Goal: Task Accomplishment & Management: Complete application form

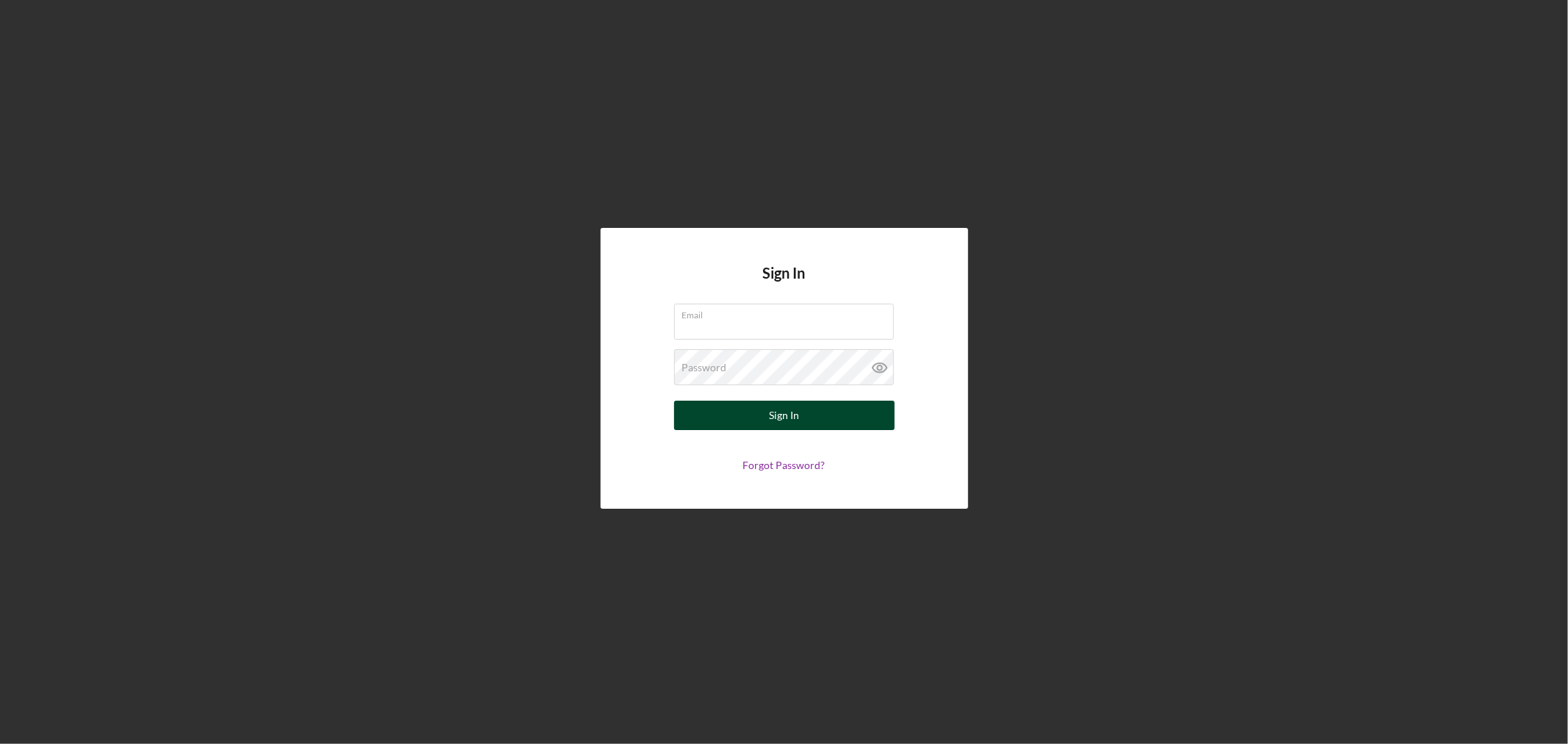
type input "[PERSON_NAME][EMAIL_ADDRESS][DOMAIN_NAME]"
click at [754, 419] on button "Sign In" at bounding box center [785, 416] width 221 height 30
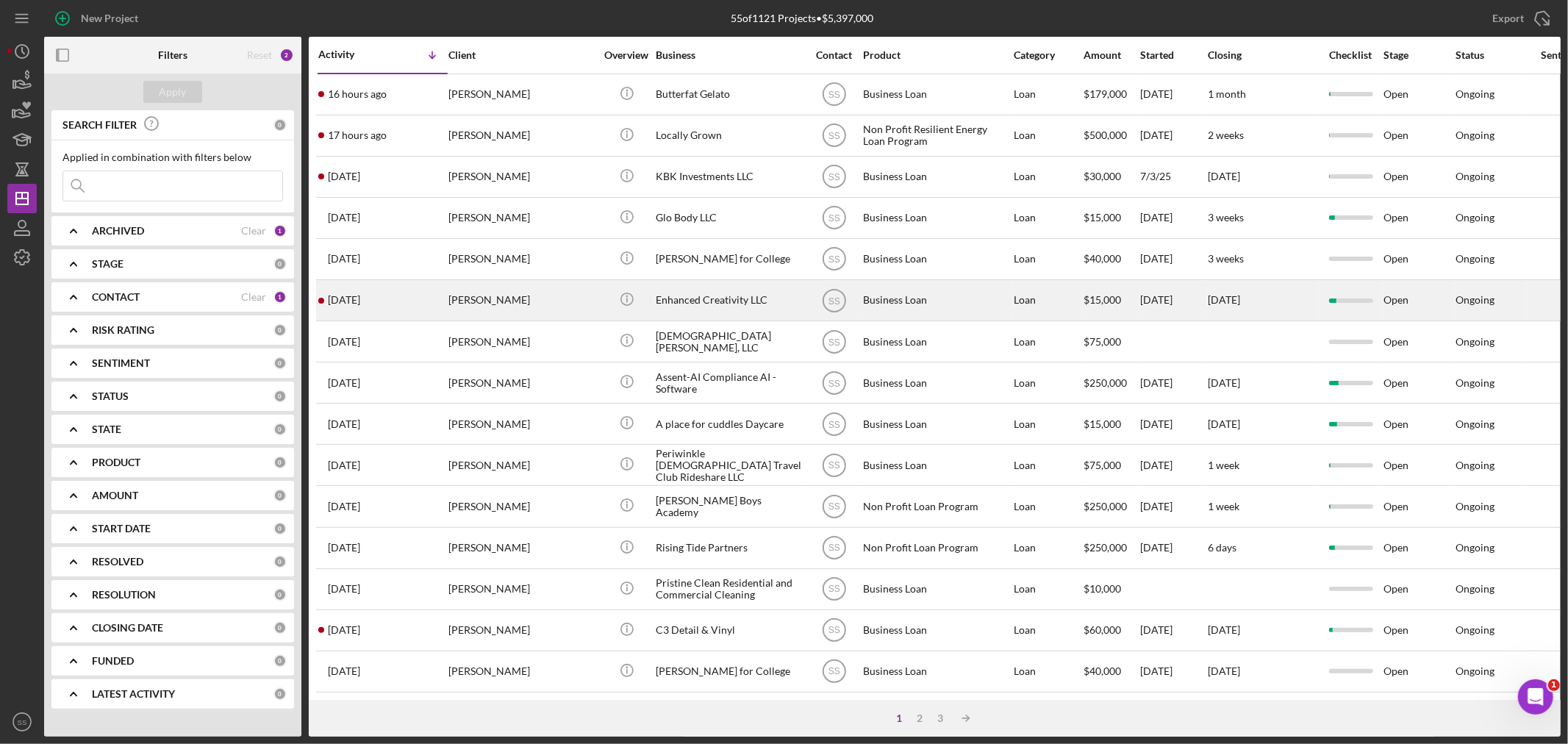
click at [545, 305] on div "[PERSON_NAME]" at bounding box center [522, 301] width 147 height 39
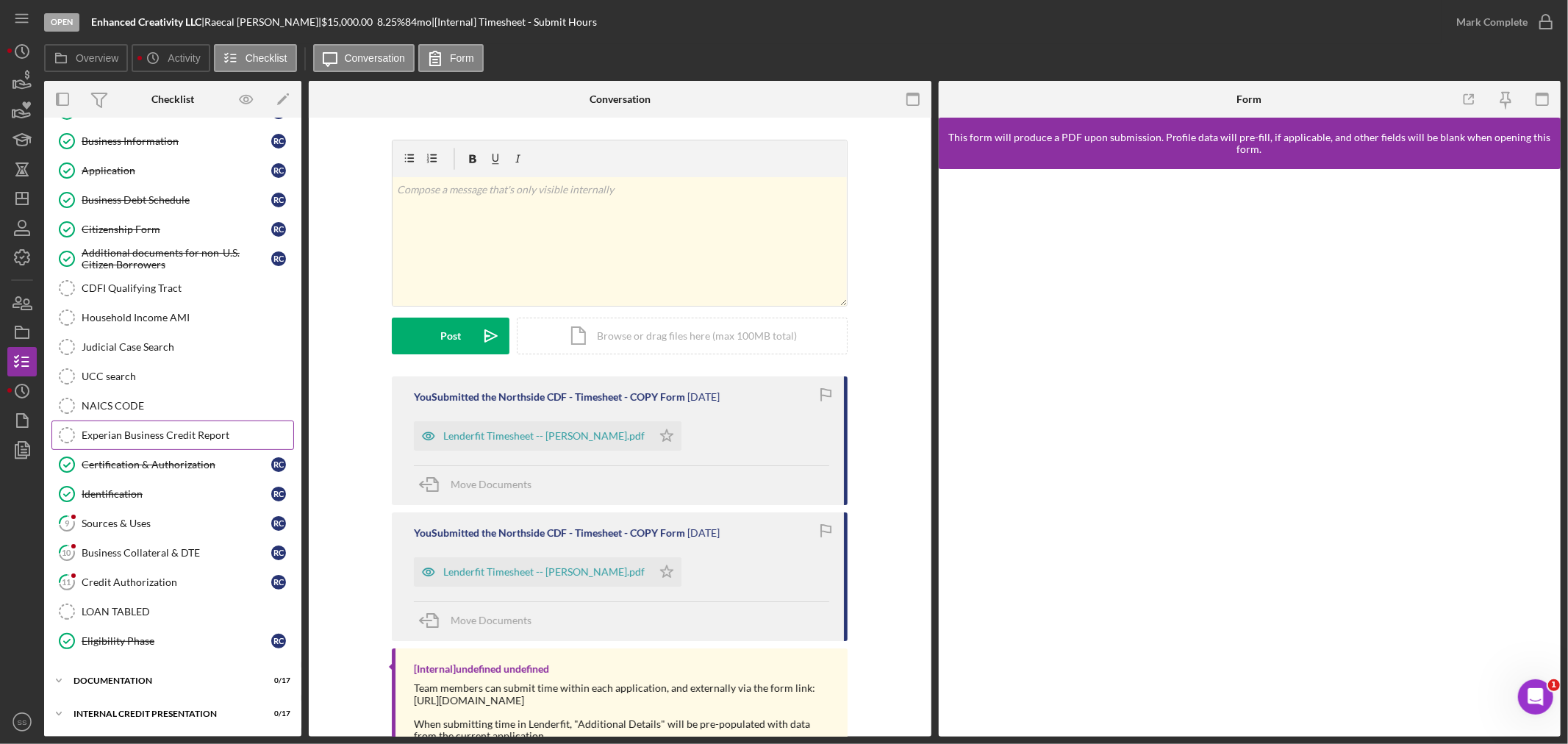
click at [128, 519] on div "Sources & Uses" at bounding box center [176, 523] width 190 height 12
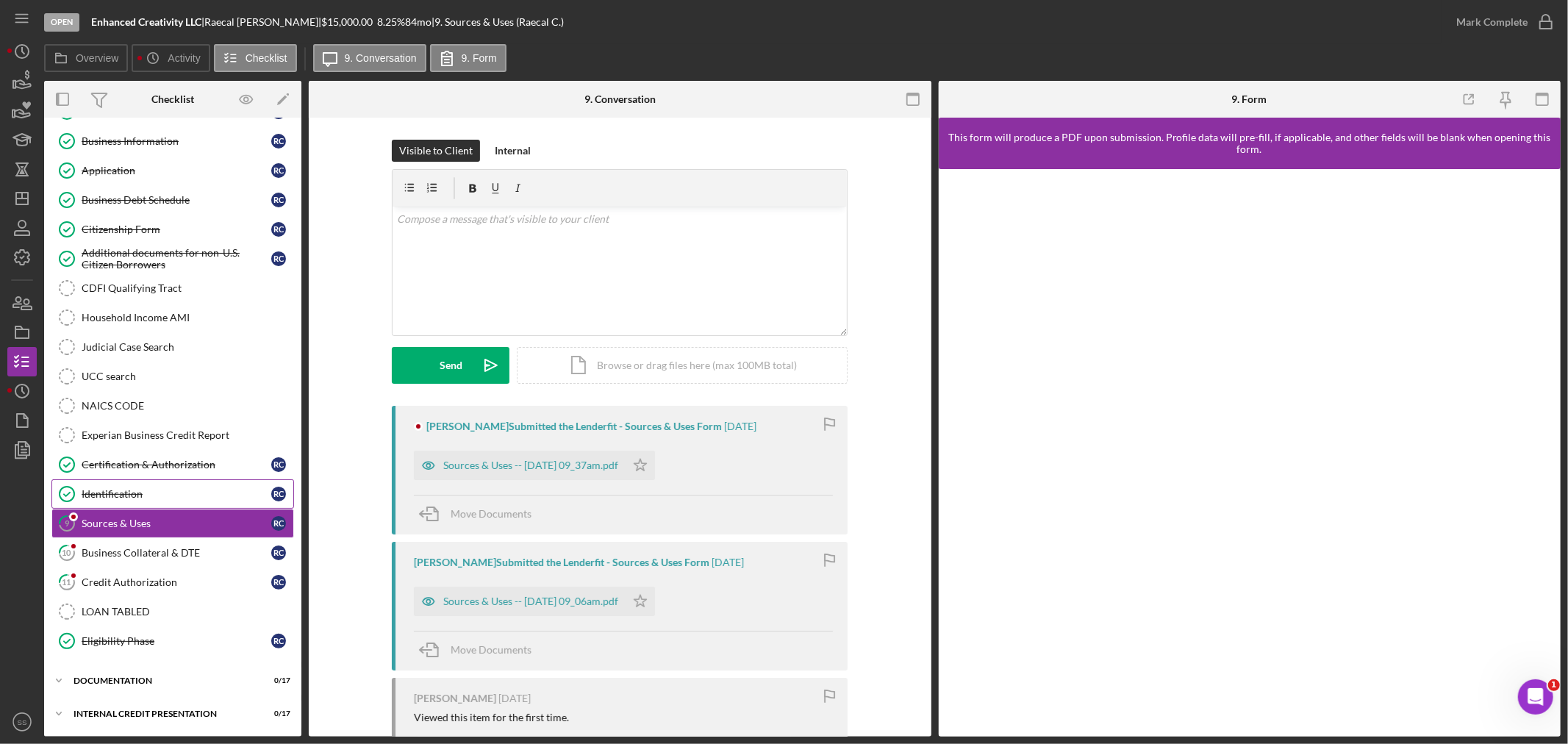
scroll to position [90, 0]
click at [182, 556] on div "Business Collateral & DTE" at bounding box center [176, 552] width 190 height 12
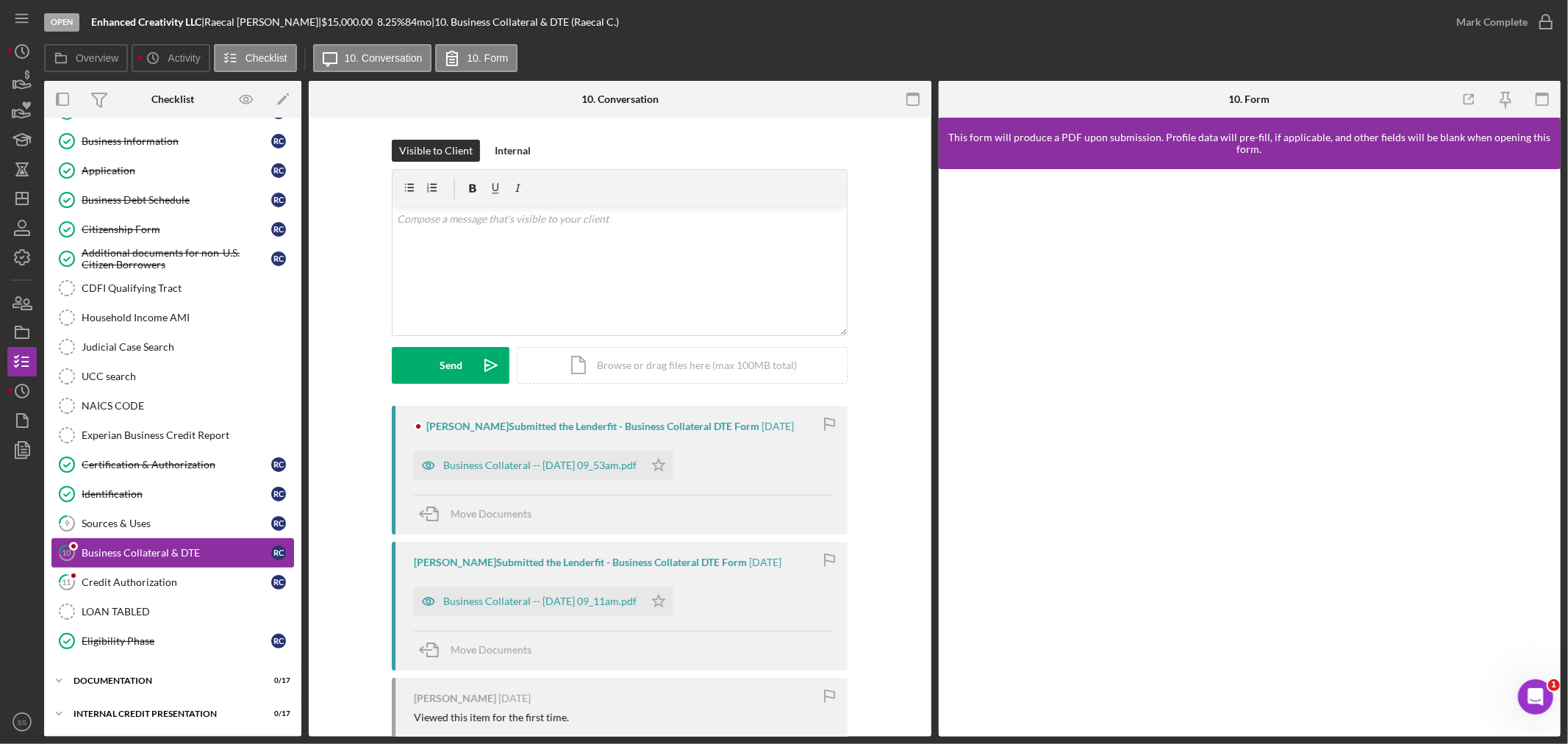
scroll to position [90, 0]
click at [167, 584] on div "Credit Authorization" at bounding box center [176, 582] width 190 height 12
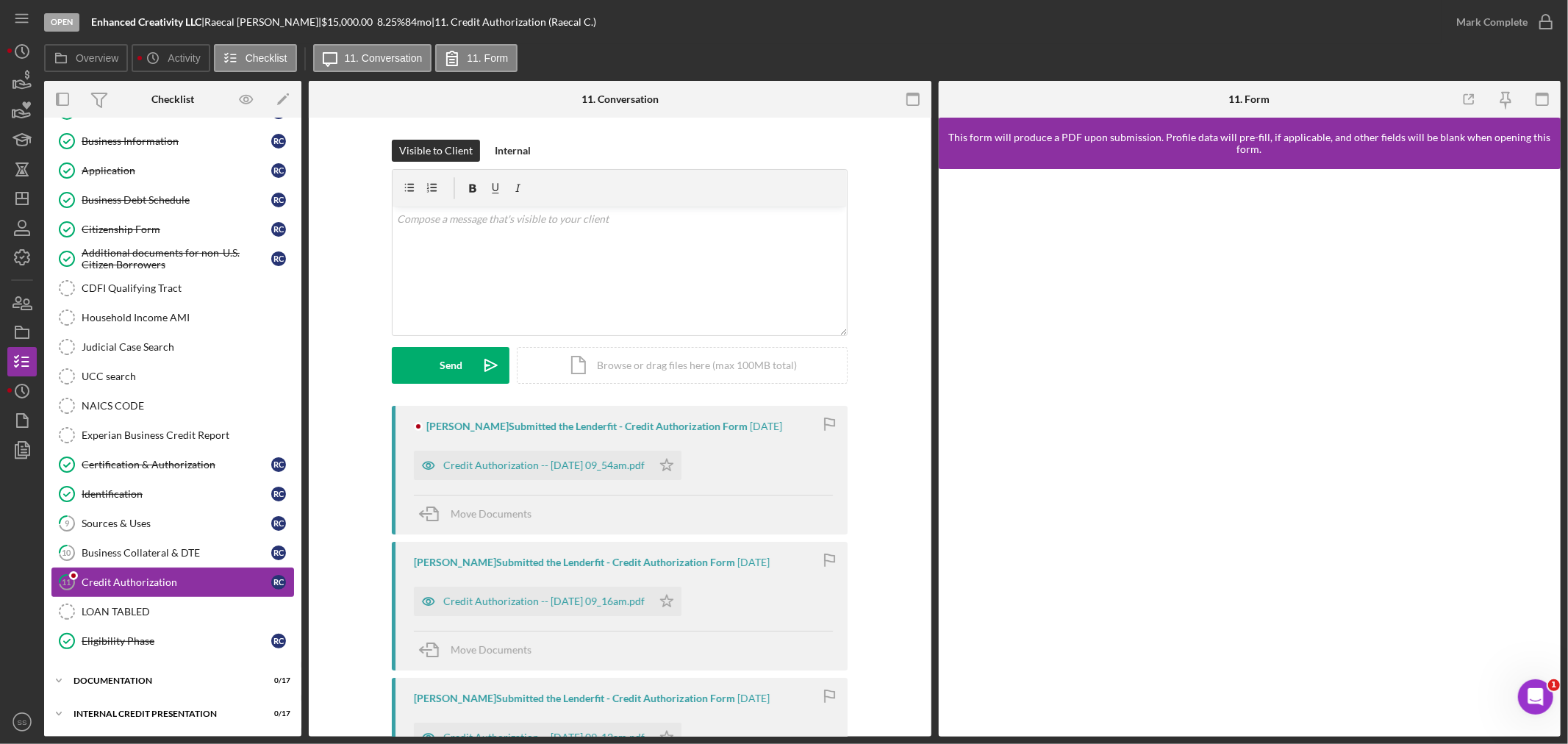
scroll to position [90, 0]
click at [24, 197] on icon "Icon/Dashboard" at bounding box center [22, 198] width 37 height 37
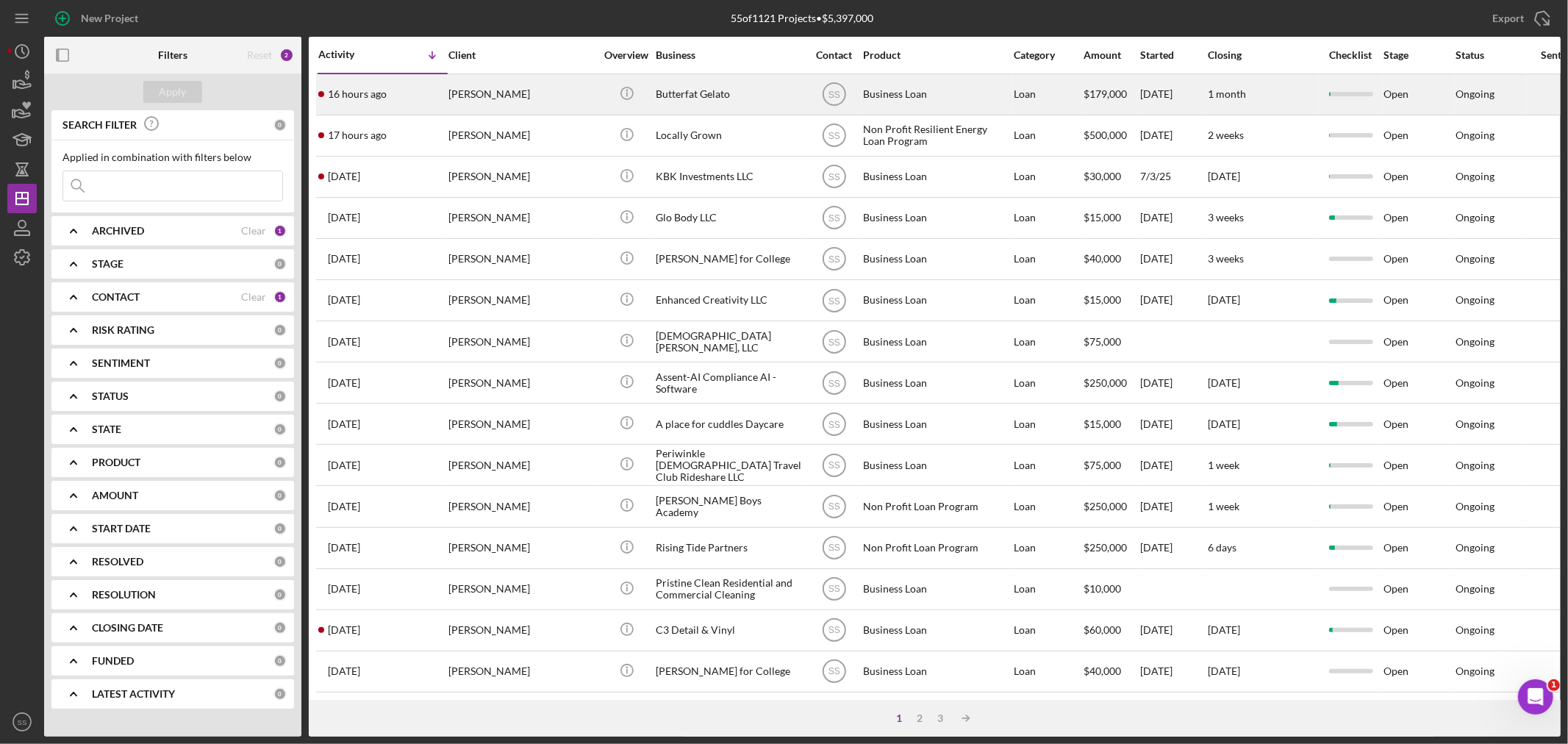
click at [503, 90] on div "[PERSON_NAME]" at bounding box center [522, 95] width 147 height 39
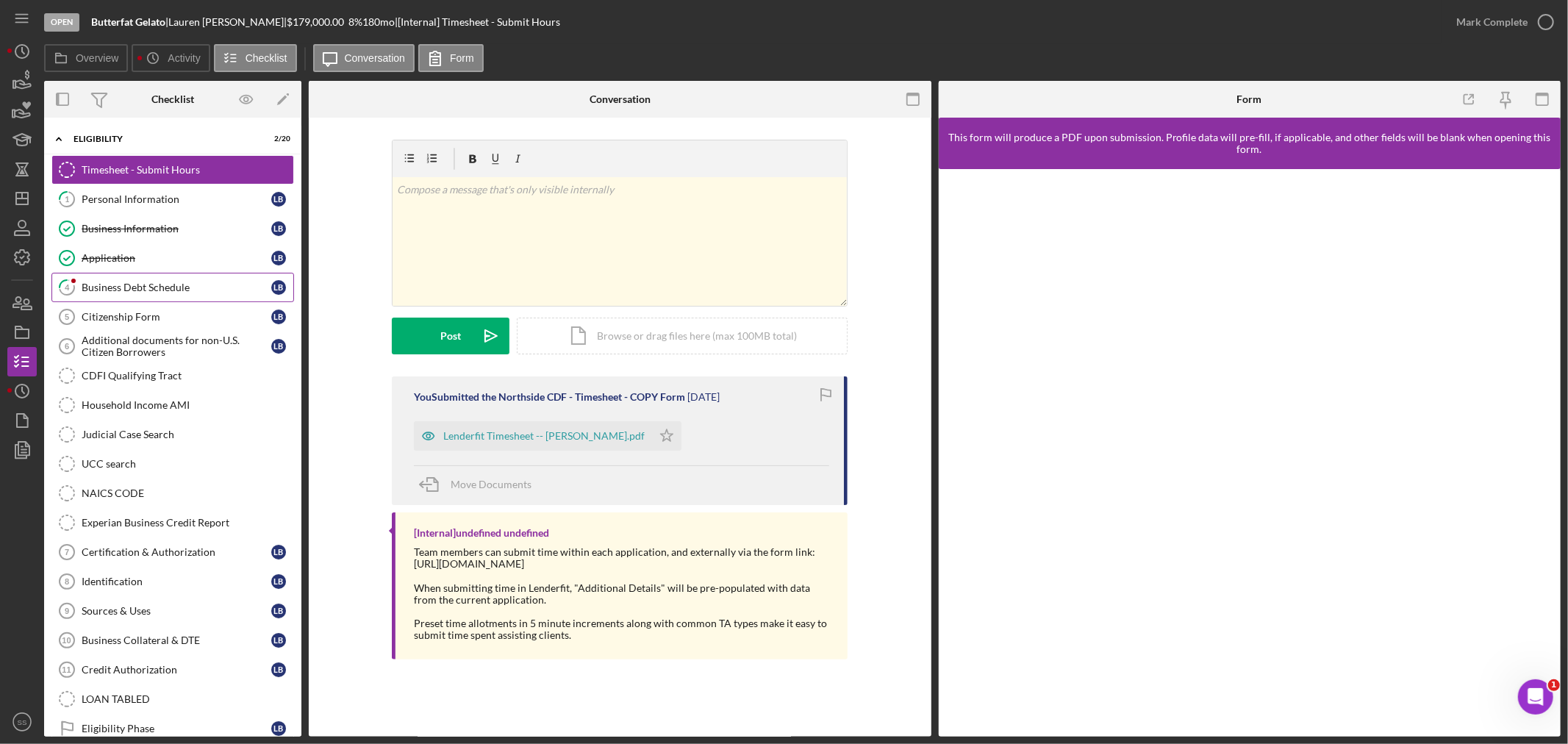
click at [167, 288] on div "Business Debt Schedule" at bounding box center [176, 287] width 190 height 12
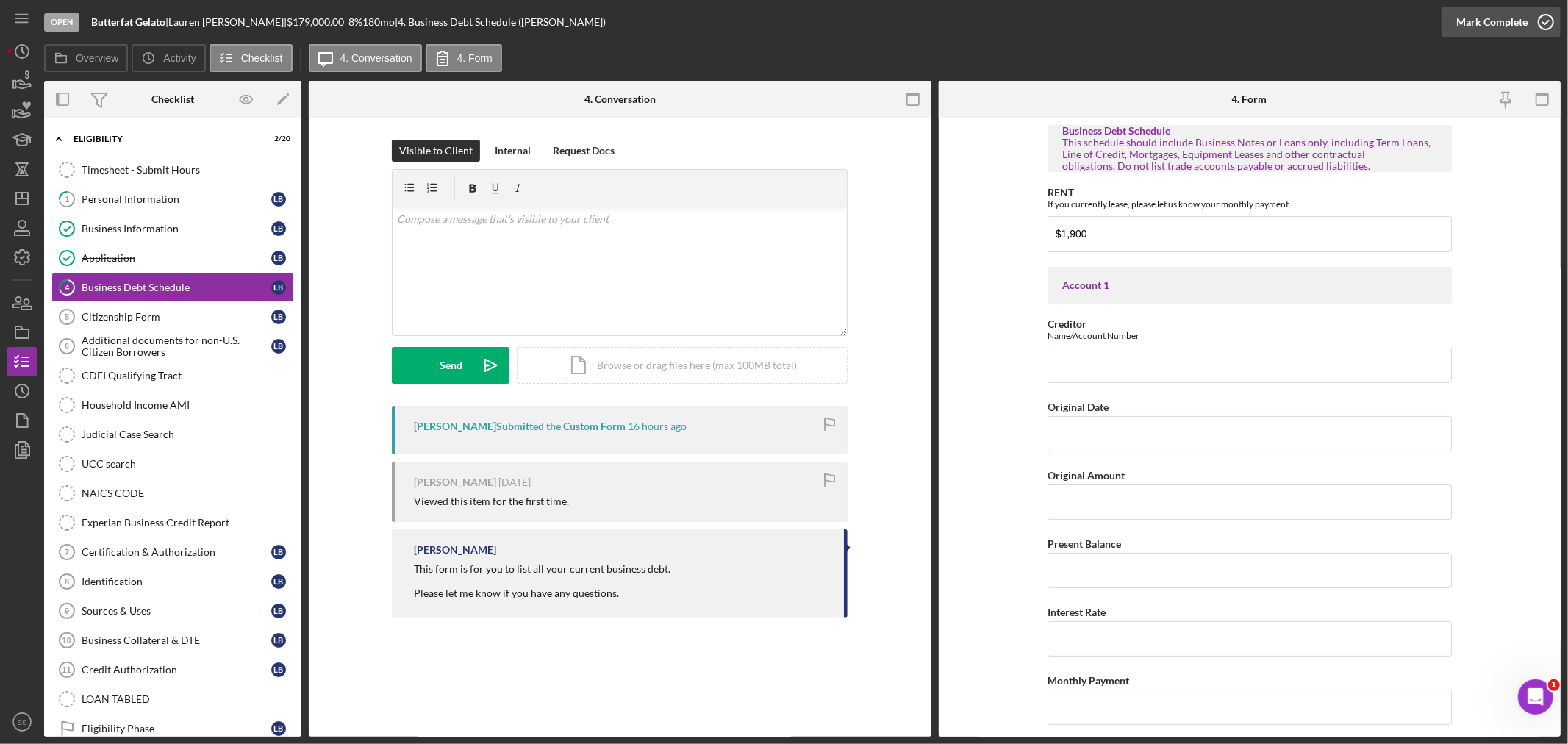
click at [1541, 20] on icon "button" at bounding box center [1545, 22] width 37 height 37
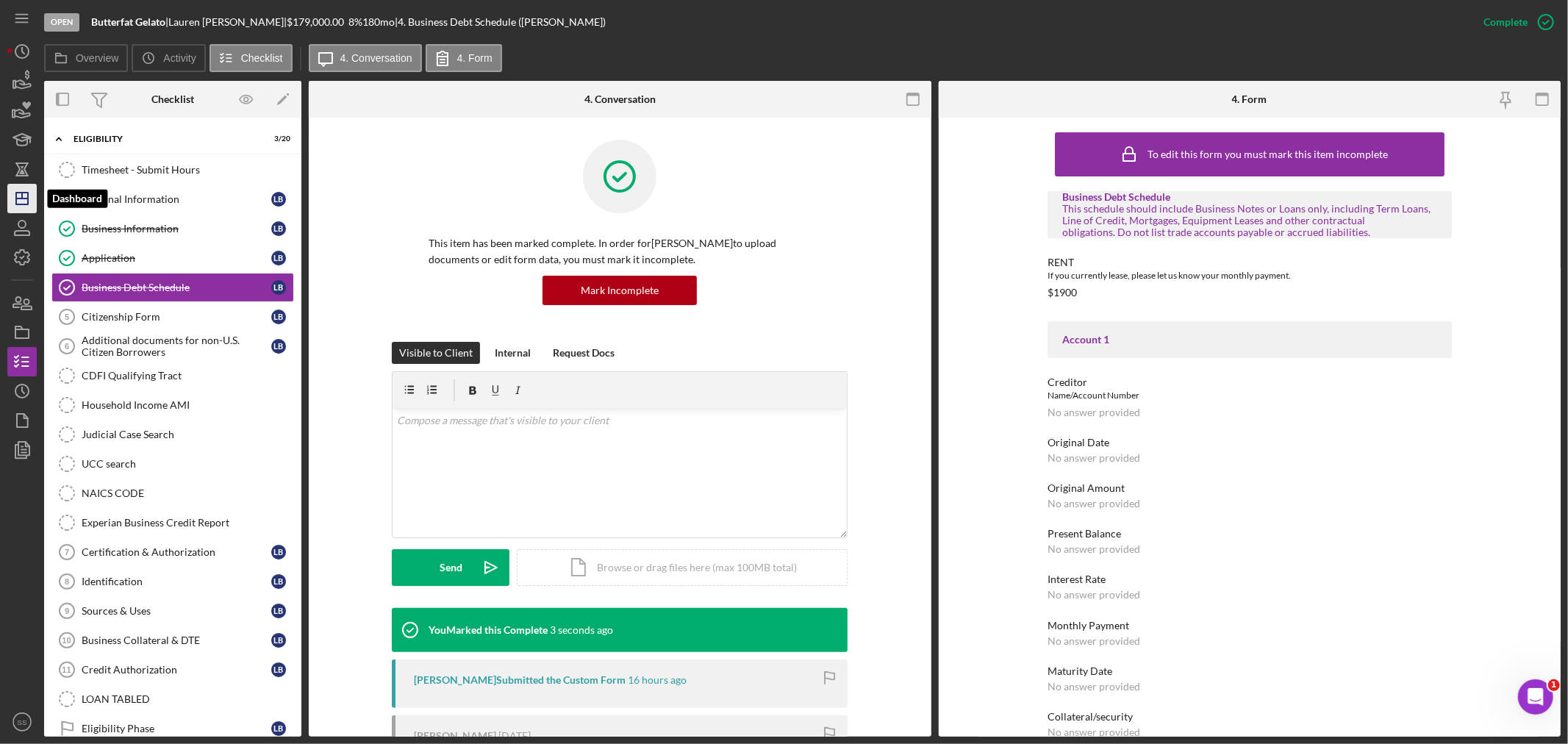
click at [30, 189] on icon "Icon/Dashboard" at bounding box center [22, 198] width 37 height 37
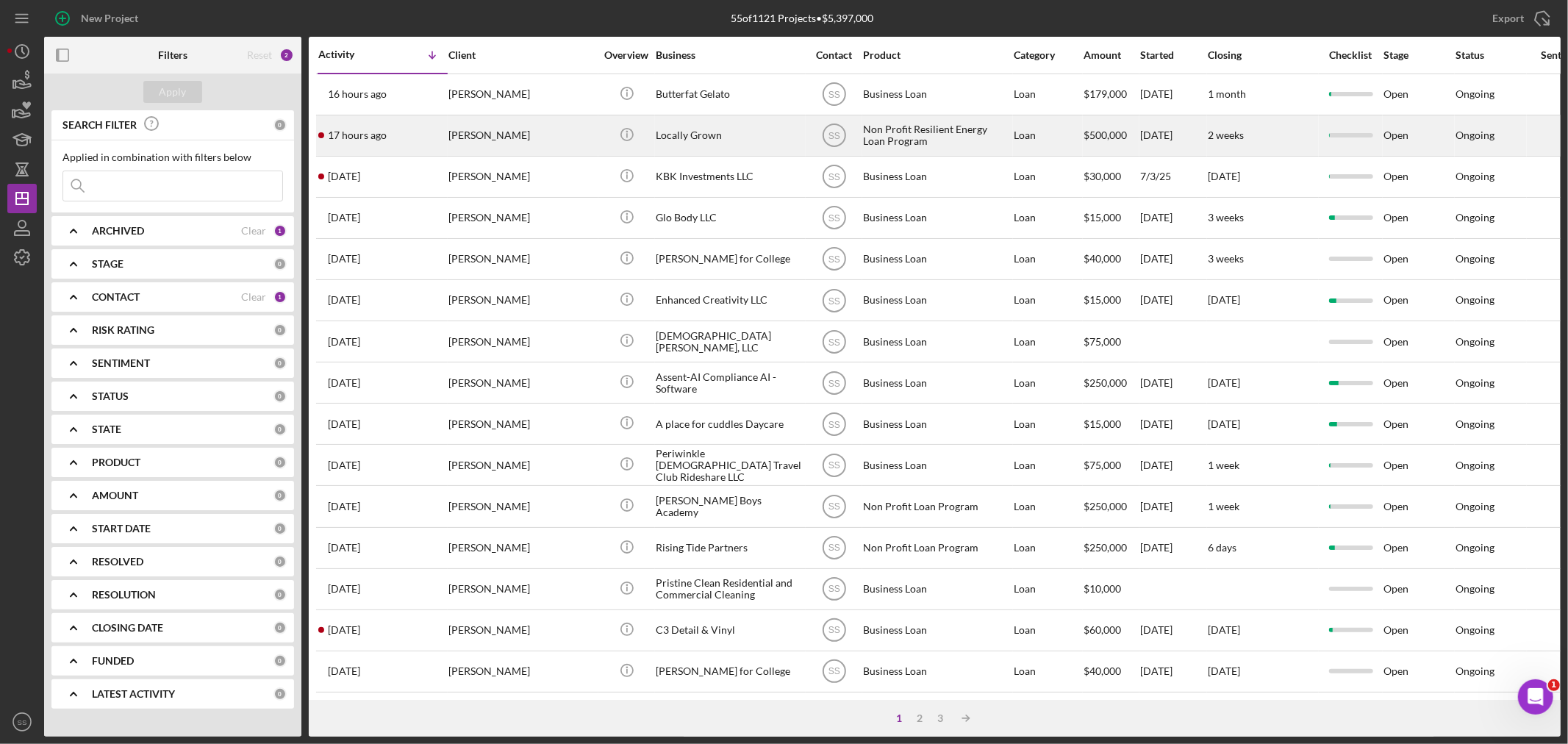
click at [526, 133] on div "[PERSON_NAME]" at bounding box center [522, 135] width 147 height 39
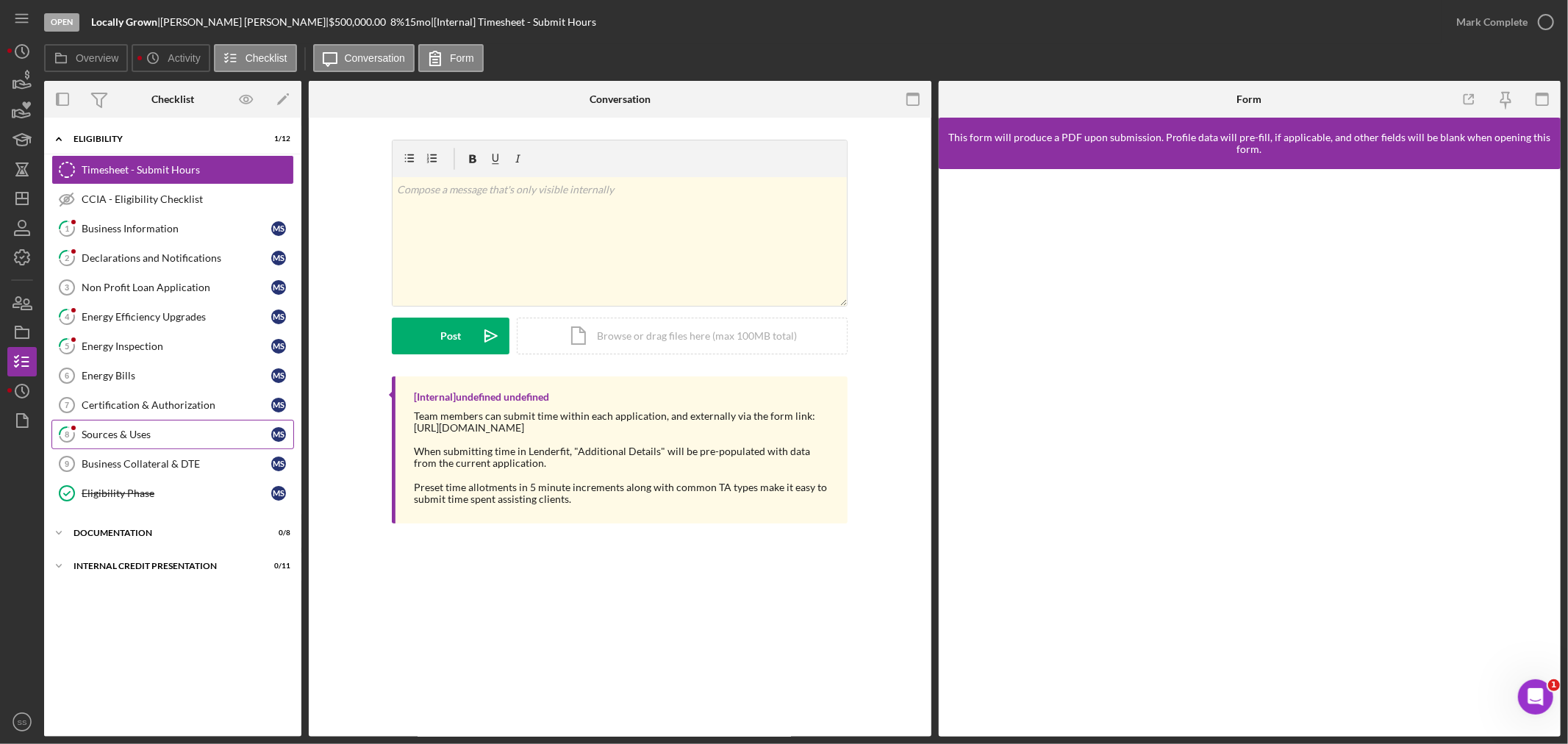
click at [117, 435] on div "Sources & Uses" at bounding box center [176, 434] width 190 height 12
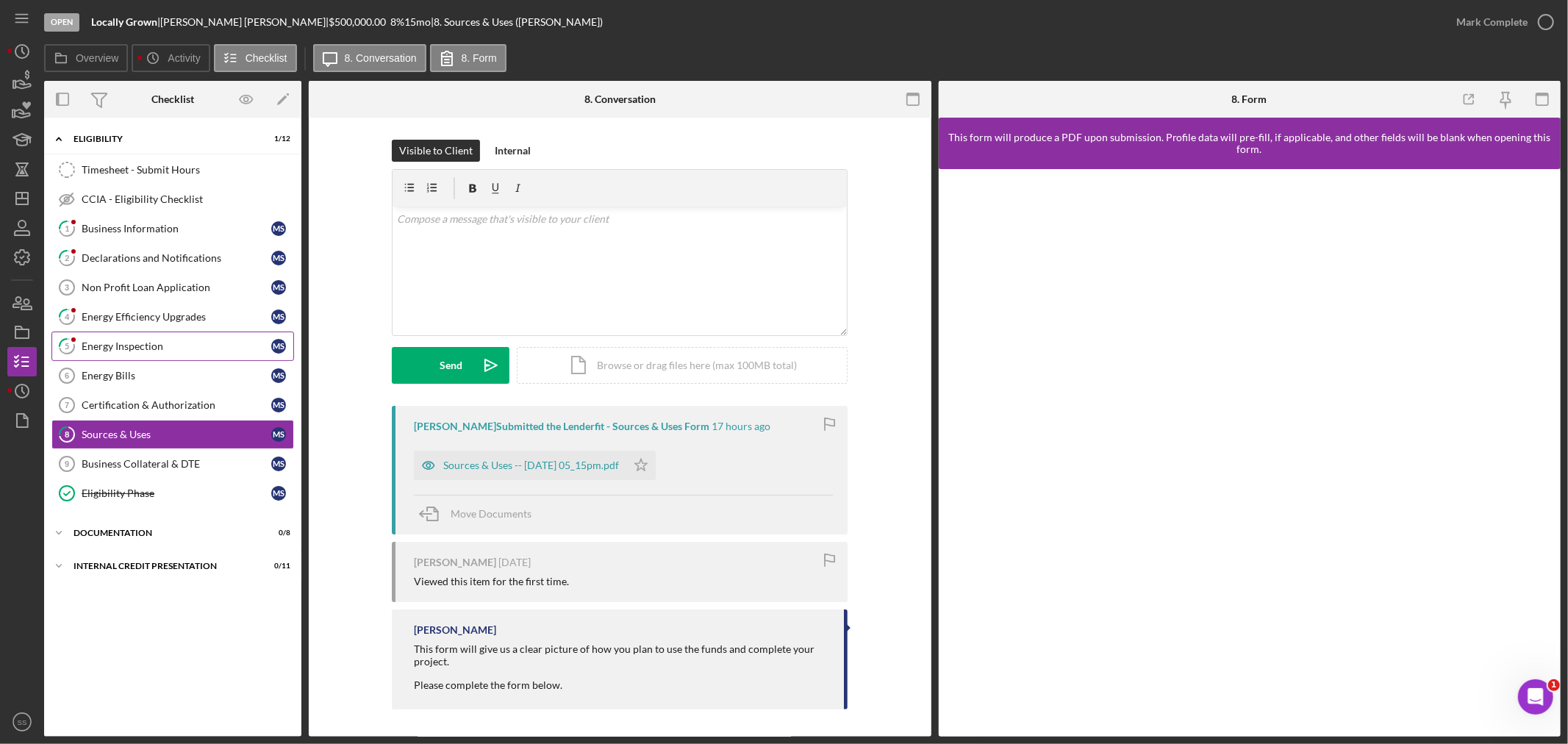
click at [109, 342] on div "Energy Inspection" at bounding box center [176, 346] width 190 height 12
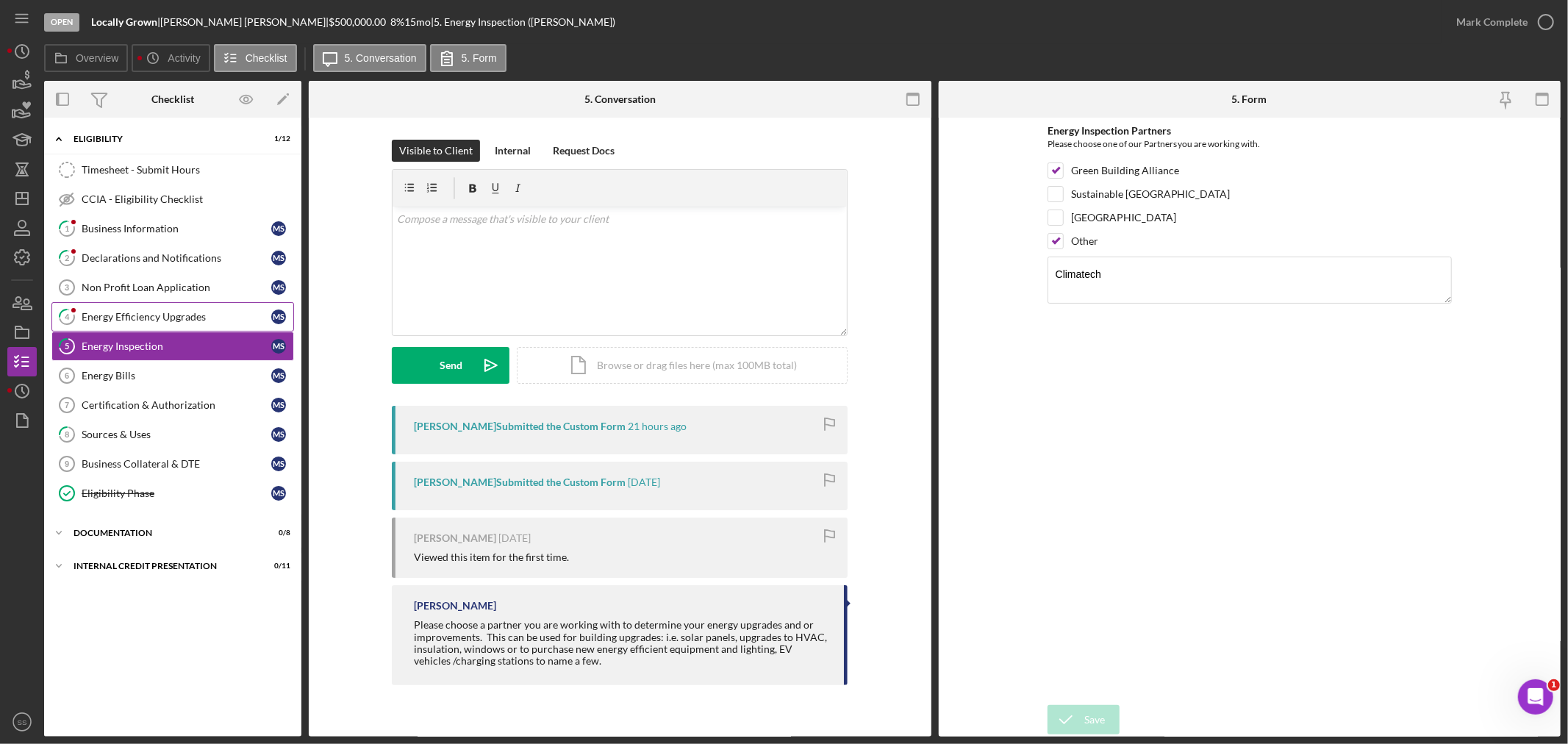
click at [111, 323] on div "Energy Efficiency Upgrades" at bounding box center [176, 316] width 190 height 12
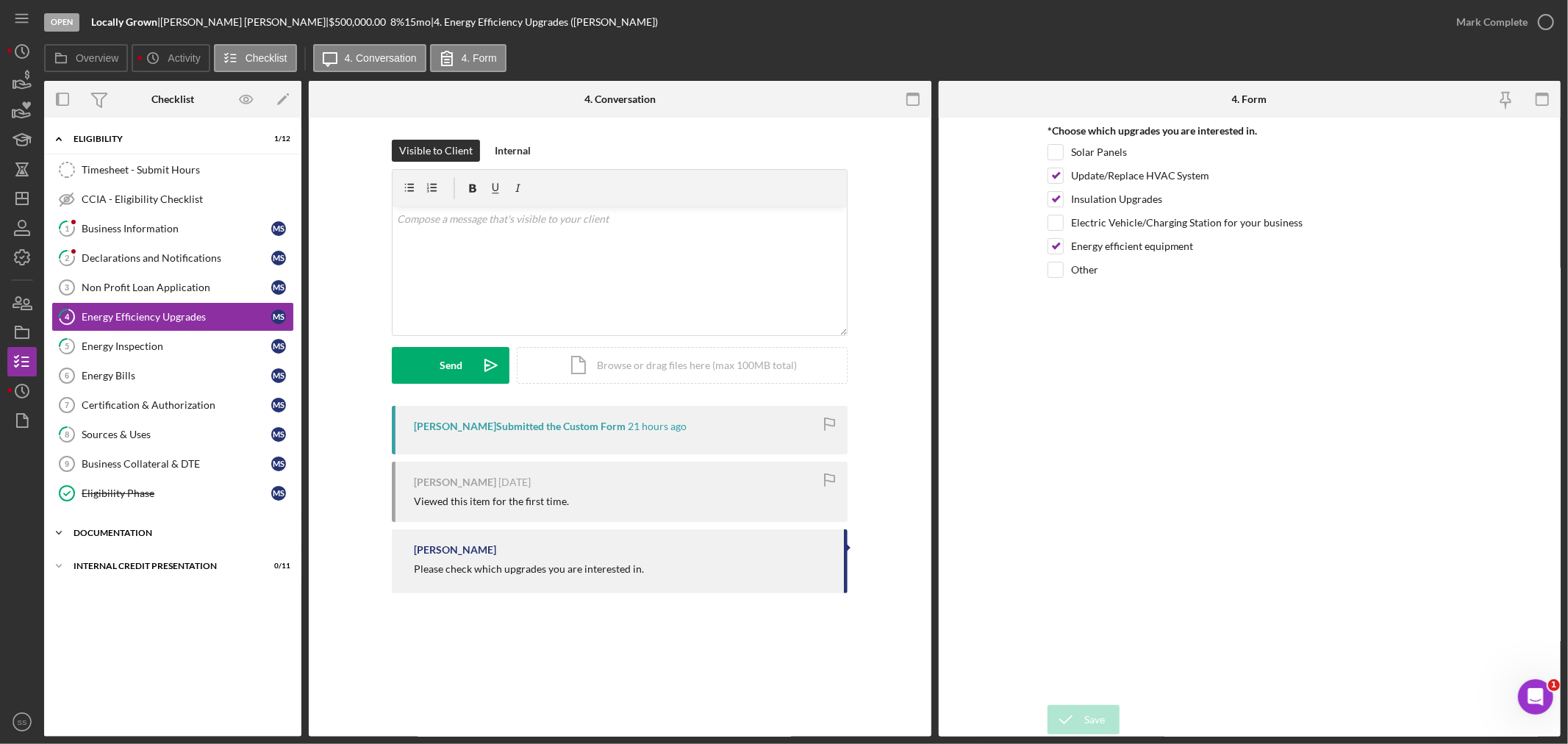
click at [87, 521] on div "Icon/Expander DOCUMENTATION 0 / 8" at bounding box center [172, 533] width 258 height 30
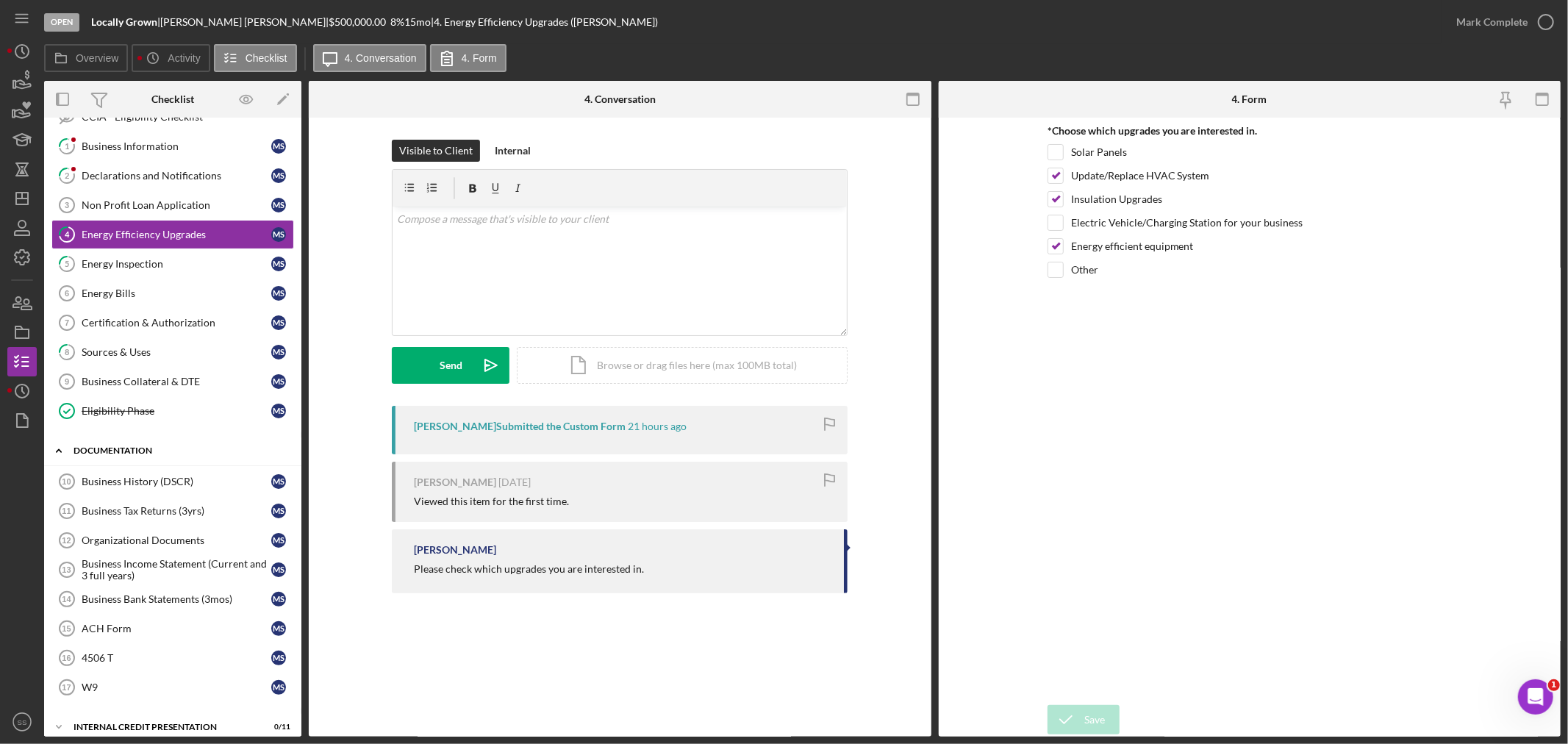
scroll to position [99, 0]
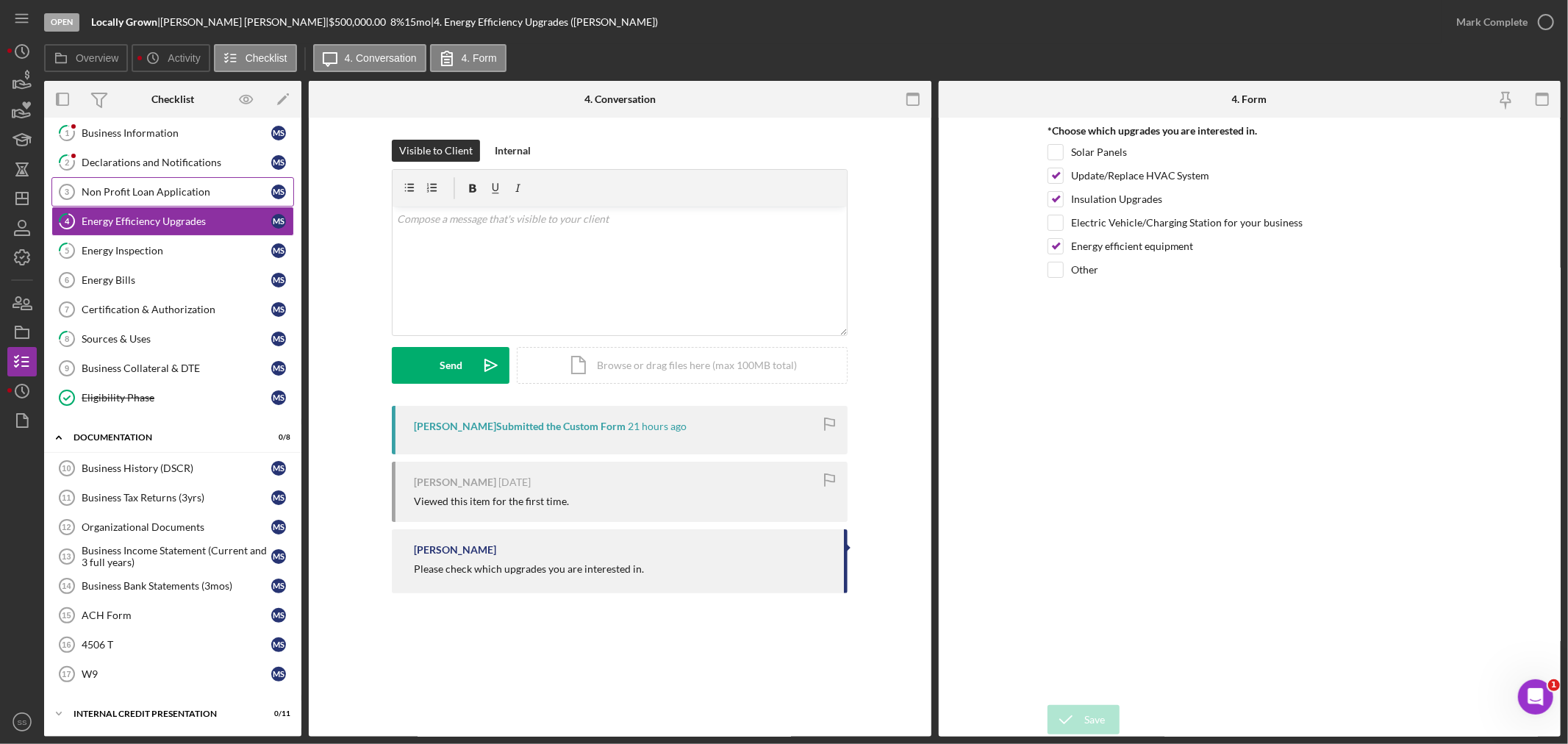
click at [117, 186] on div "Non Profit Loan Application" at bounding box center [176, 191] width 190 height 12
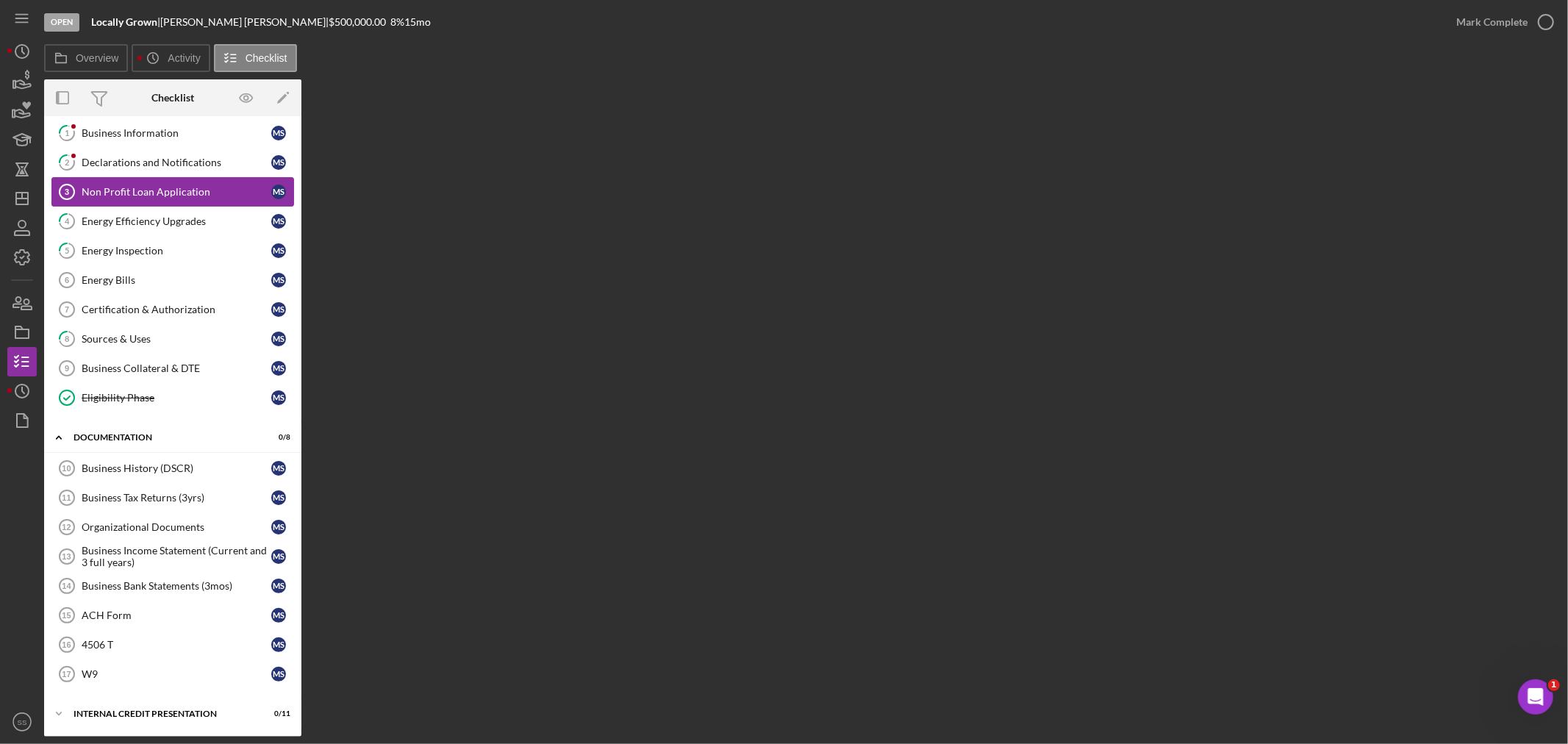
scroll to position [99, 0]
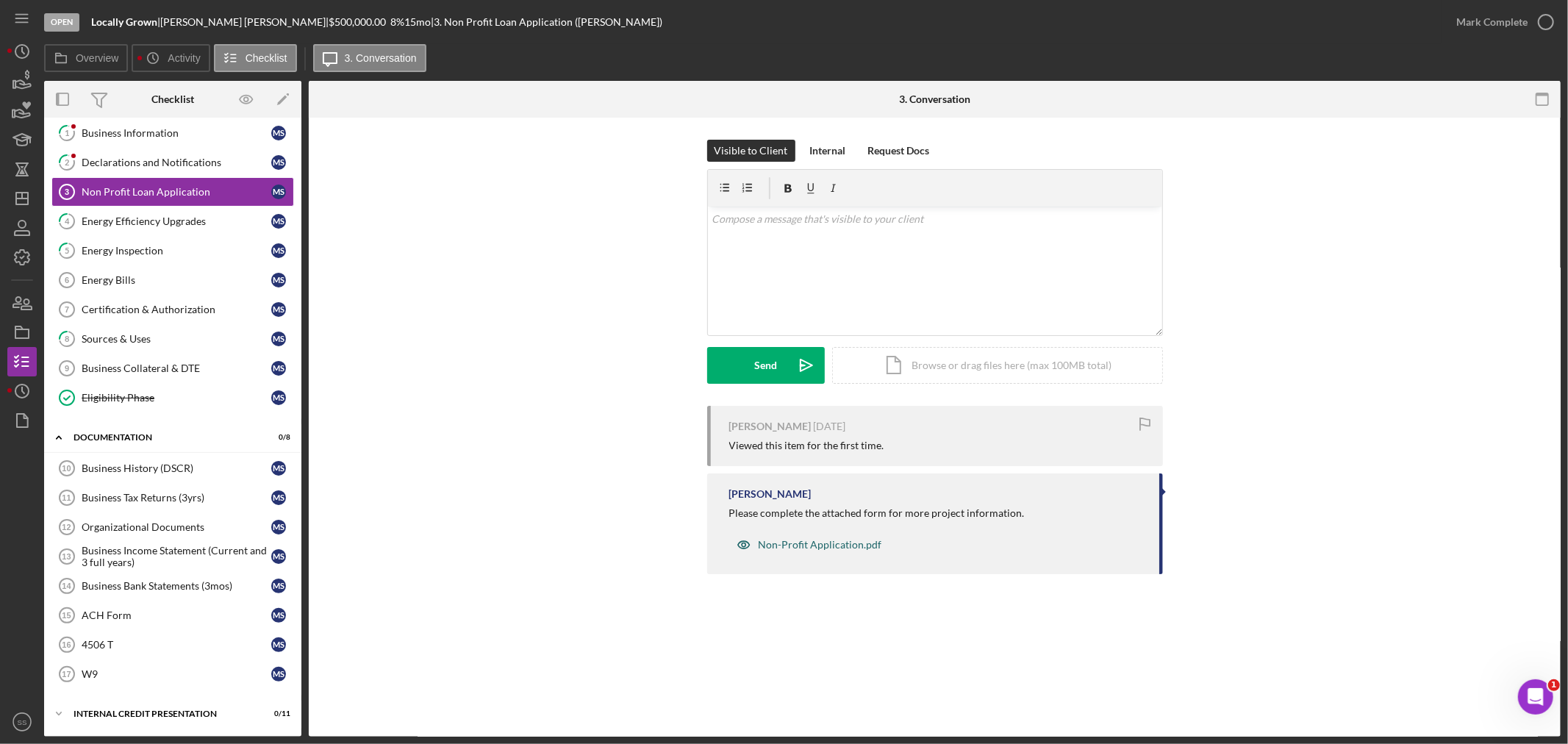
click at [811, 540] on div "Non-Profit Application.pdf" at bounding box center [821, 544] width 124 height 12
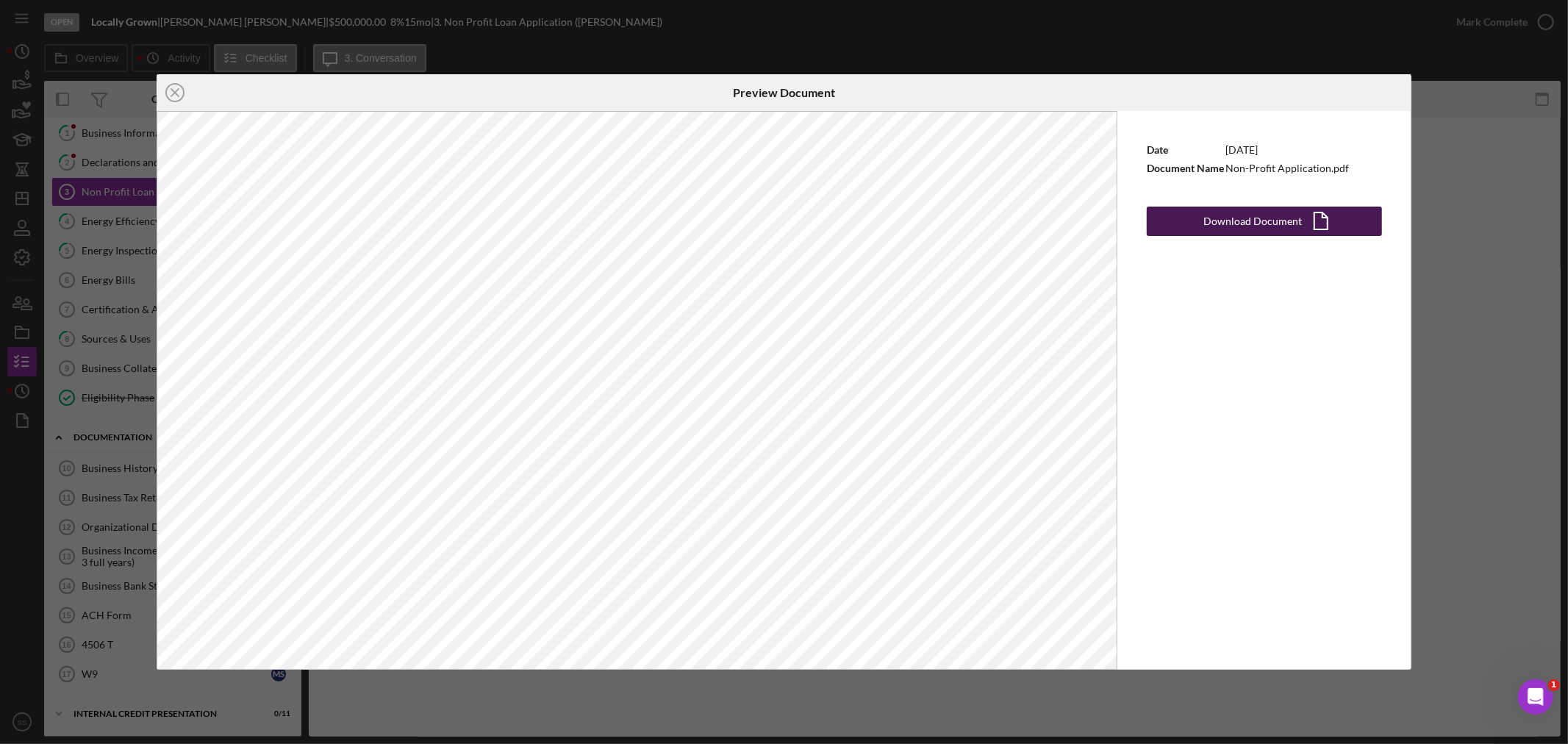
click at [1230, 226] on div "Download Document" at bounding box center [1253, 222] width 99 height 30
click at [172, 87] on icon "Icon/Close" at bounding box center [175, 92] width 37 height 37
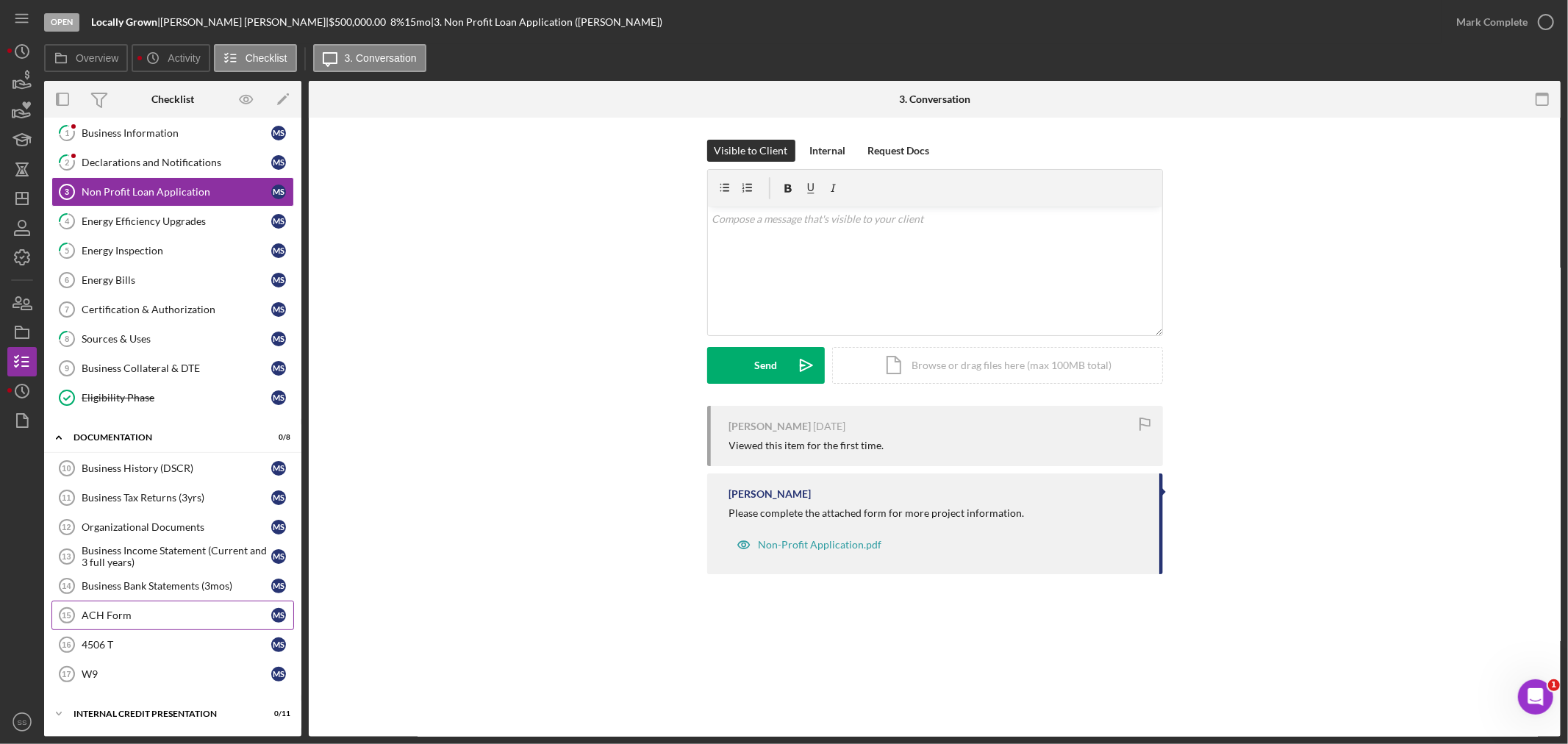
click at [177, 612] on div "ACH Form" at bounding box center [176, 615] width 190 height 12
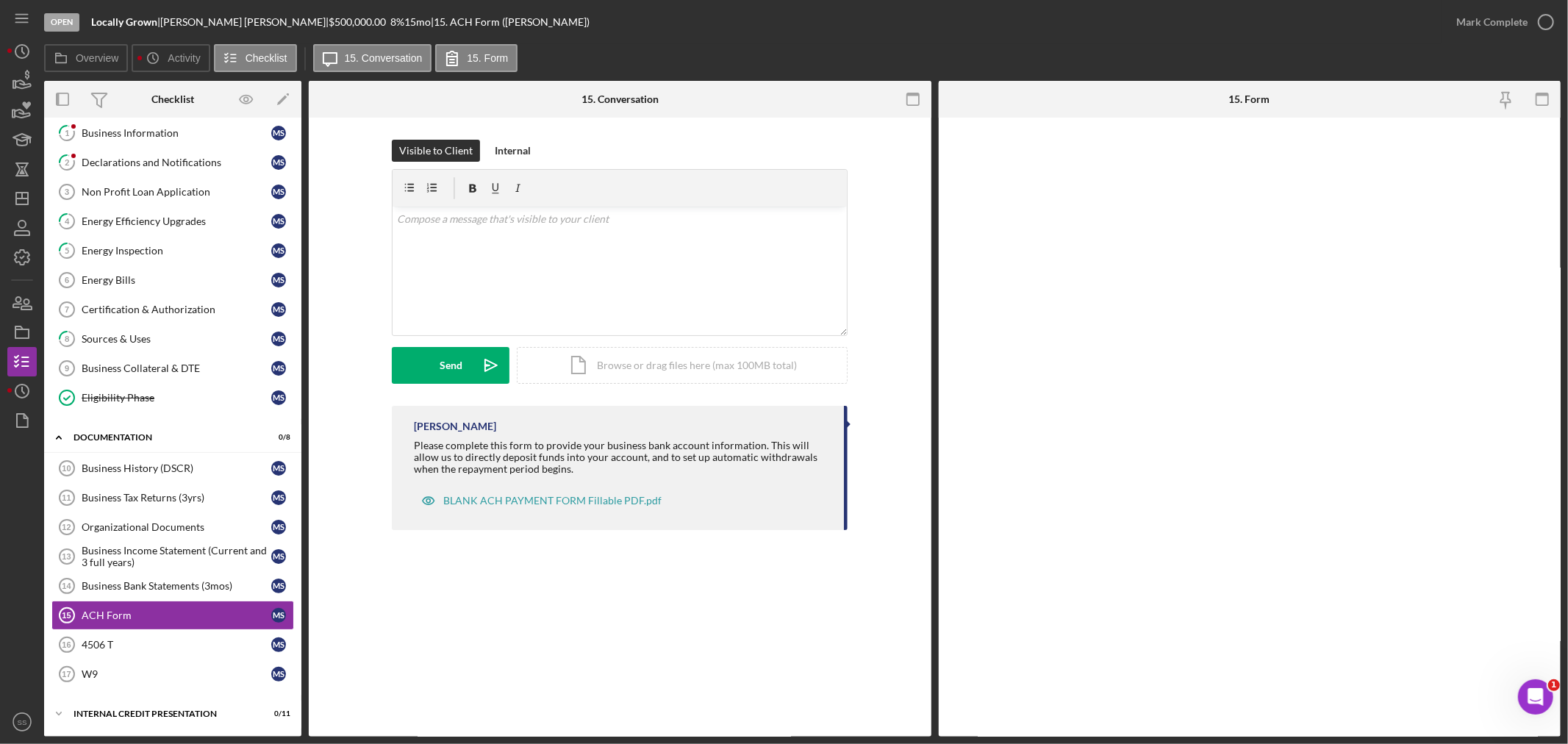
scroll to position [99, 0]
click at [546, 497] on div "BLANK ACH PAYMENT FORM Fillable PDF.pdf" at bounding box center [552, 500] width 219 height 12
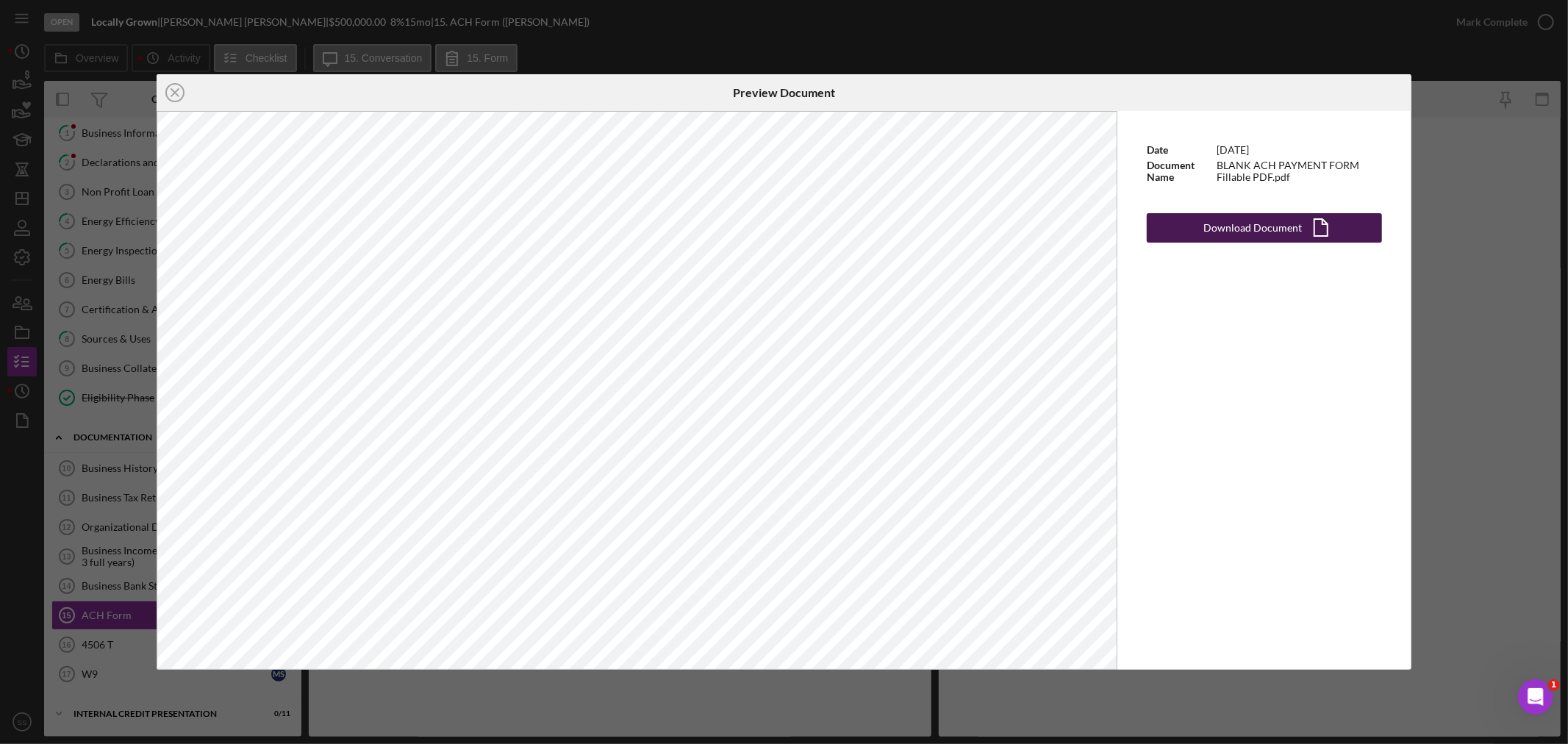
click at [1229, 240] on div "Download Document" at bounding box center [1253, 228] width 99 height 30
click at [176, 96] on icon "Icon/Close" at bounding box center [175, 92] width 37 height 37
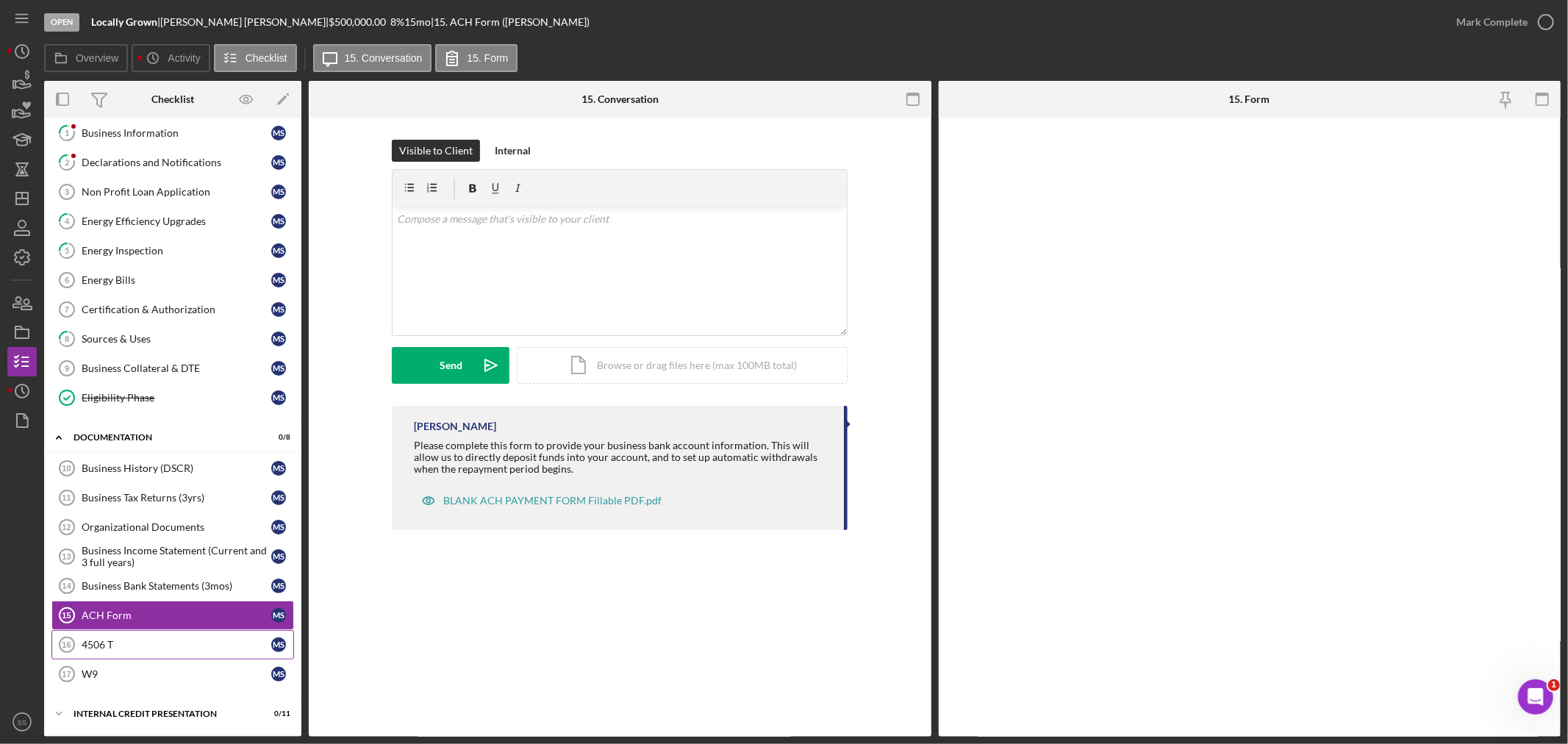
click at [143, 640] on div "4506 T" at bounding box center [176, 645] width 190 height 12
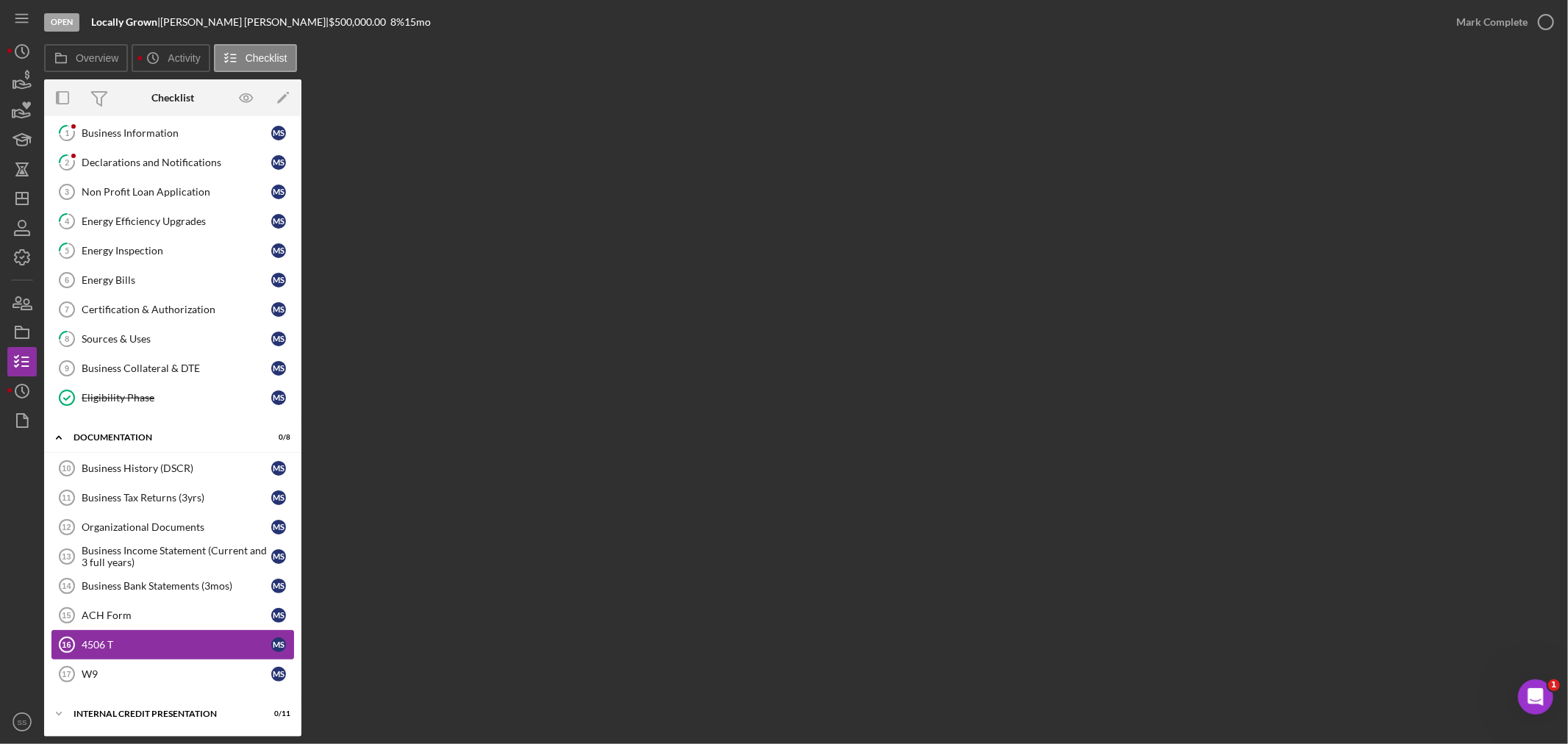
scroll to position [99, 0]
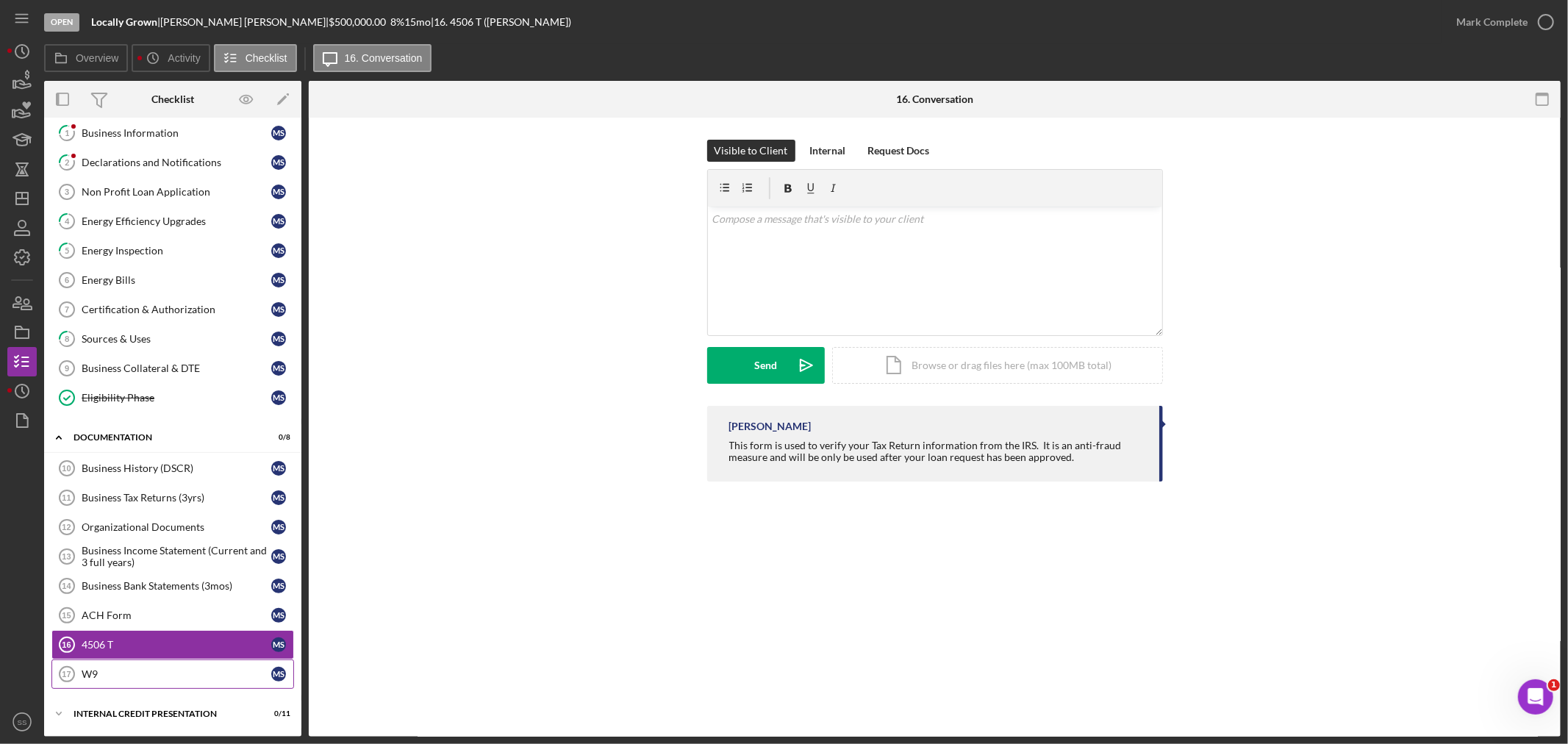
click at [202, 666] on link "W9 17 W9 M S" at bounding box center [173, 674] width 243 height 30
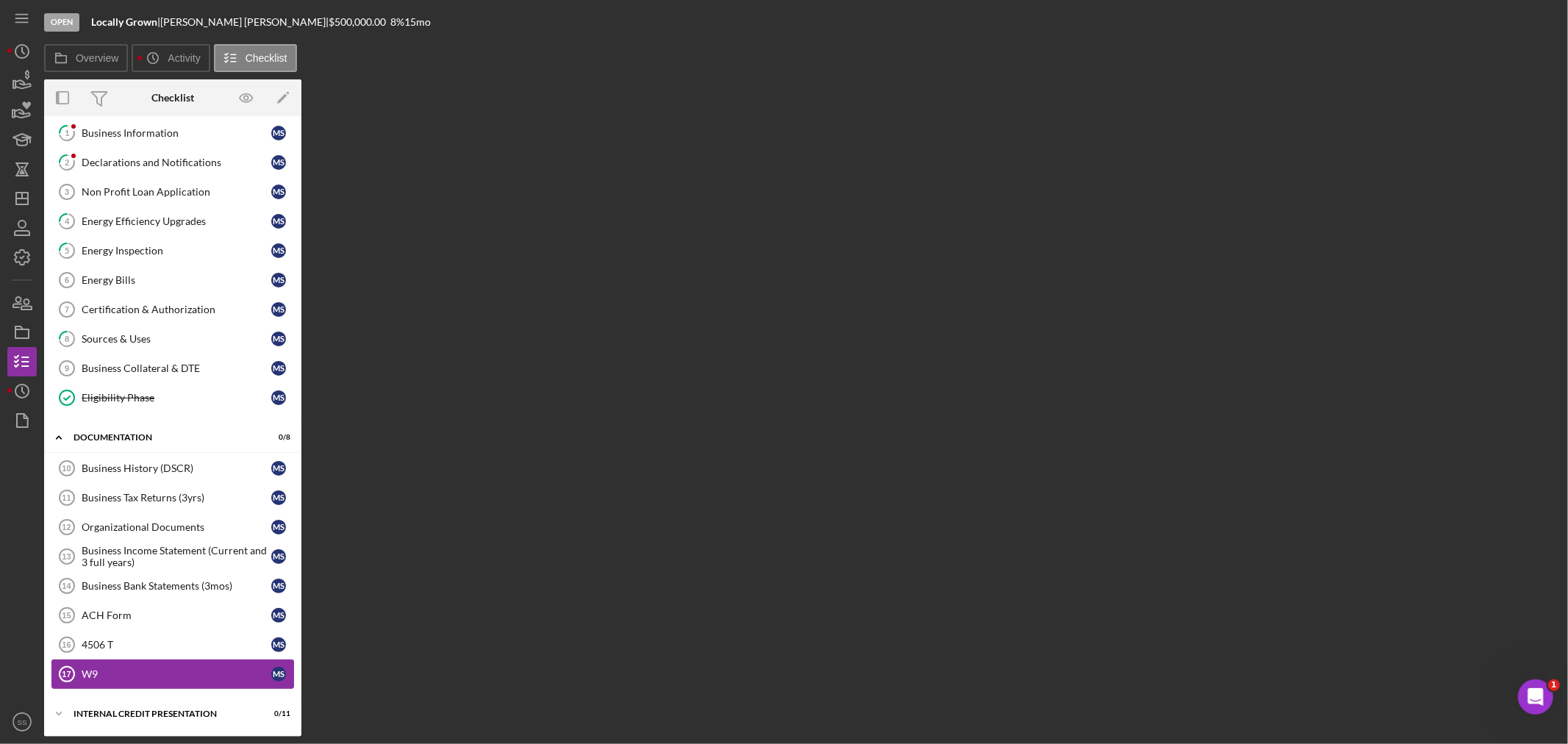
scroll to position [99, 0]
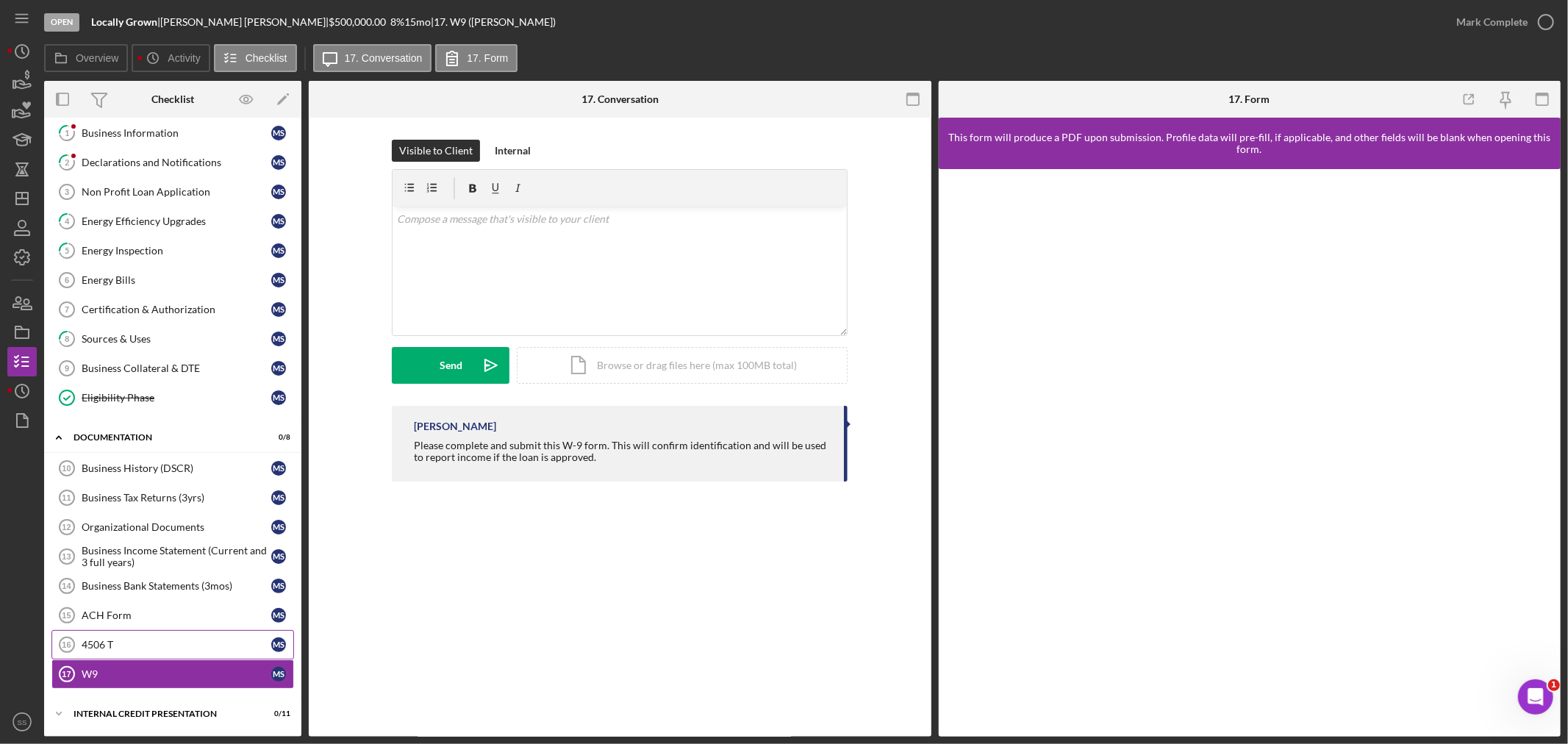
click at [159, 645] on div "4506 T" at bounding box center [176, 645] width 190 height 12
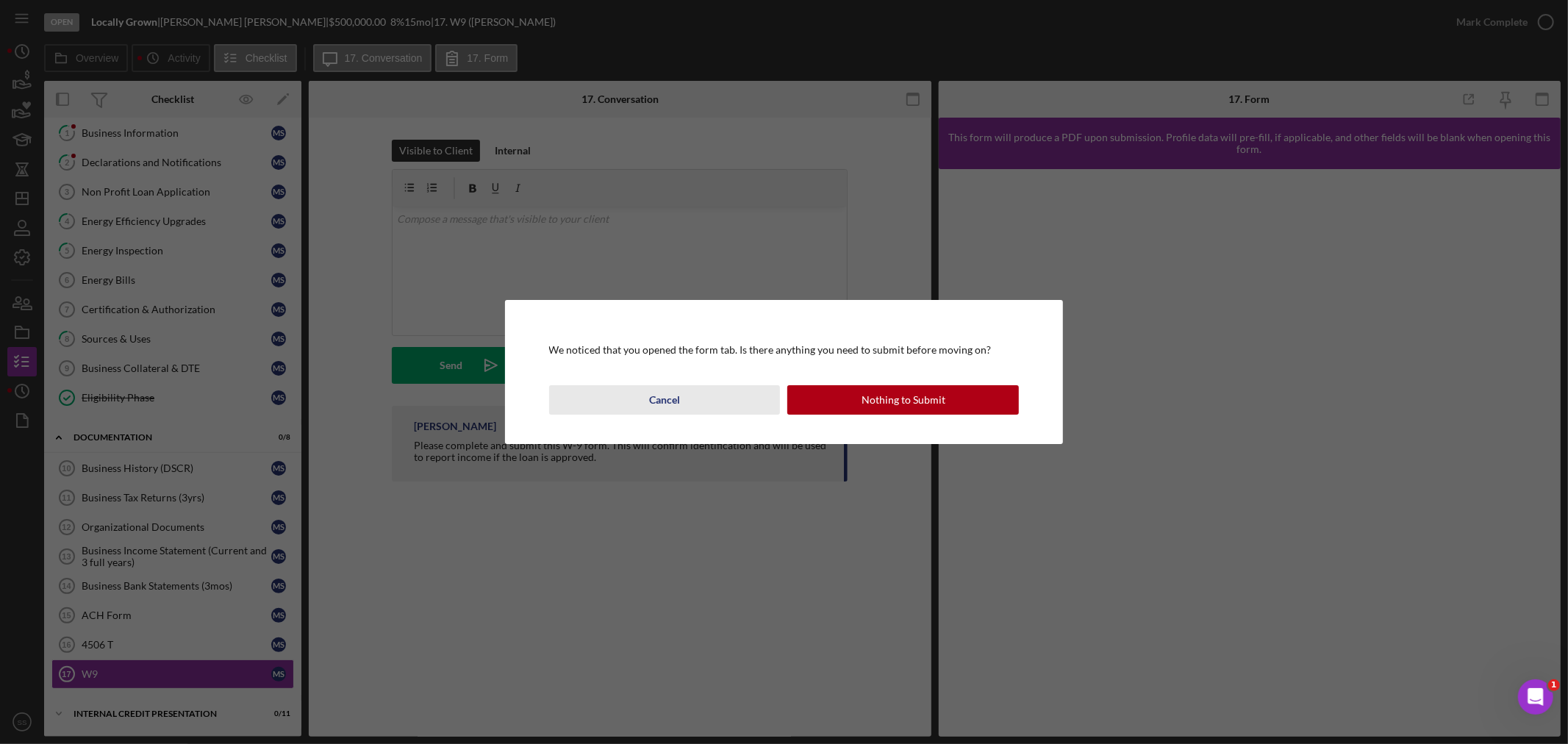
click at [673, 395] on div "Cancel" at bounding box center [664, 400] width 31 height 30
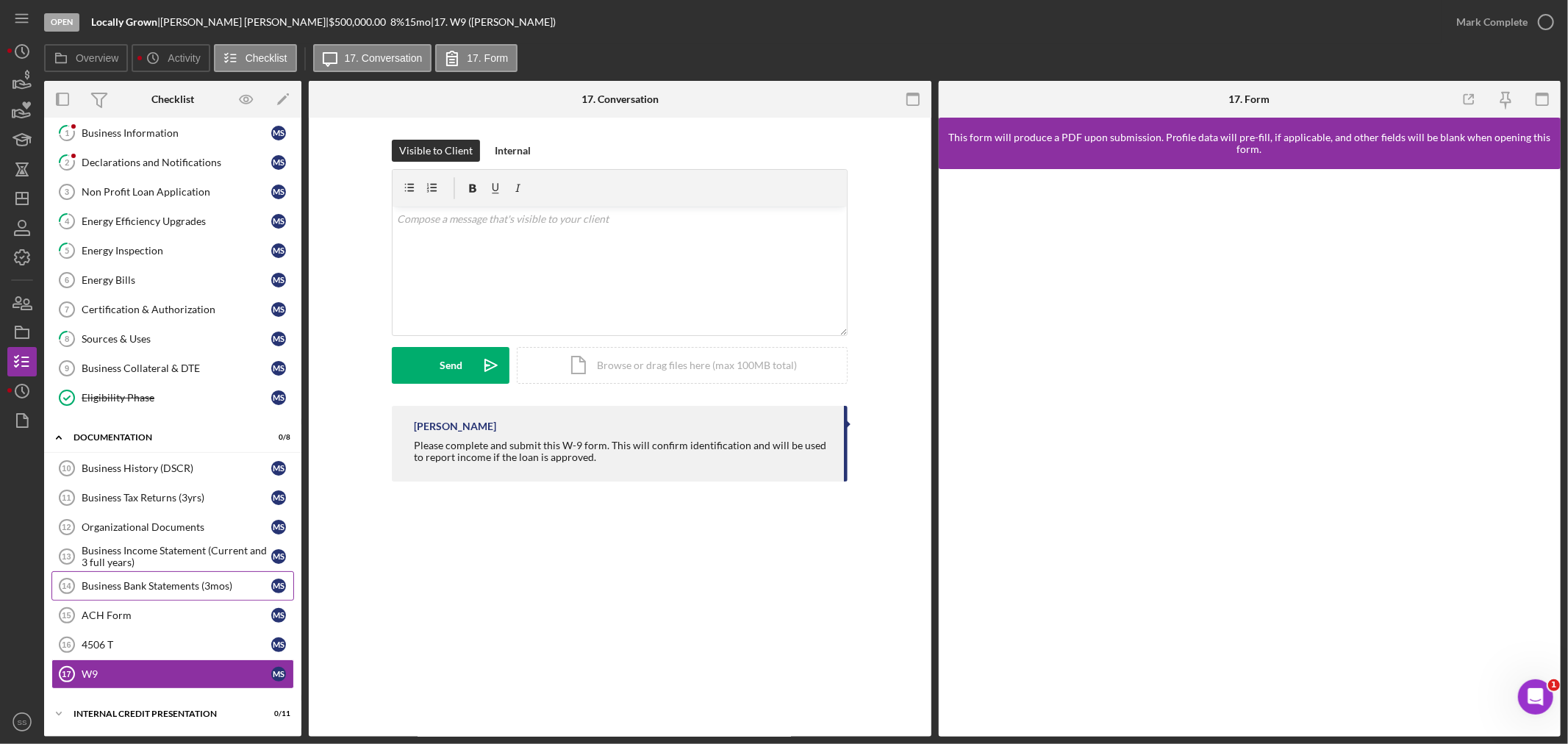
click at [136, 590] on div "Business Bank Statements (3mos)" at bounding box center [176, 586] width 190 height 12
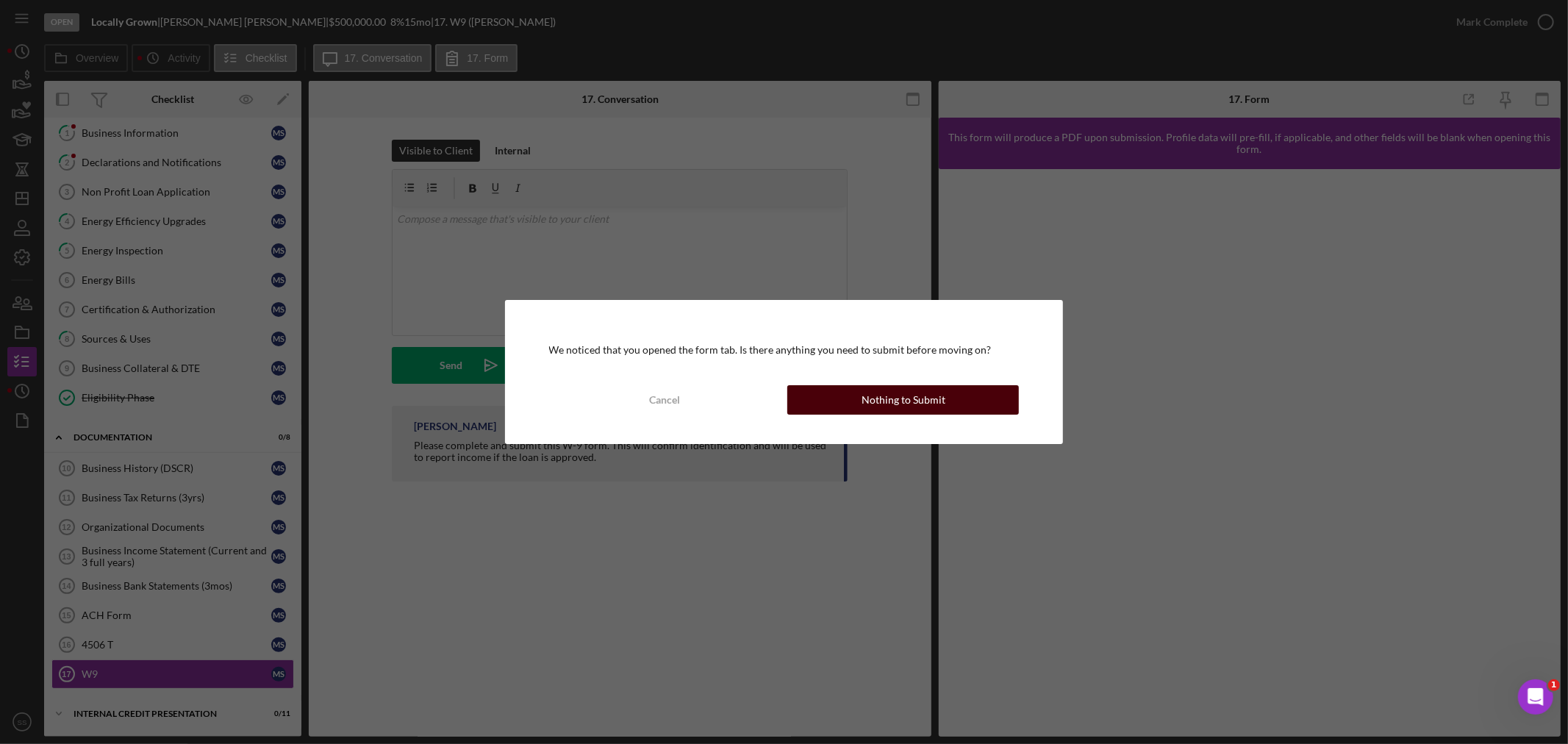
click at [849, 407] on button "Nothing to Submit" at bounding box center [903, 400] width 232 height 30
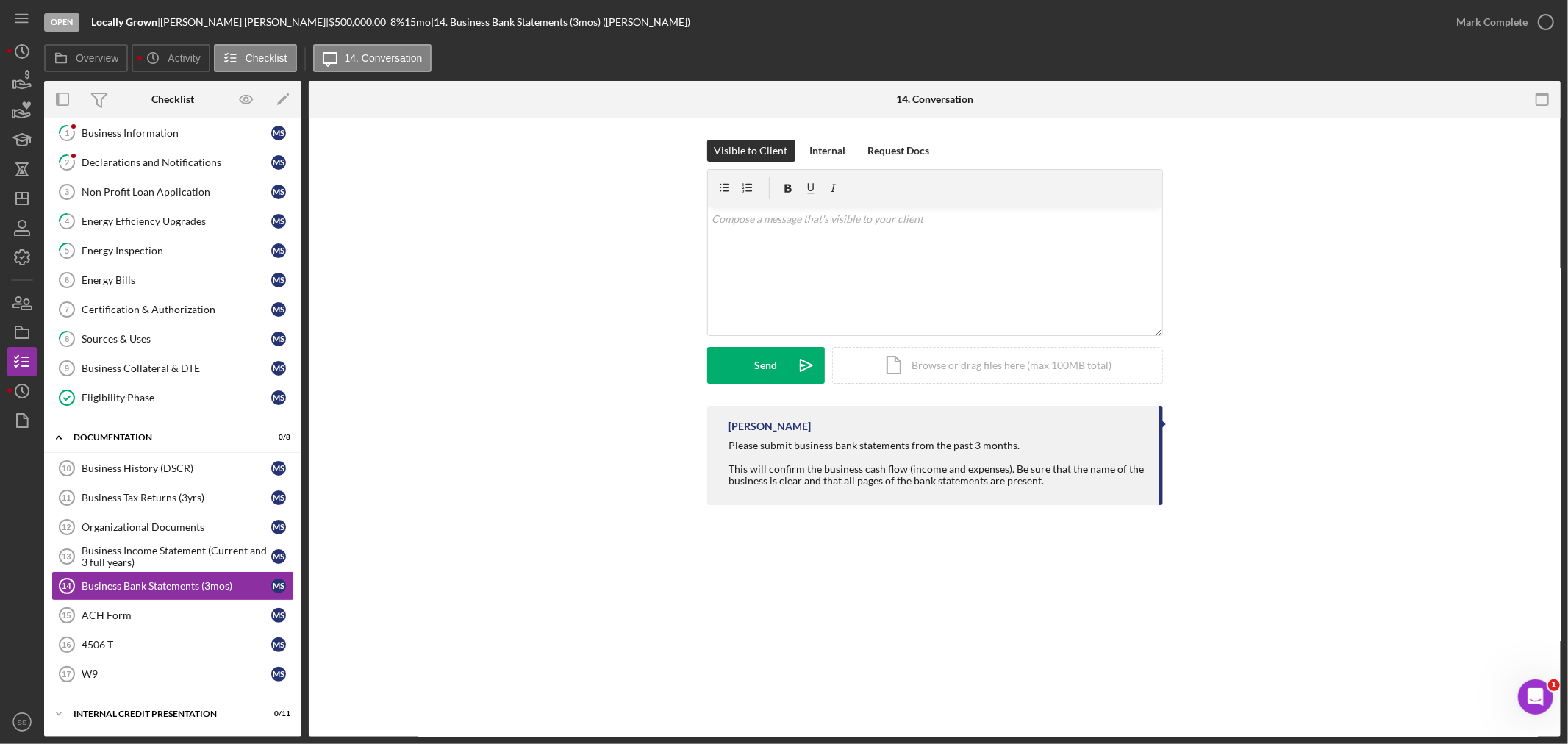
scroll to position [99, 0]
click at [22, 202] on icon "Icon/Dashboard" at bounding box center [22, 198] width 37 height 37
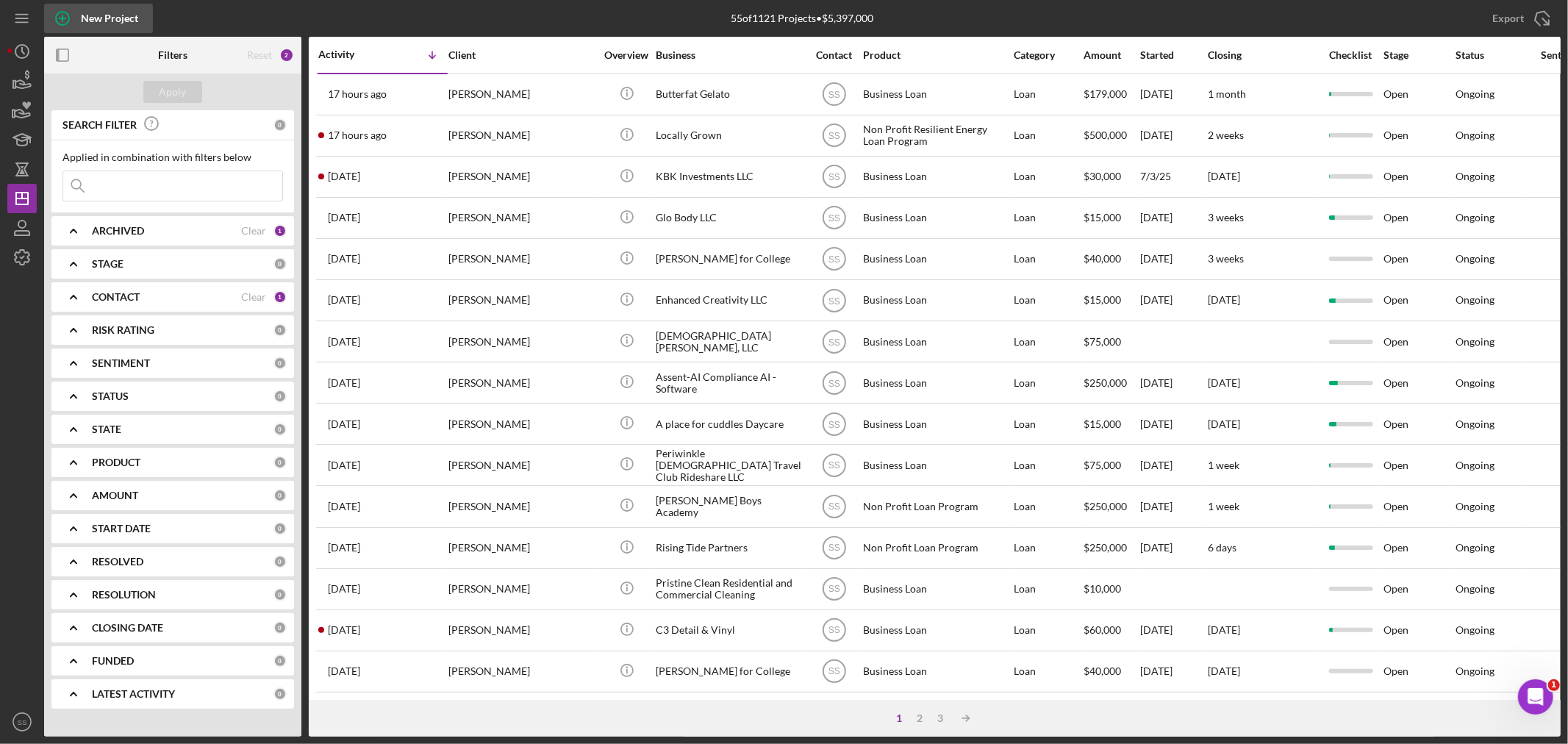
click at [63, 10] on icon "button" at bounding box center [62, 18] width 37 height 37
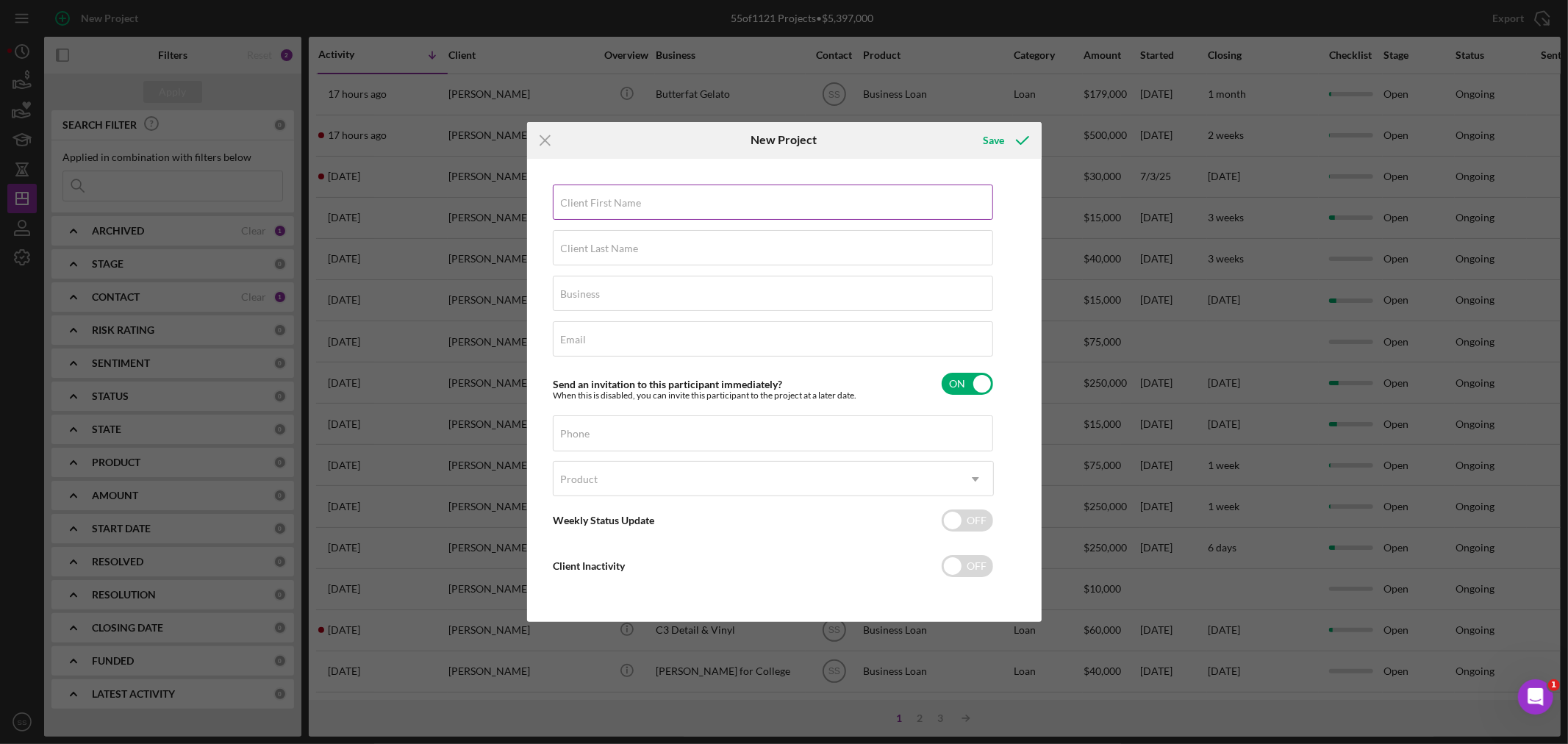
click at [600, 199] on label "Client First Name" at bounding box center [601, 203] width 81 height 12
click at [600, 199] on input "Client First Name" at bounding box center [773, 202] width 440 height 35
type input "[DEMOGRAPHIC_DATA]"
type input "Mathur"
type input "Main + Elm Development"
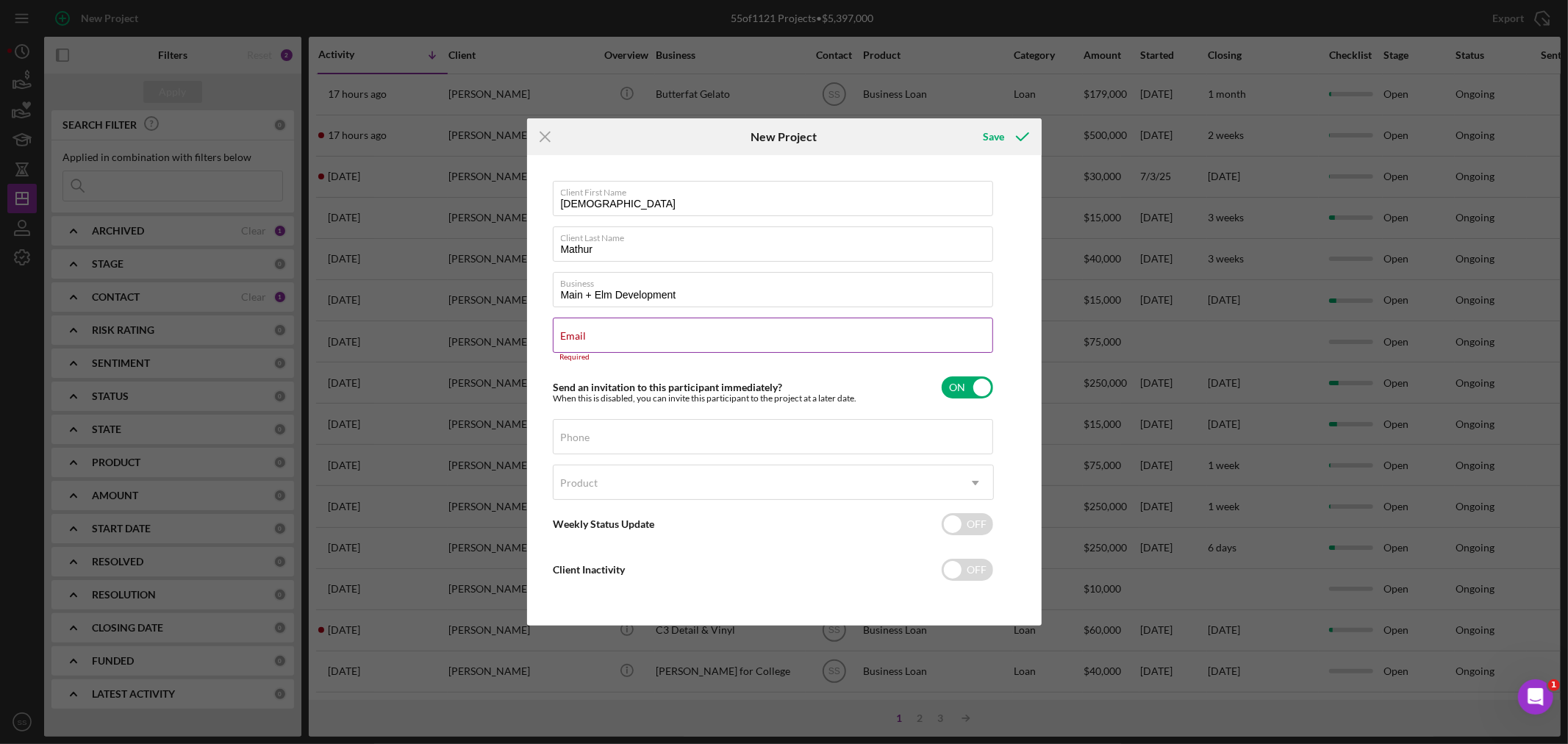
click at [583, 335] on label "Email" at bounding box center [573, 335] width 26 height 12
click at [583, 335] on input "Email" at bounding box center [773, 334] width 440 height 35
paste input "[PERSON_NAME][EMAIL_ADDRESS][PERSON_NAME][DOMAIN_NAME]"
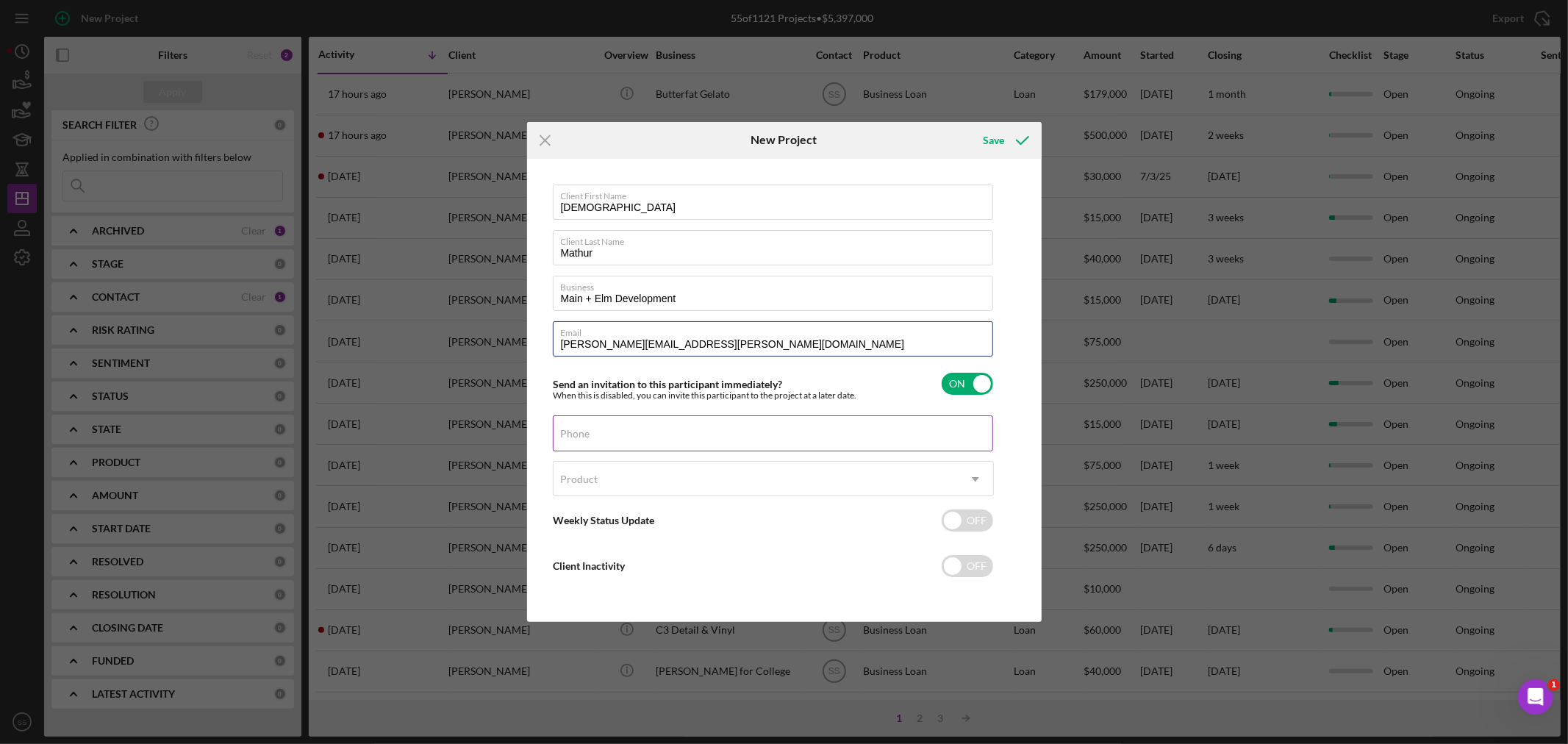
type input "[PERSON_NAME][EMAIL_ADDRESS][PERSON_NAME][DOMAIN_NAME]"
click at [603, 435] on input "Phone" at bounding box center [773, 432] width 440 height 35
click at [618, 442] on input "Phone" at bounding box center [773, 432] width 440 height 35
type input "[PHONE_NUMBER]"
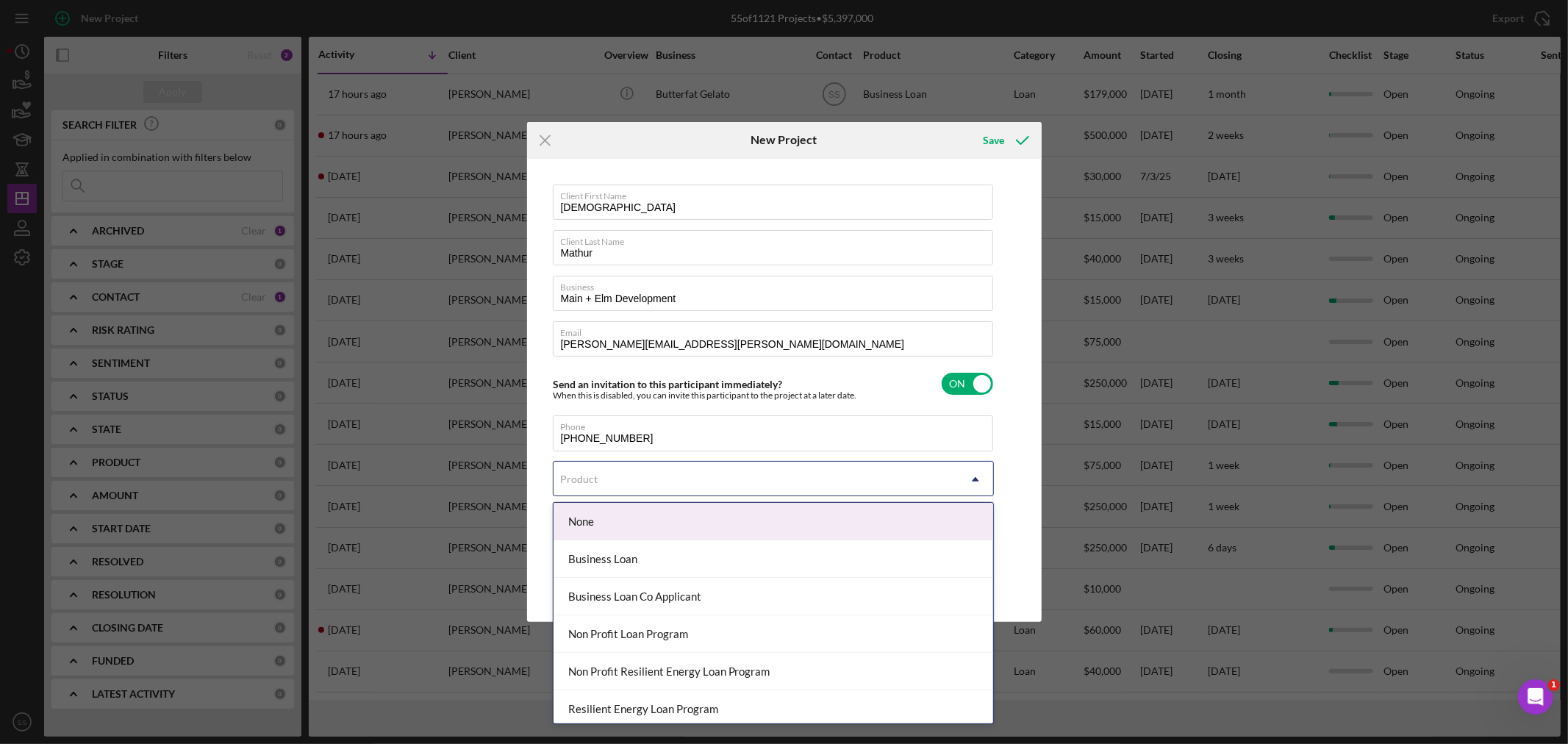
click at [632, 475] on div "Product" at bounding box center [756, 479] width 404 height 34
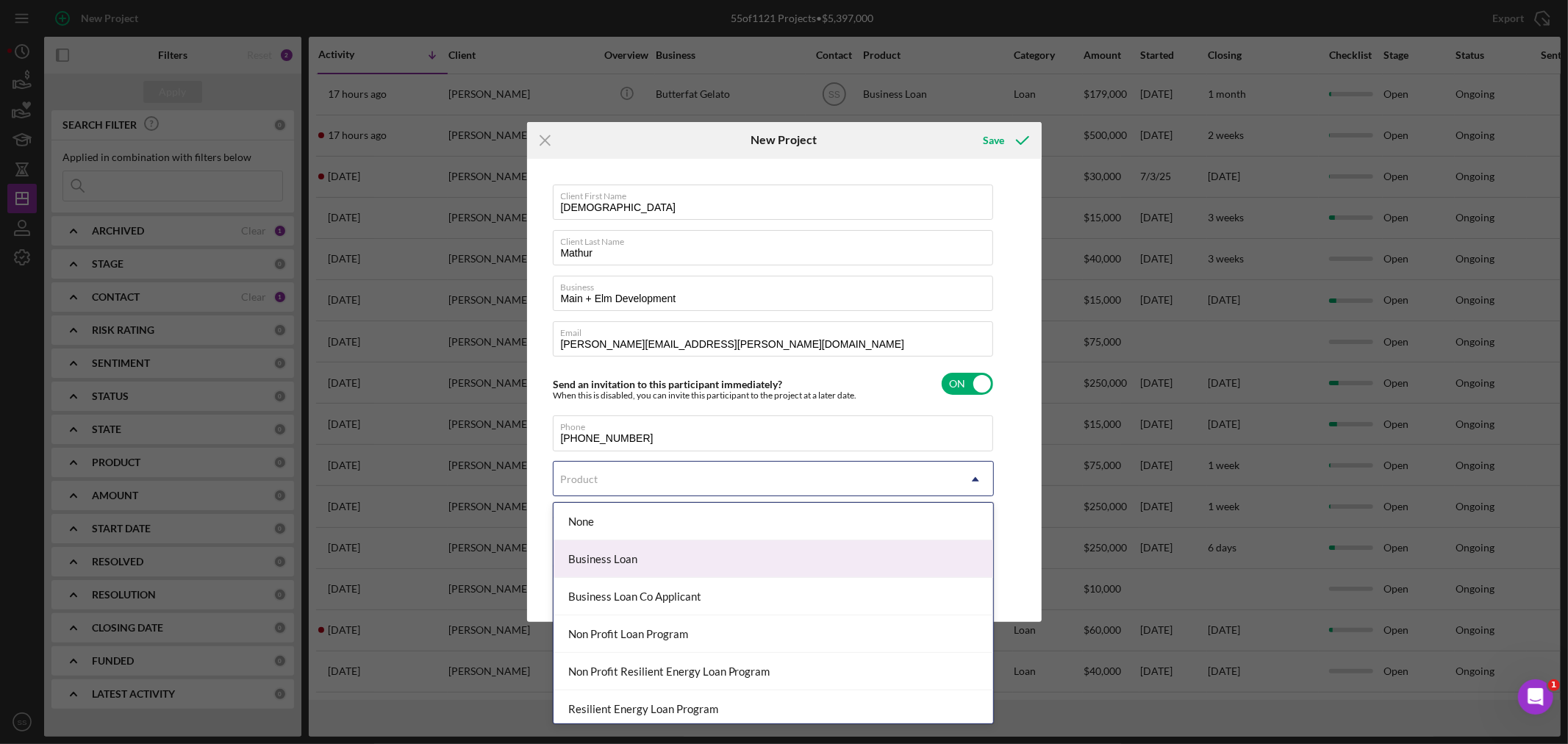
click at [620, 557] on div "Business Loan" at bounding box center [773, 559] width 439 height 38
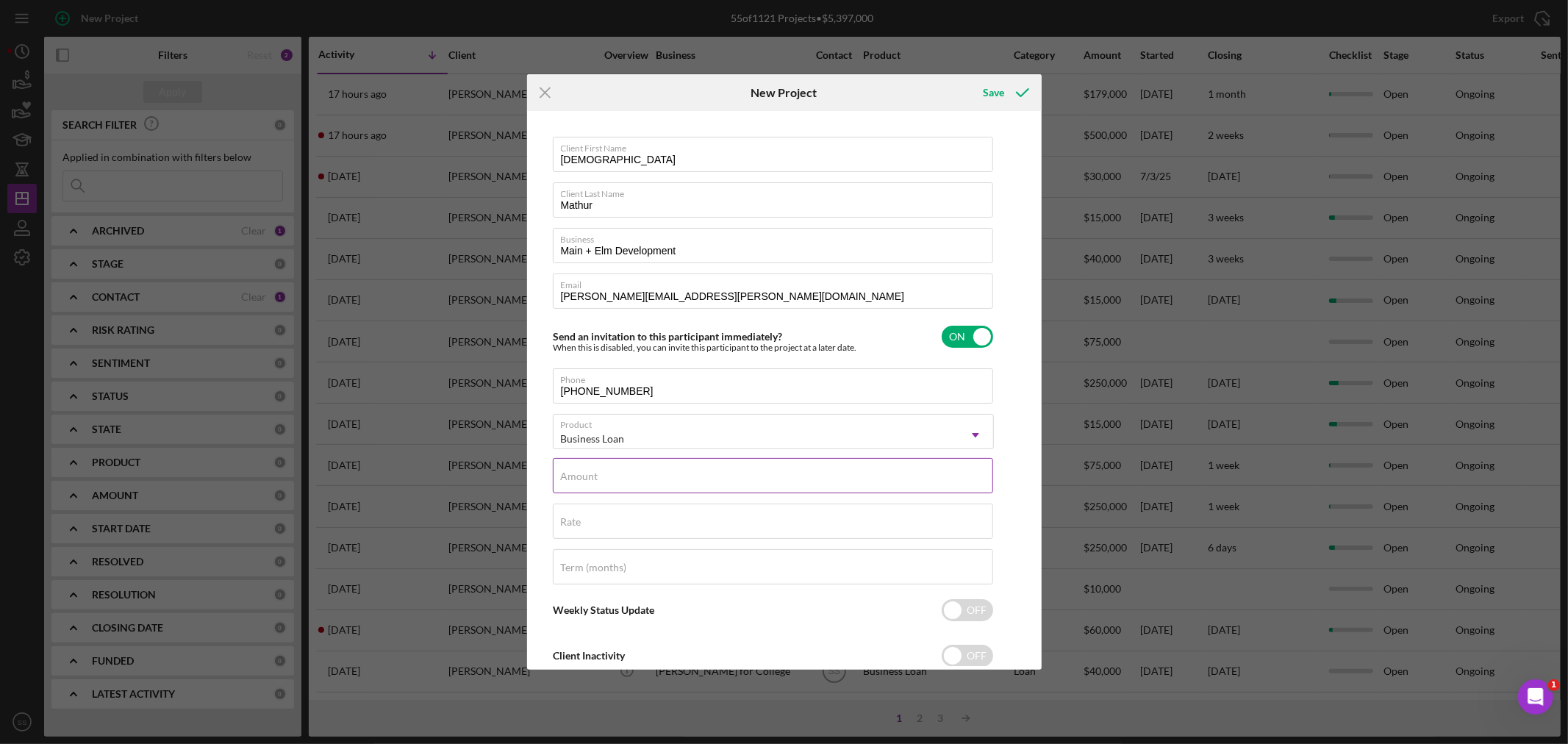
click at [596, 479] on label "Amount" at bounding box center [580, 476] width 38 height 12
click at [596, 479] on input "Amount" at bounding box center [773, 475] width 440 height 35
drag, startPoint x: 679, startPoint y: 244, endPoint x: 533, endPoint y: 244, distance: 146.0
click at [533, 244] on div "Client First Name [PERSON_NAME] Client Last Name [PERSON_NAME] Business Main + …" at bounding box center [785, 390] width 508 height 551
drag, startPoint x: 701, startPoint y: 258, endPoint x: 541, endPoint y: 237, distance: 161.4
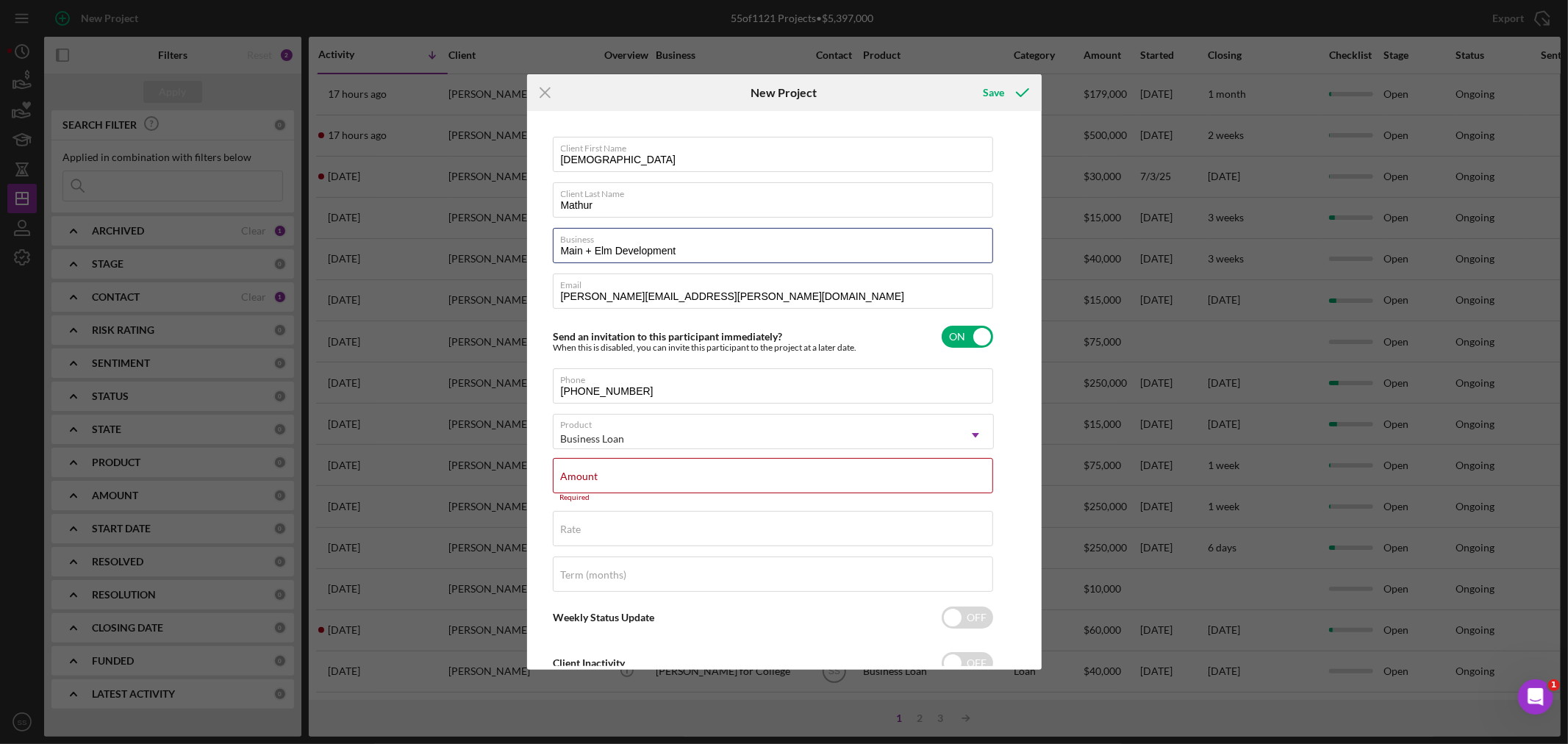
click at [542, 243] on div "Client First Name [PERSON_NAME] Client Last Name [PERSON_NAME] Business Main + …" at bounding box center [785, 390] width 508 height 551
type input "ELDI"
click at [581, 467] on div "Amount Required" at bounding box center [773, 480] width 441 height 44
type input "$250,000"
click at [578, 516] on label "Rate" at bounding box center [571, 522] width 20 height 12
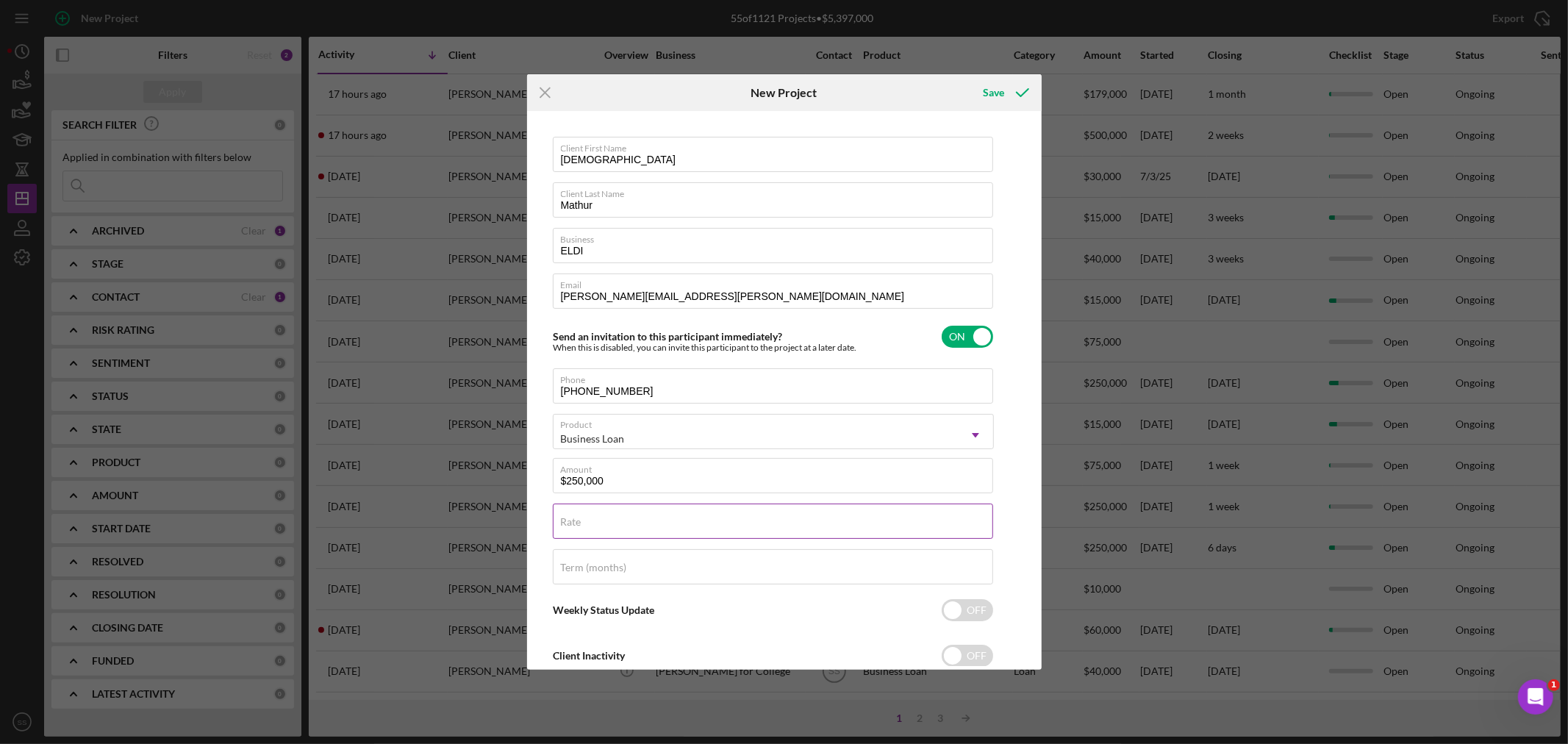
click at [578, 515] on input "Rate" at bounding box center [773, 521] width 440 height 35
type input "8.250%"
click at [580, 564] on label "Term (months)" at bounding box center [594, 567] width 66 height 12
click at [580, 564] on input "Term (months)" at bounding box center [773, 566] width 440 height 35
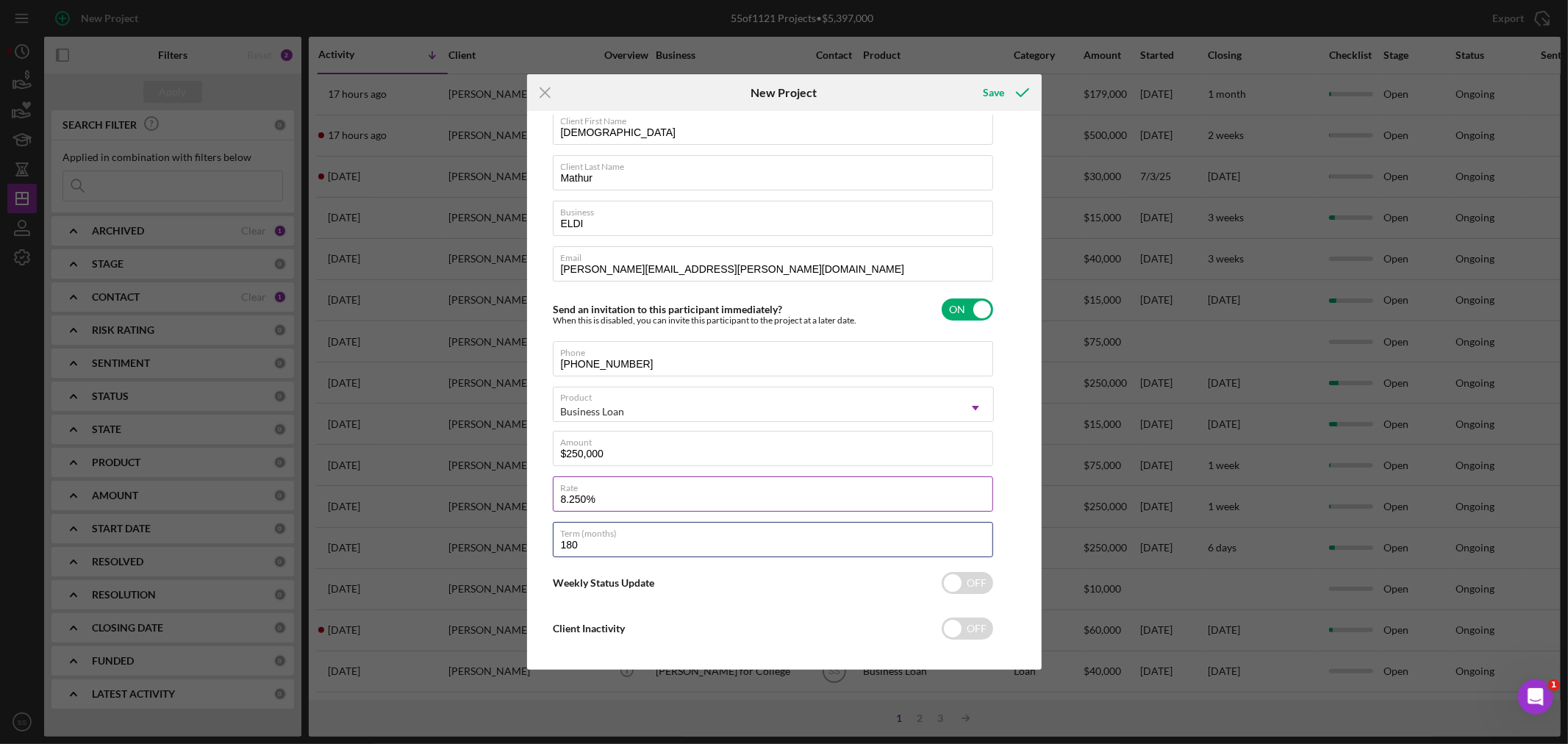
scroll to position [42, 0]
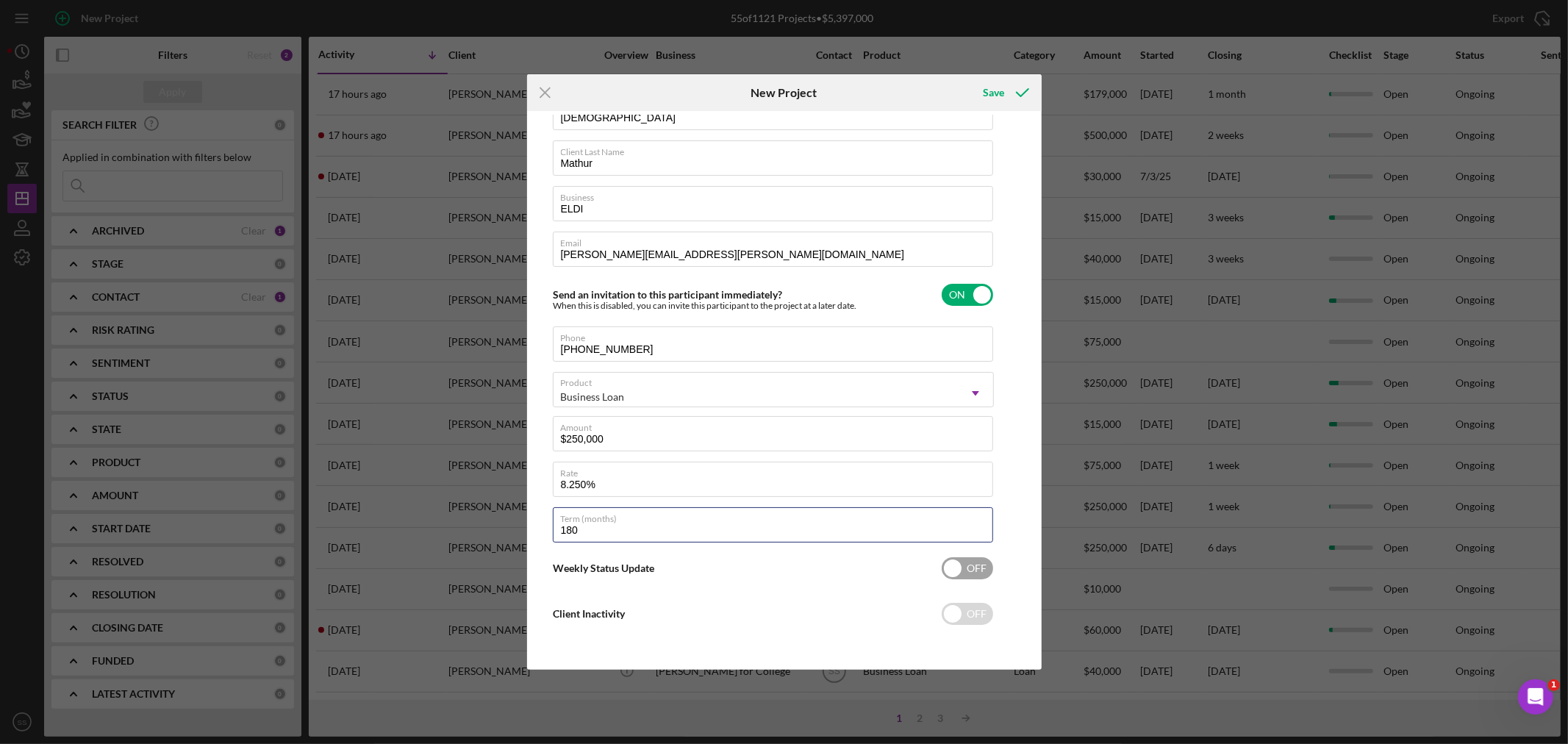
type input "180"
click at [979, 569] on input "checkbox" at bounding box center [967, 568] width 52 height 22
checkbox input "true"
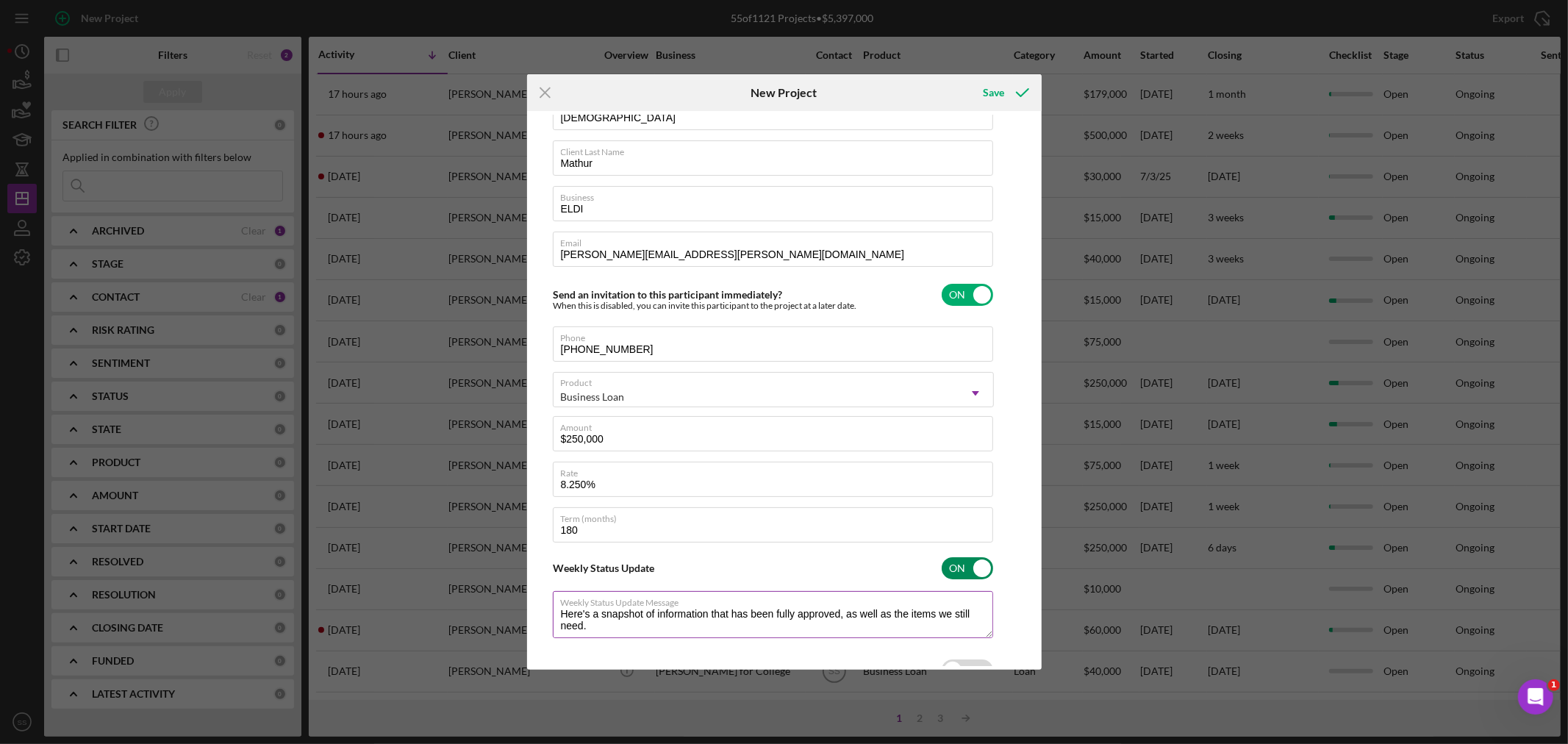
scroll to position [92, 0]
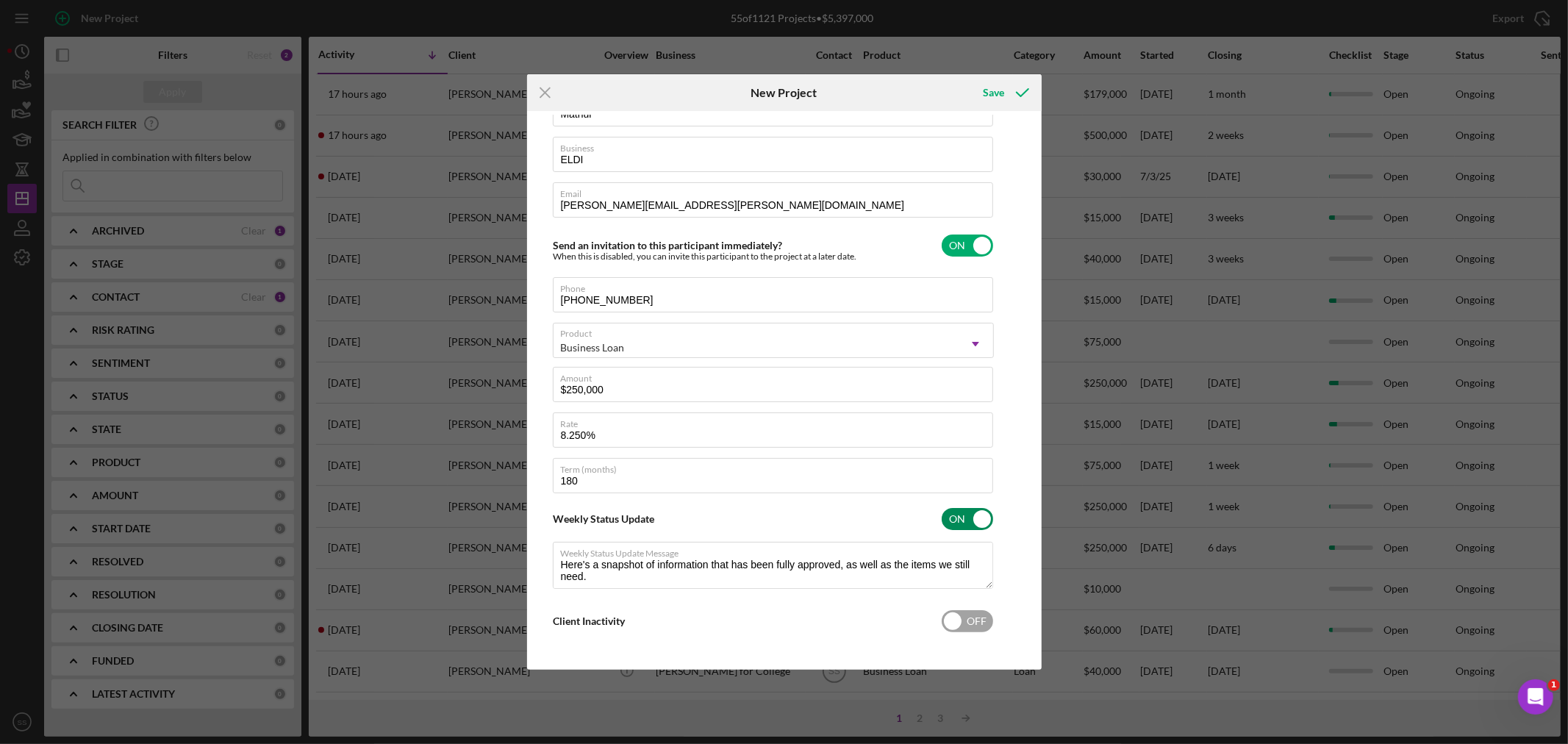
type textarea "Here's a snapshot of information that has been fully approved, as well as the i…"
click at [964, 615] on input "checkbox" at bounding box center [967, 621] width 52 height 22
checkbox input "true"
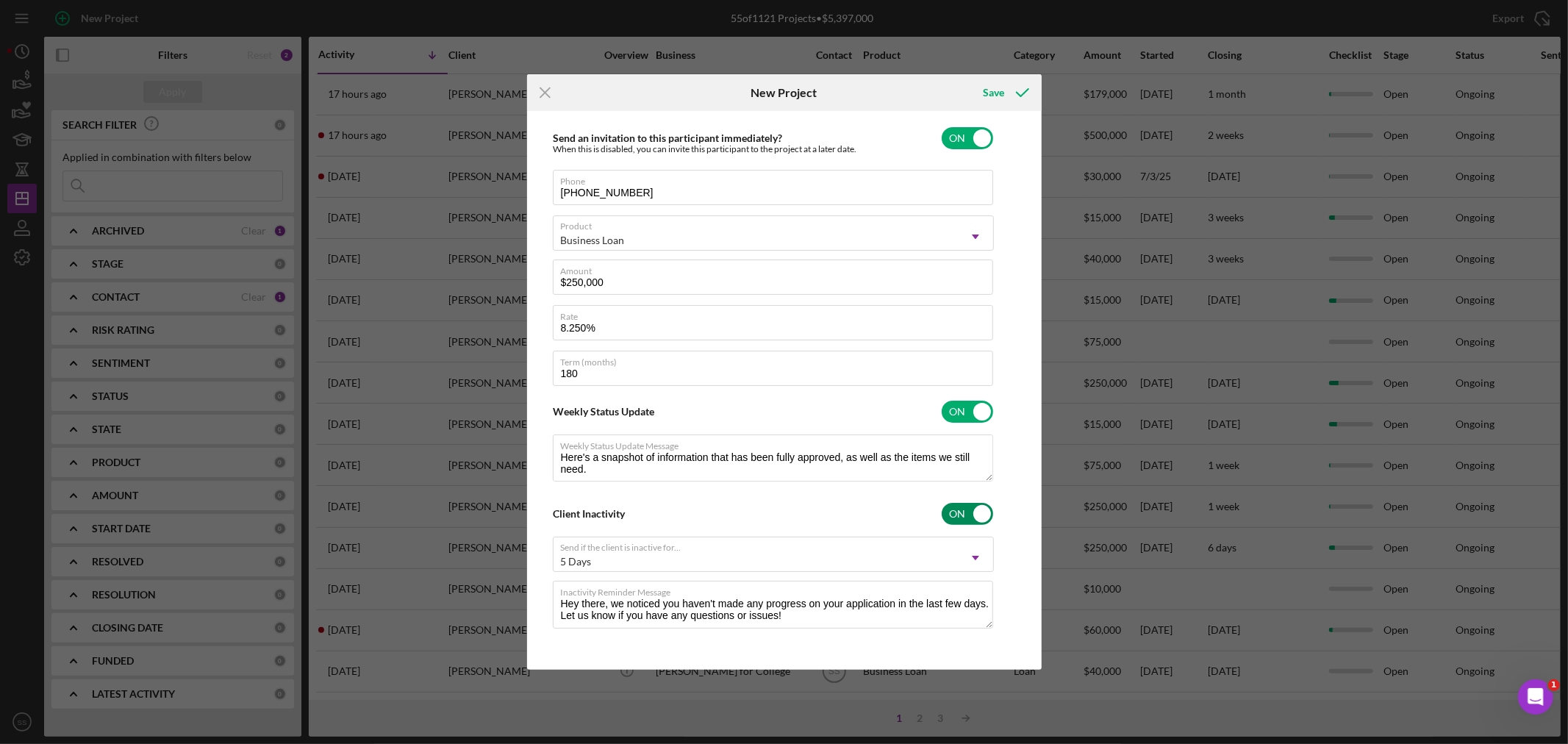
scroll to position [201, 0]
click at [1006, 85] on icon "submit" at bounding box center [1022, 92] width 37 height 37
type textarea "Here's a snapshot of information that has been fully approved, as well as the i…"
checkbox input "false"
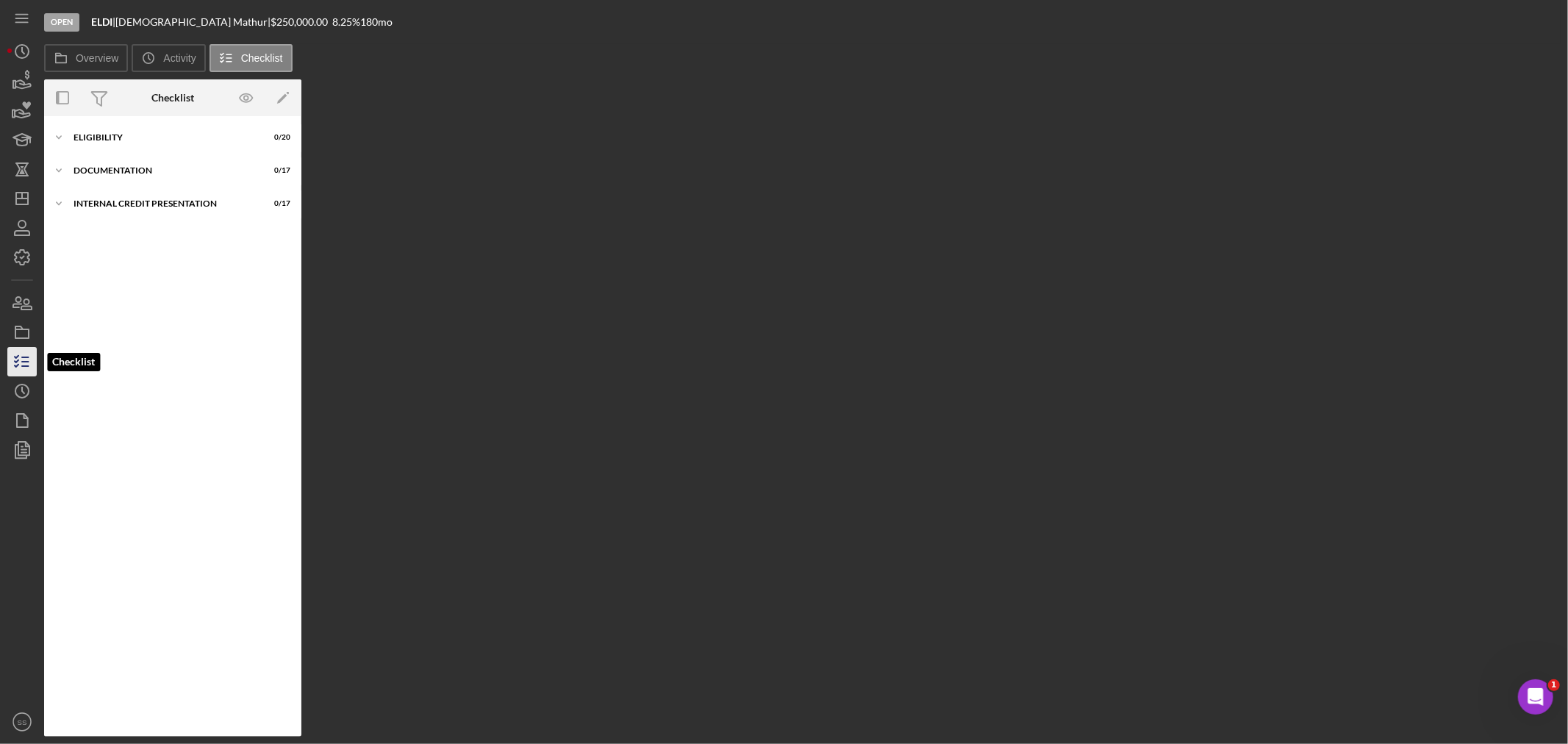
click at [26, 366] on line "button" at bounding box center [25, 366] width 6 height 0
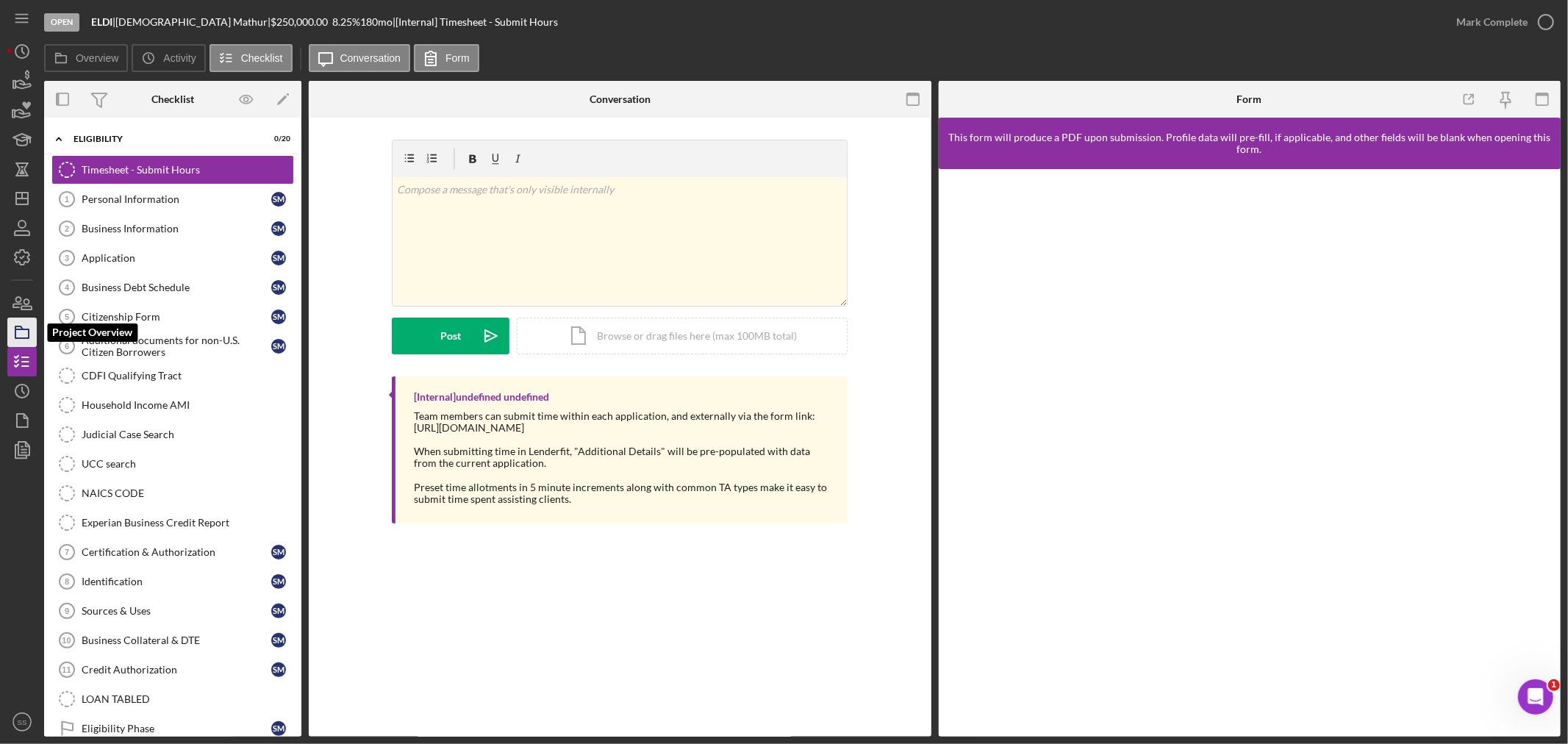
click at [20, 320] on icon "button" at bounding box center [22, 332] width 37 height 37
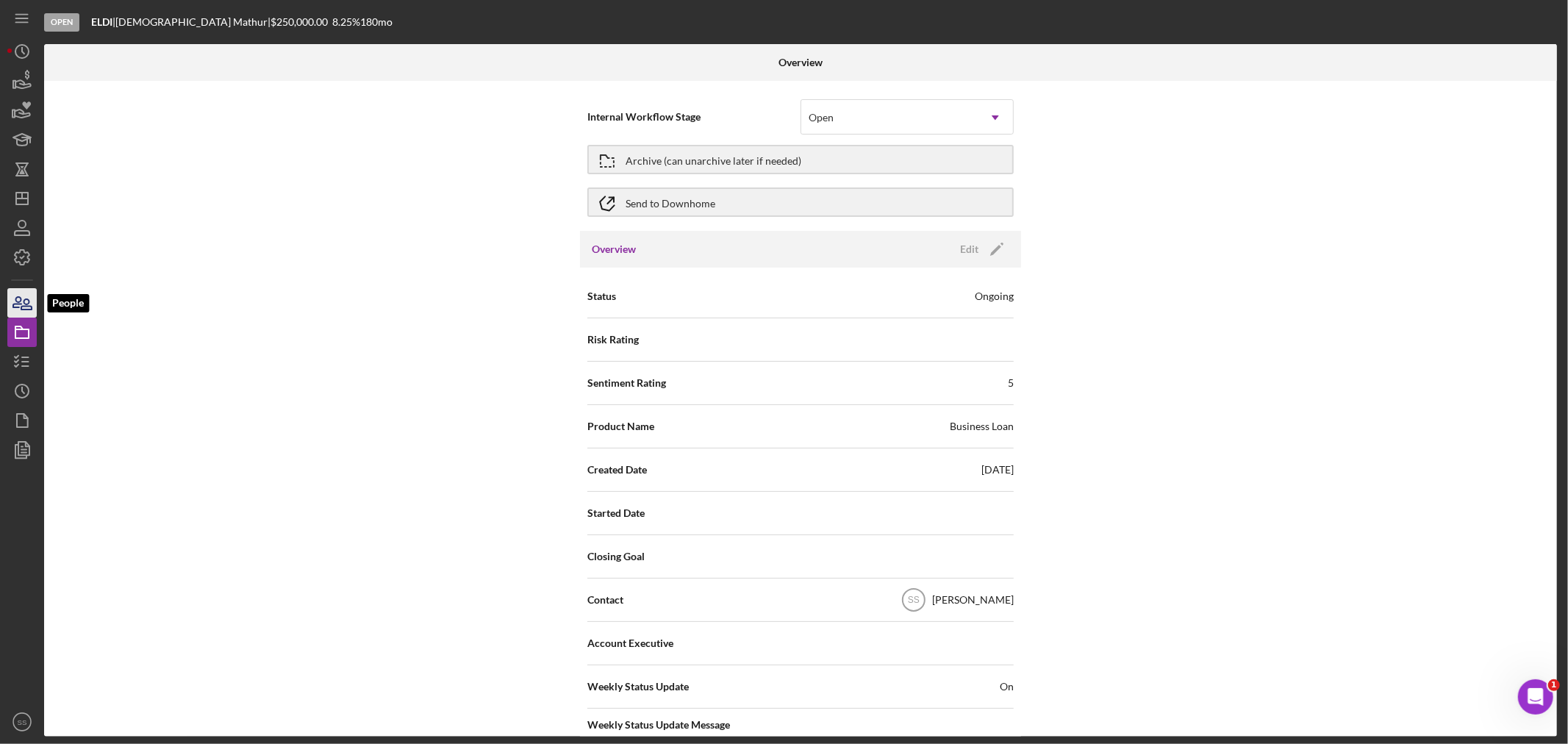
click at [20, 302] on icon "button" at bounding box center [17, 302] width 8 height 10
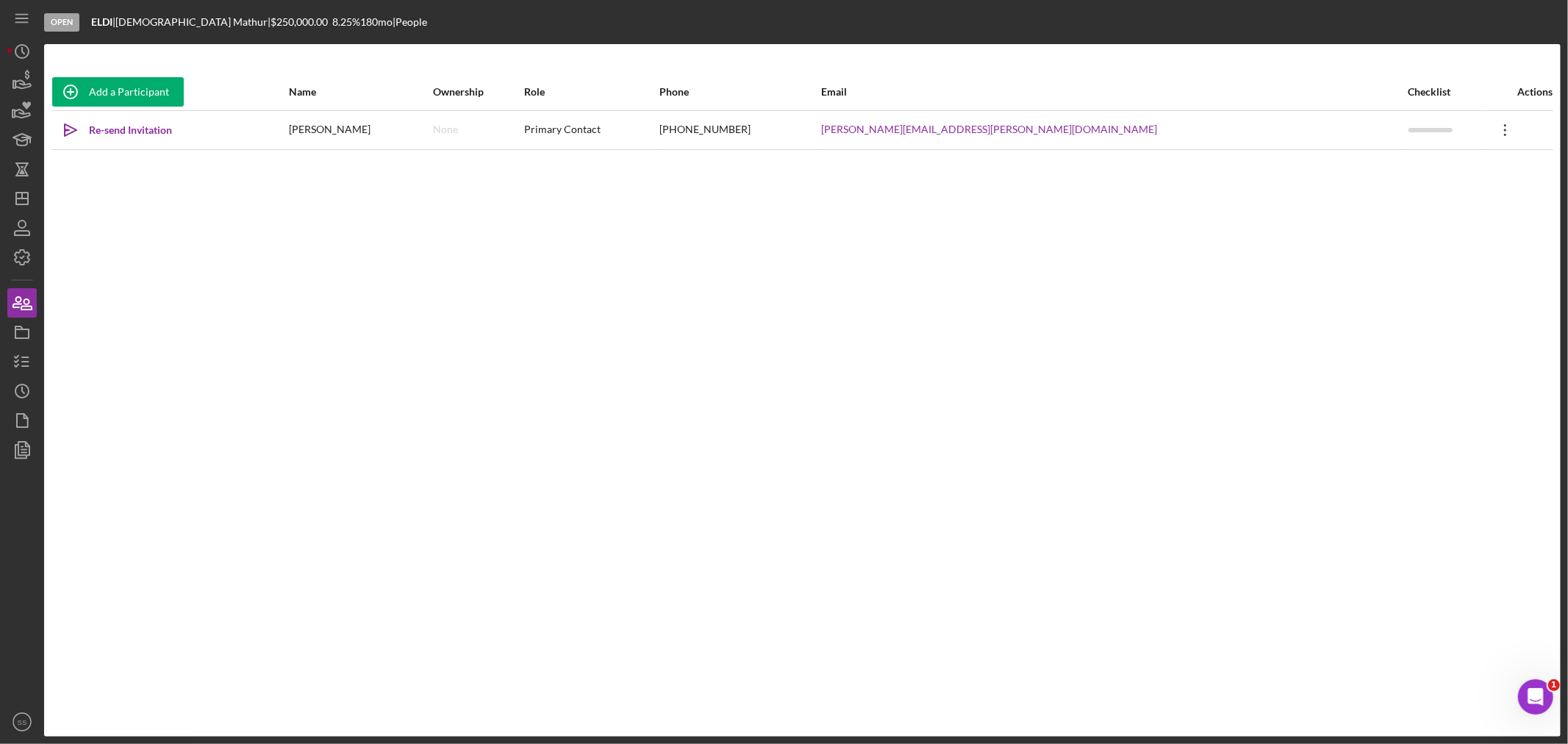
click at [1489, 131] on icon "Icon/Overflow" at bounding box center [1505, 130] width 37 height 37
click at [1418, 193] on button "Icon/Link Get Invitation Link" at bounding box center [1418, 199] width 161 height 30
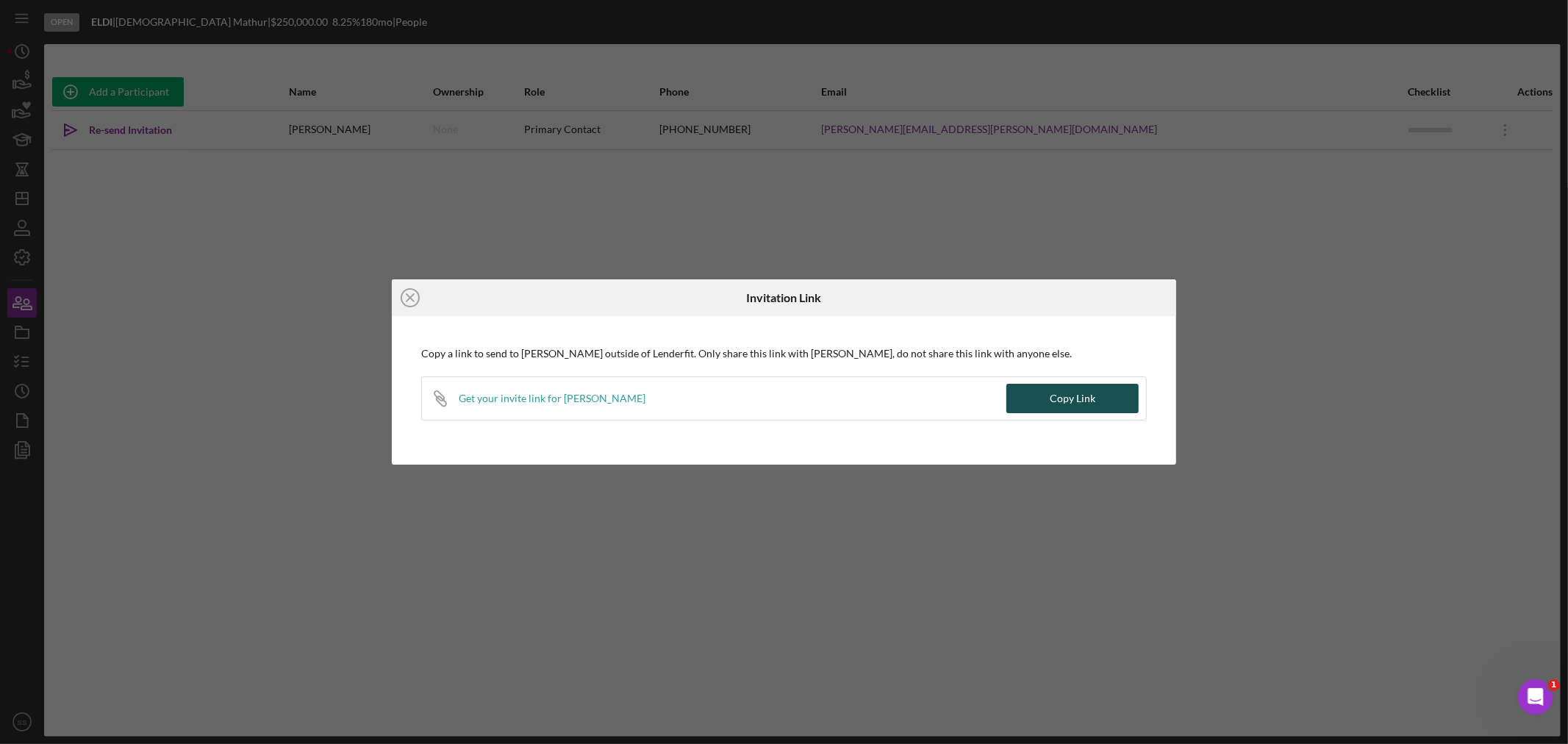
click at [1090, 399] on div "Copy Link" at bounding box center [1072, 399] width 45 height 30
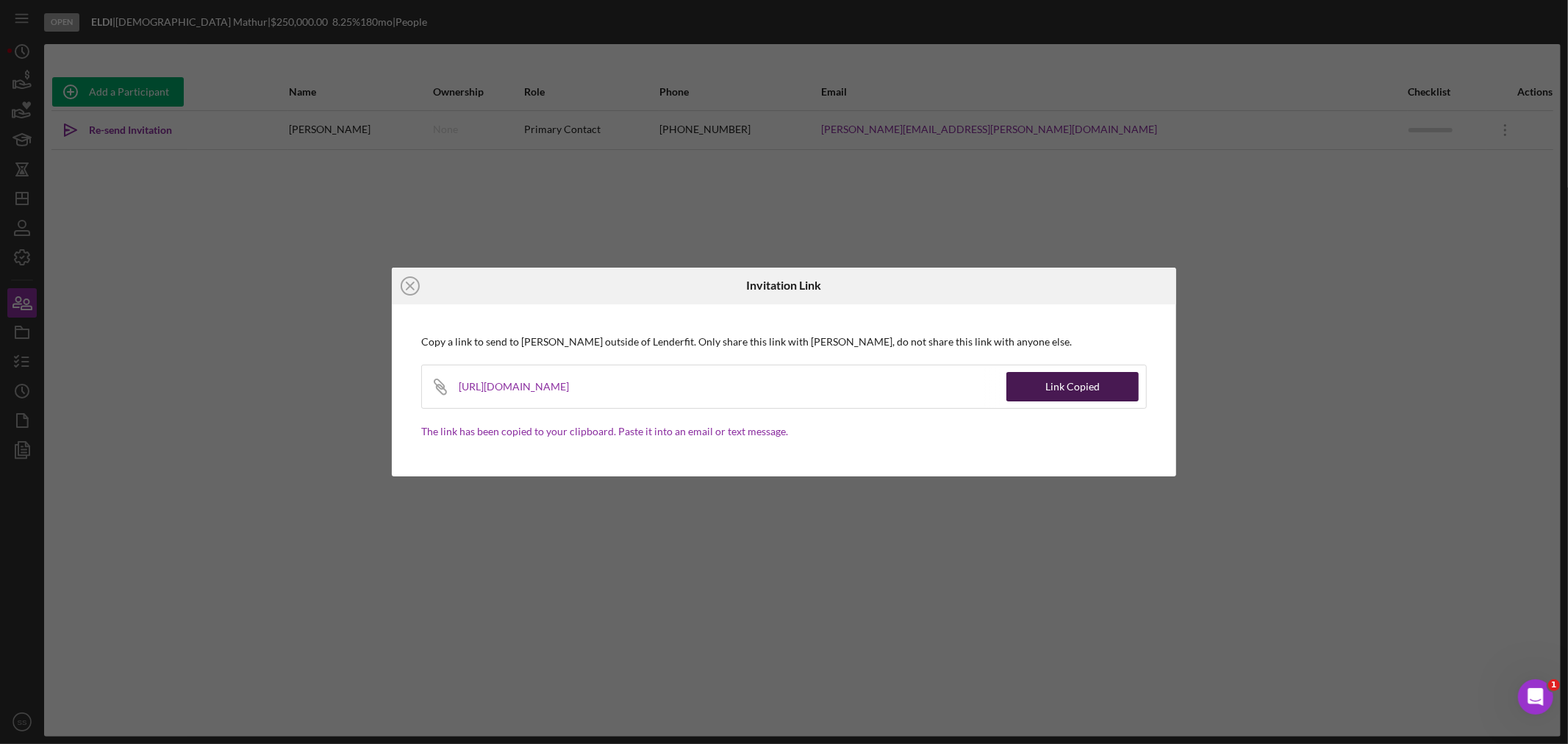
click at [1083, 386] on div "Link Copied" at bounding box center [1072, 387] width 54 height 30
click at [406, 281] on icon "Icon/Close" at bounding box center [410, 286] width 37 height 37
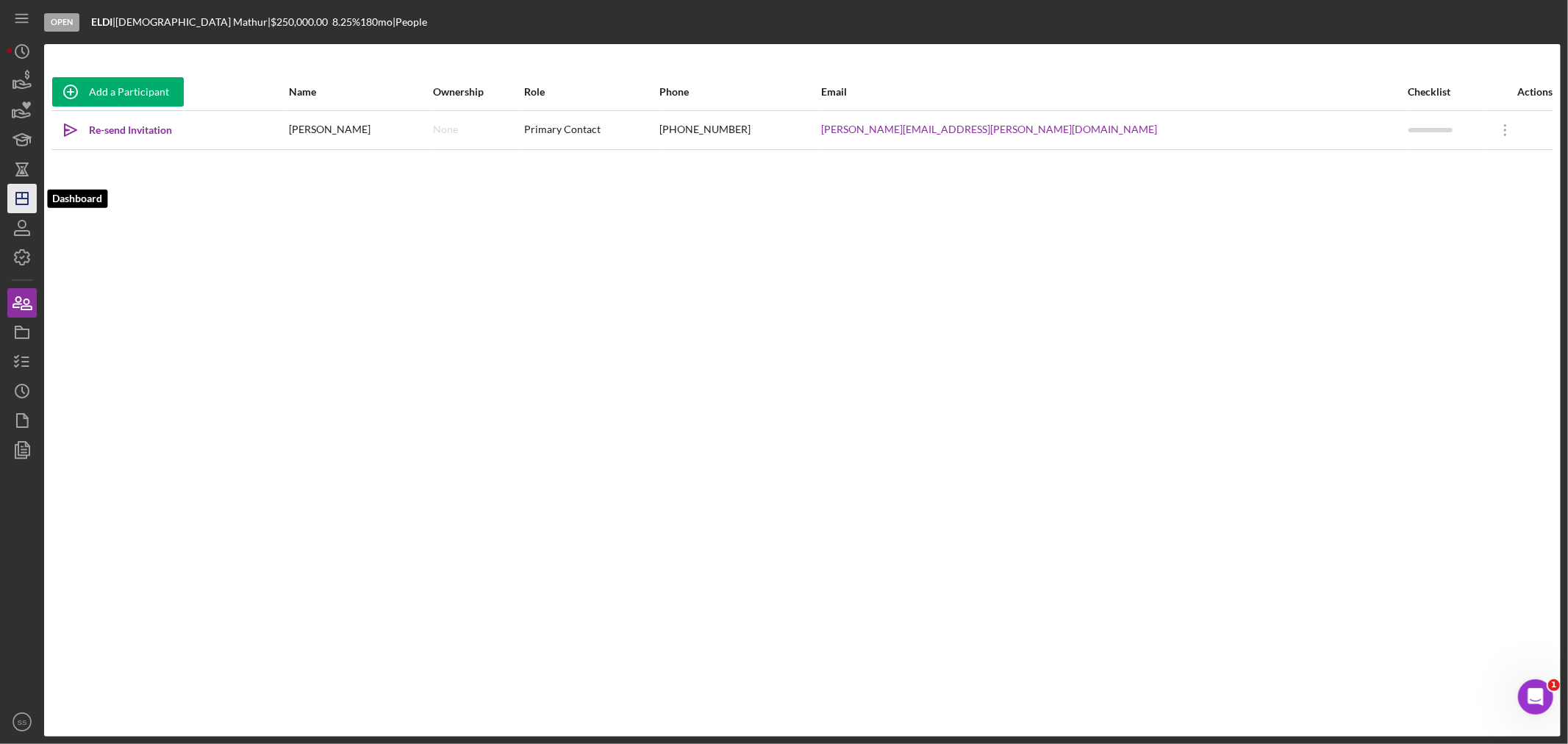
click at [23, 202] on icon "Icon/Dashboard" at bounding box center [22, 198] width 37 height 37
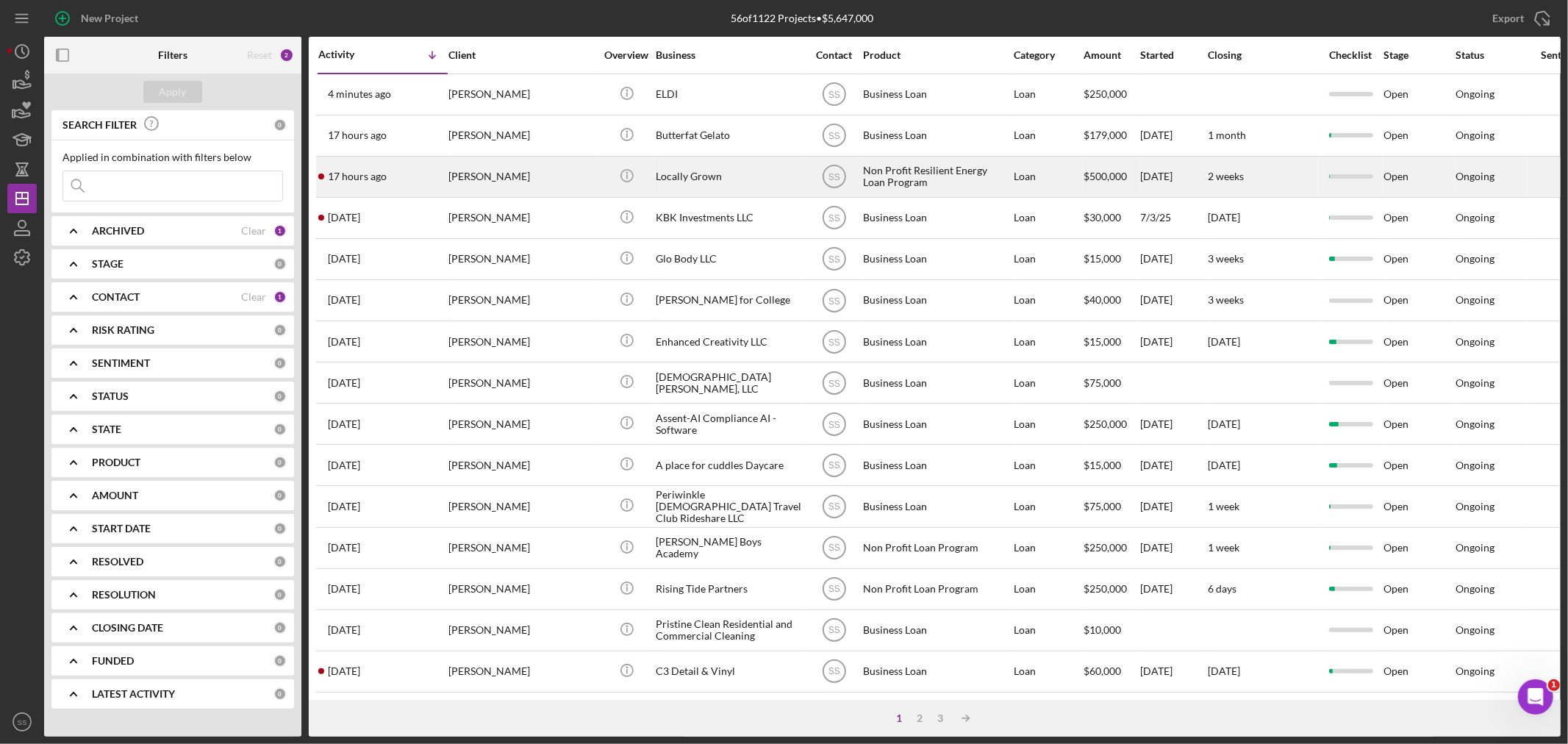
click at [475, 173] on div "[PERSON_NAME]" at bounding box center [522, 177] width 147 height 39
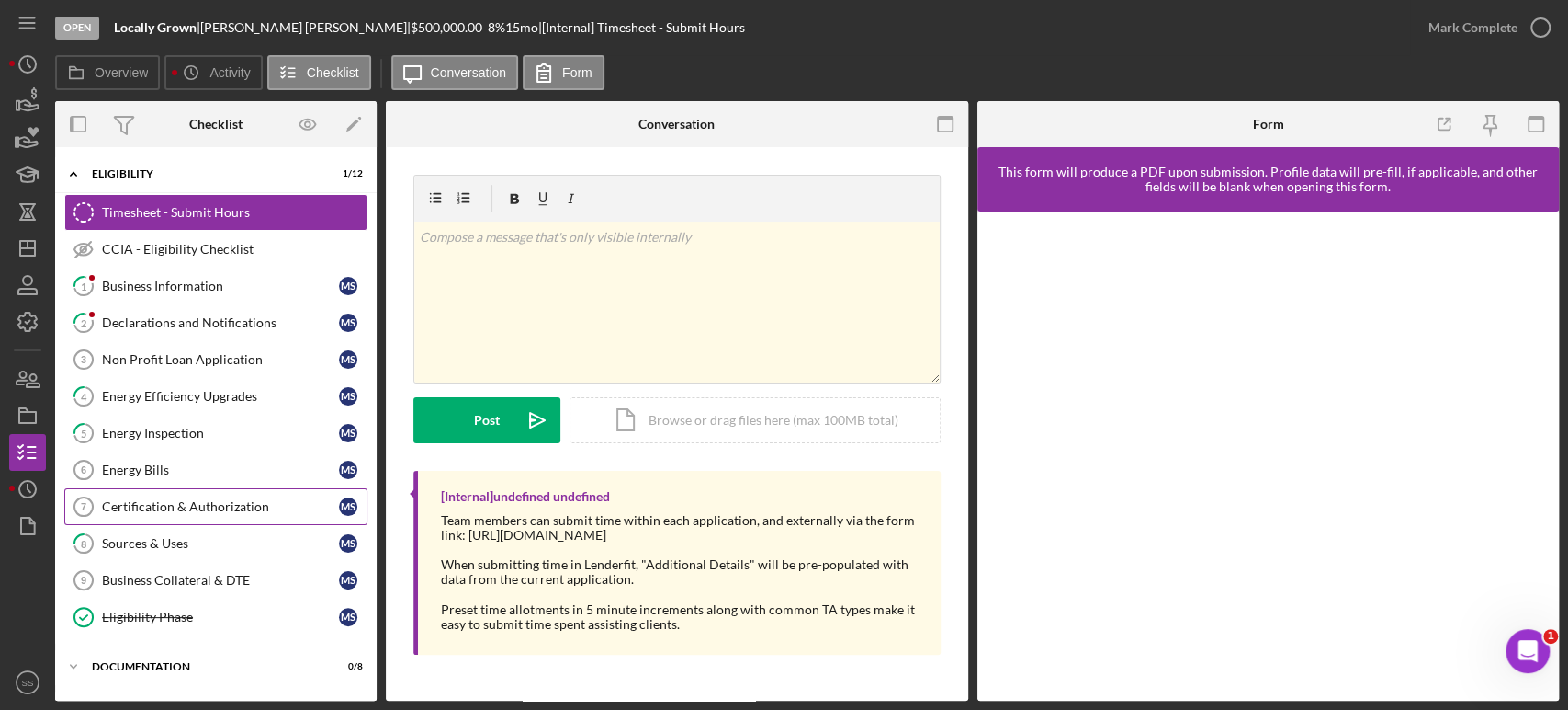
scroll to position [32, 0]
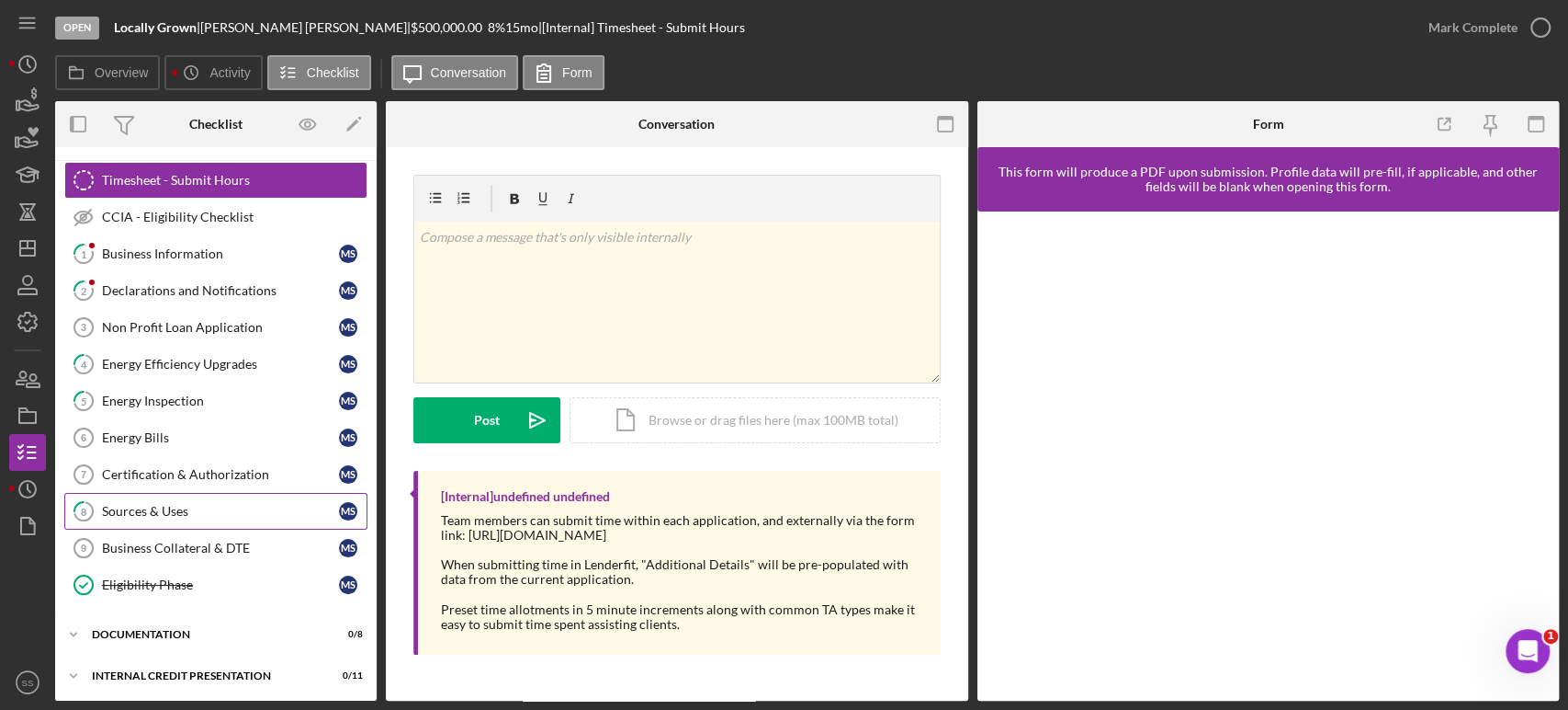
click at [192, 505] on div "Sources & Uses" at bounding box center [220, 510] width 237 height 15
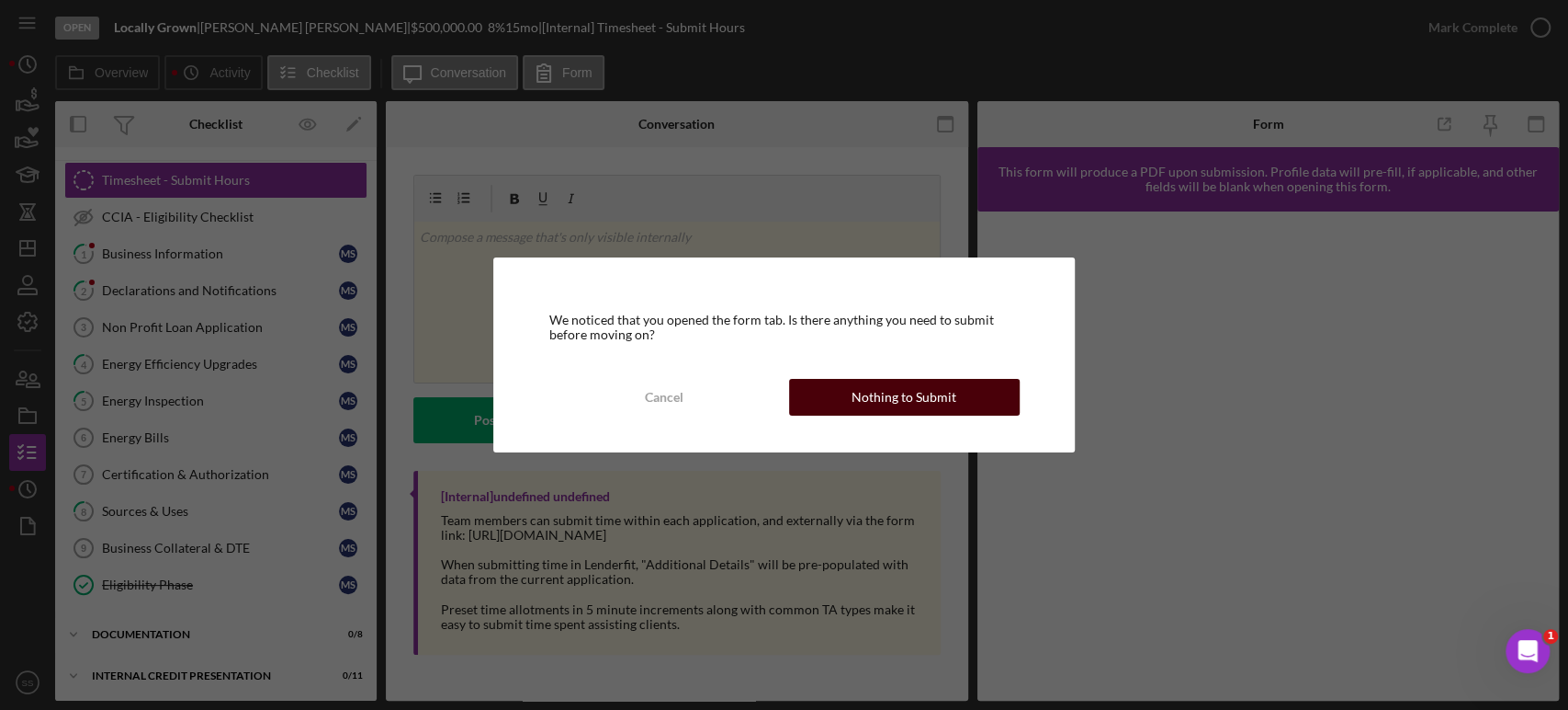
click at [832, 390] on button "Nothing to Submit" at bounding box center [904, 398] width 231 height 37
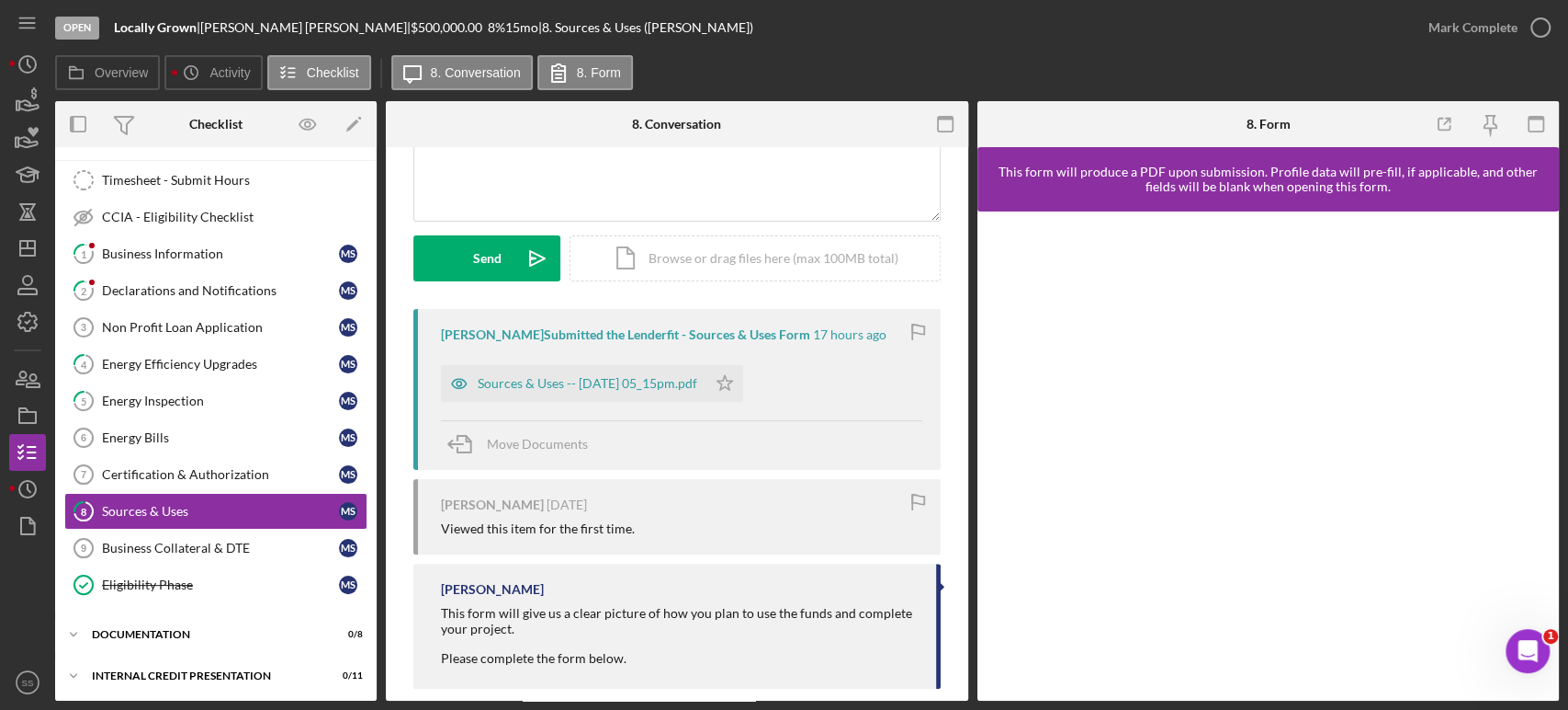
scroll to position [204, 0]
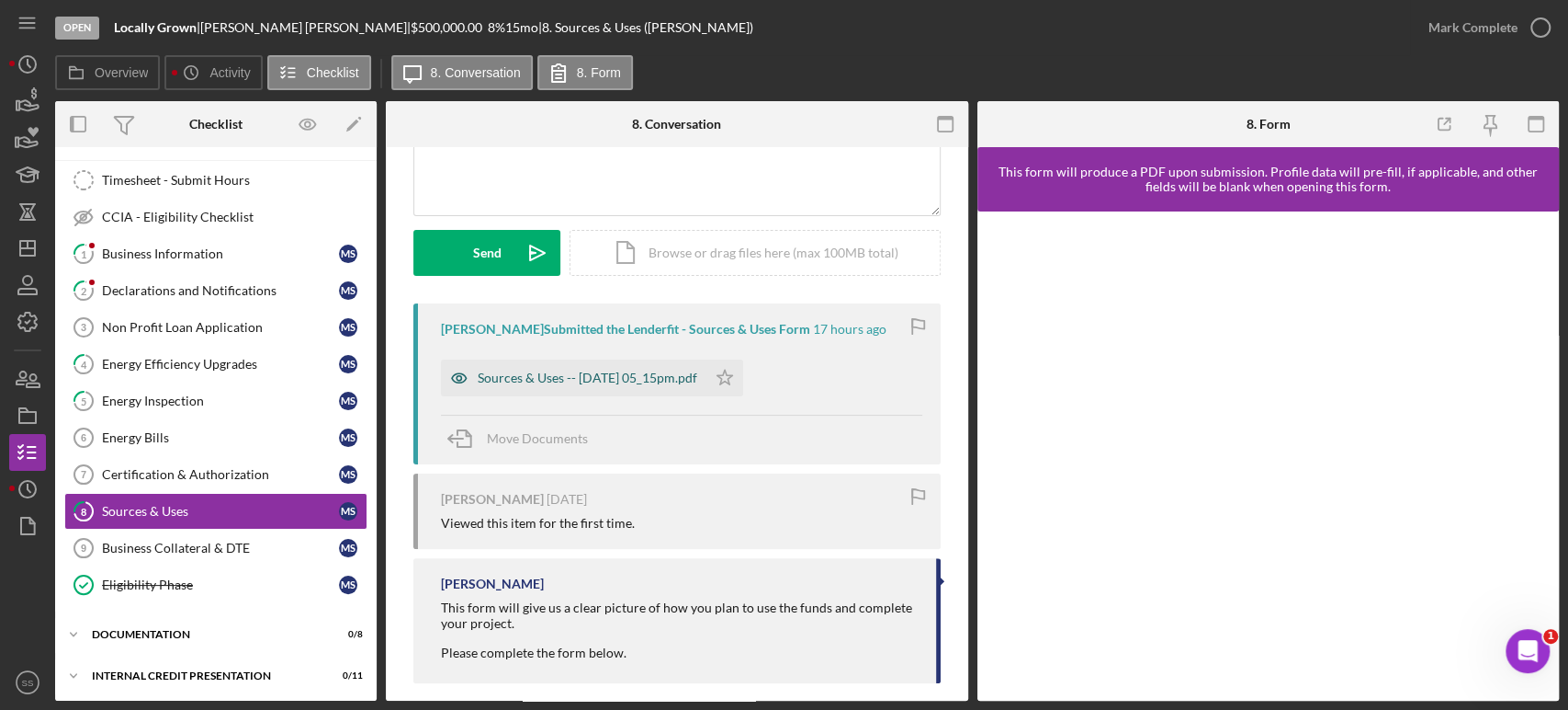
click at [684, 380] on div "Sources & Uses -- [DATE] 05_15pm.pdf" at bounding box center [587, 377] width 219 height 15
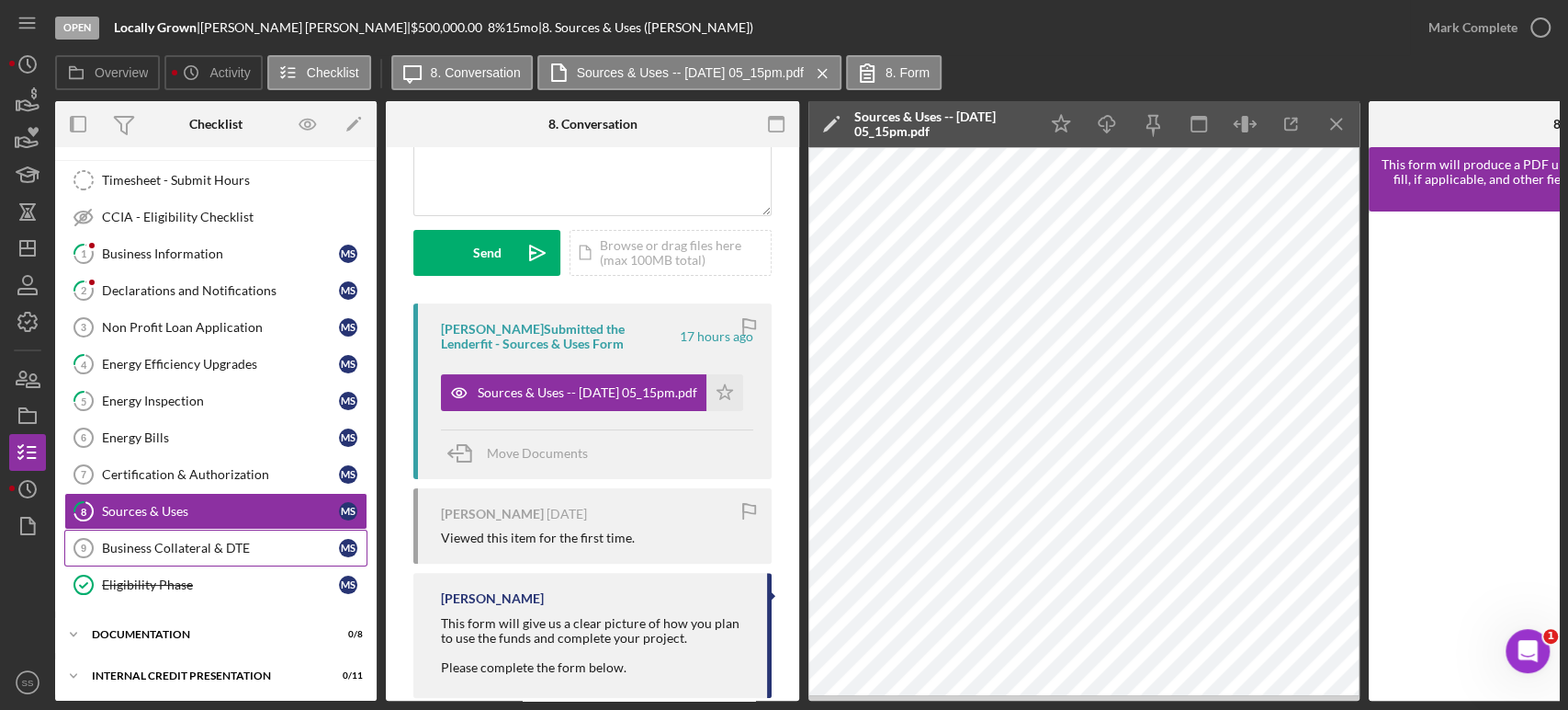
click at [161, 554] on link "Business Collateral & DTE 9 Business Collateral & DTE M S" at bounding box center [216, 548] width 303 height 37
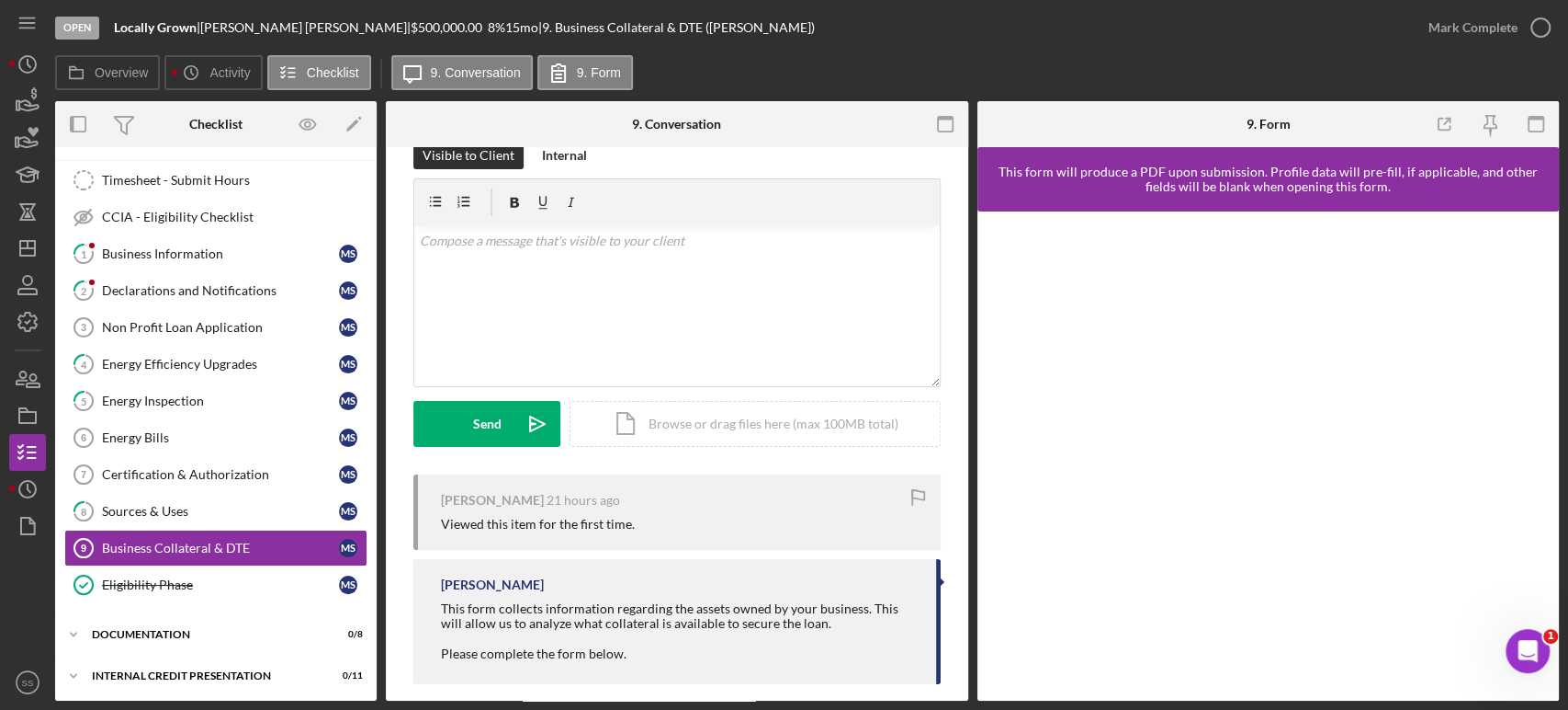
scroll to position [52, 0]
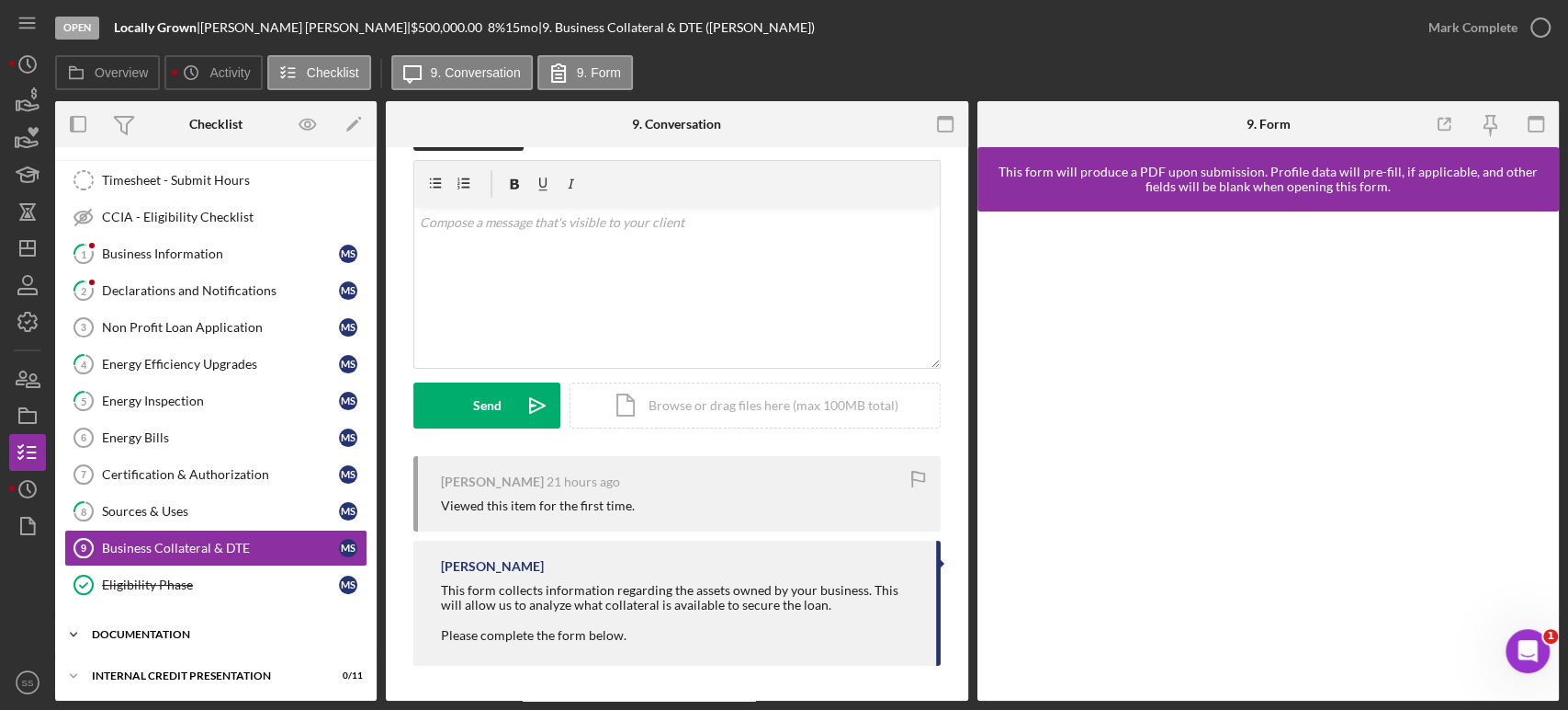
click at [142, 627] on div "Icon/Expander DOCUMENTATION 0 / 8" at bounding box center [215, 635] width 322 height 37
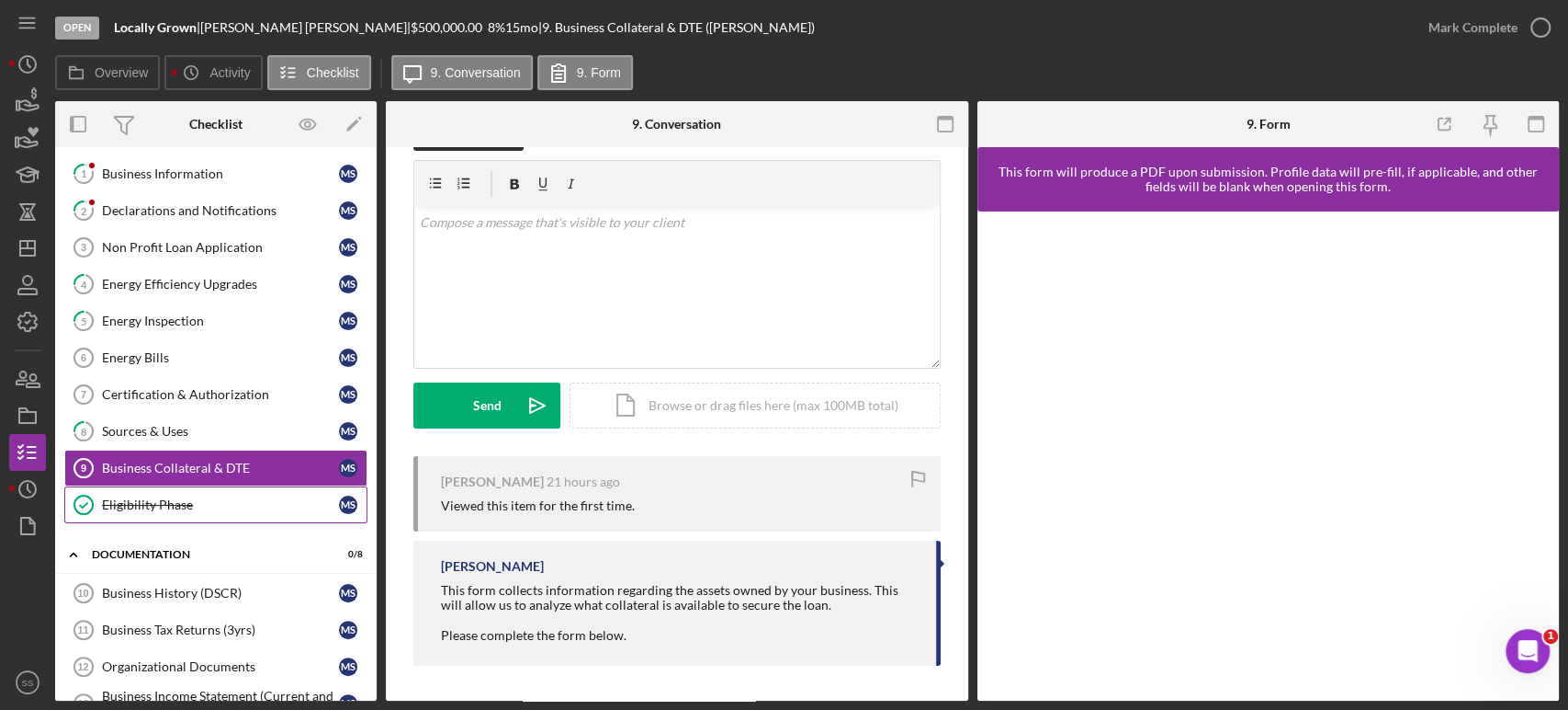
scroll to position [335, 0]
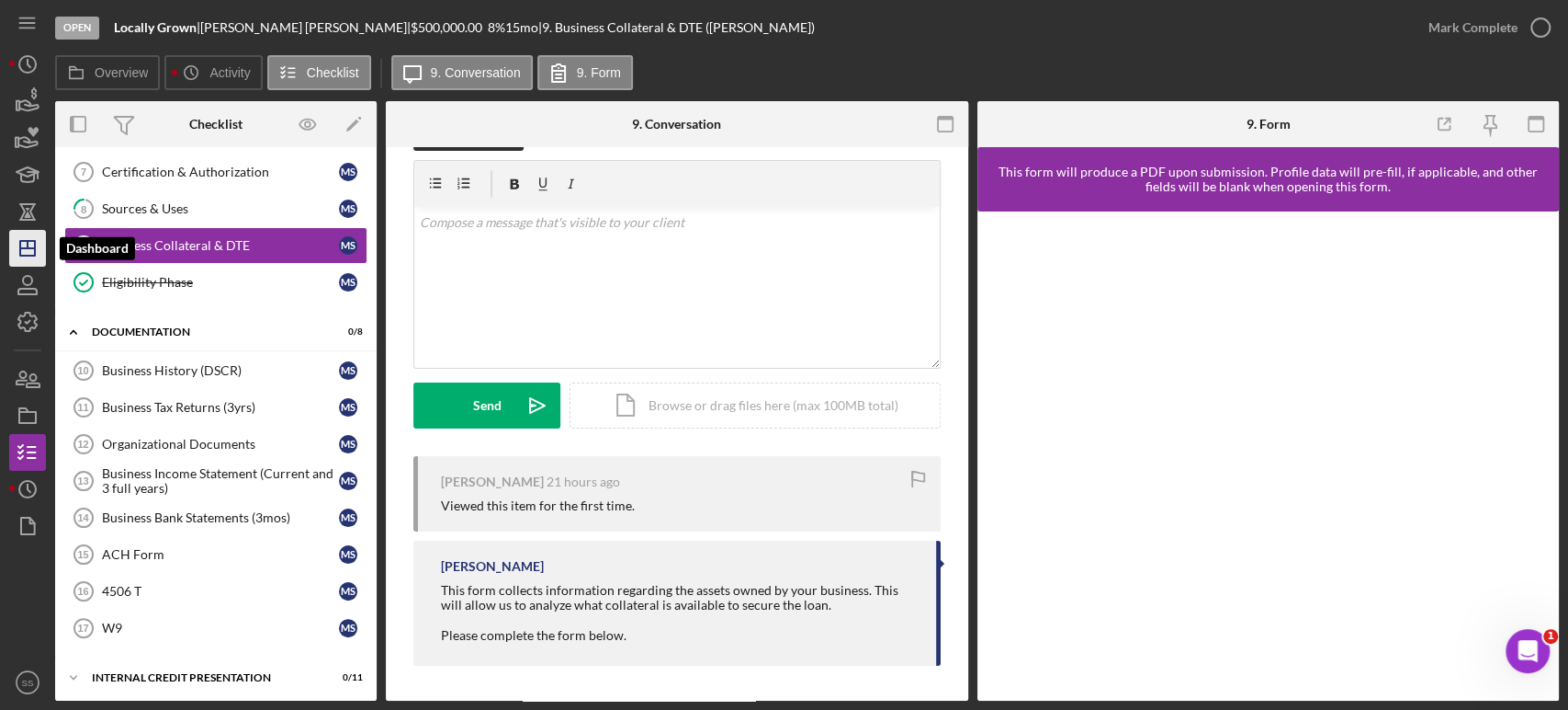
click at [30, 260] on icon "Icon/Dashboard" at bounding box center [27, 248] width 46 height 46
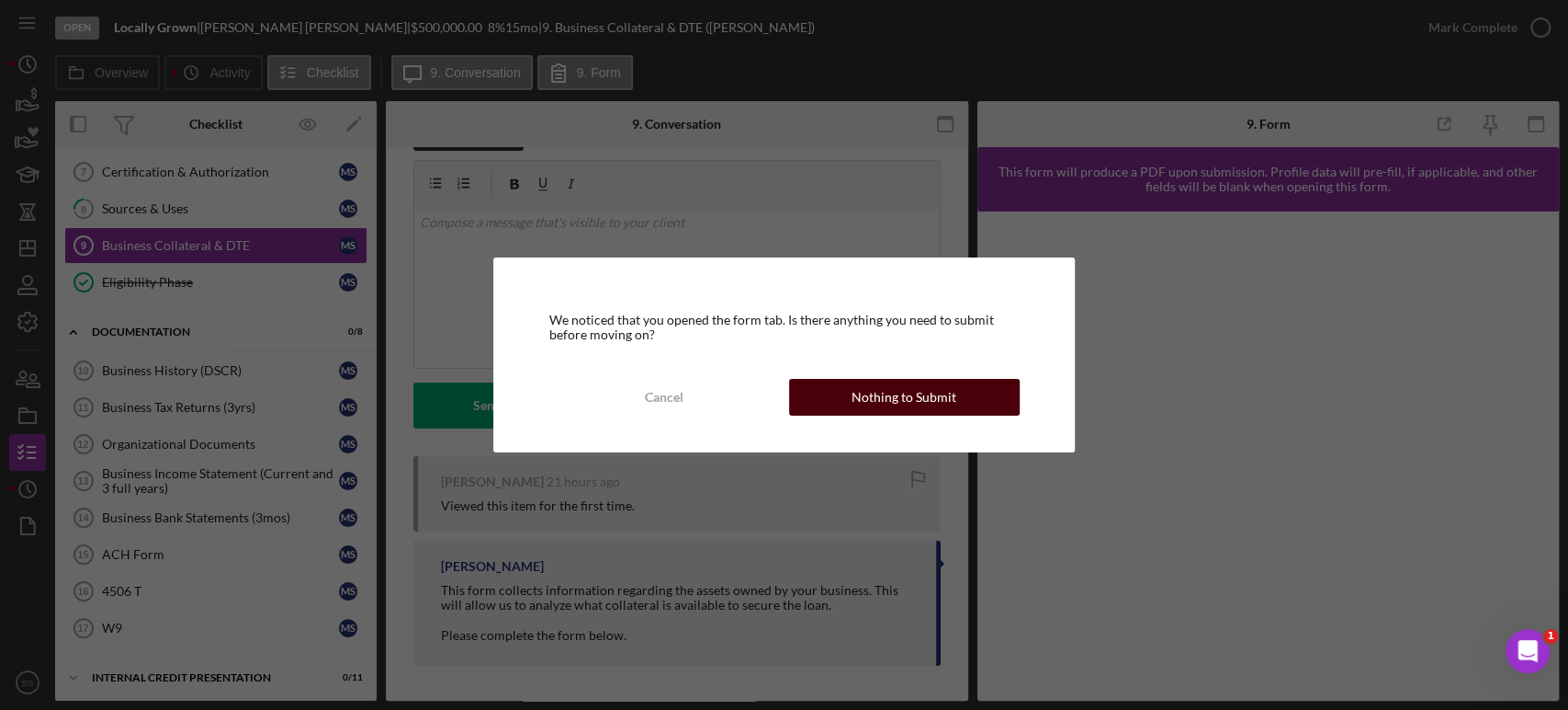
click at [863, 407] on div "Nothing to Submit" at bounding box center [903, 398] width 105 height 37
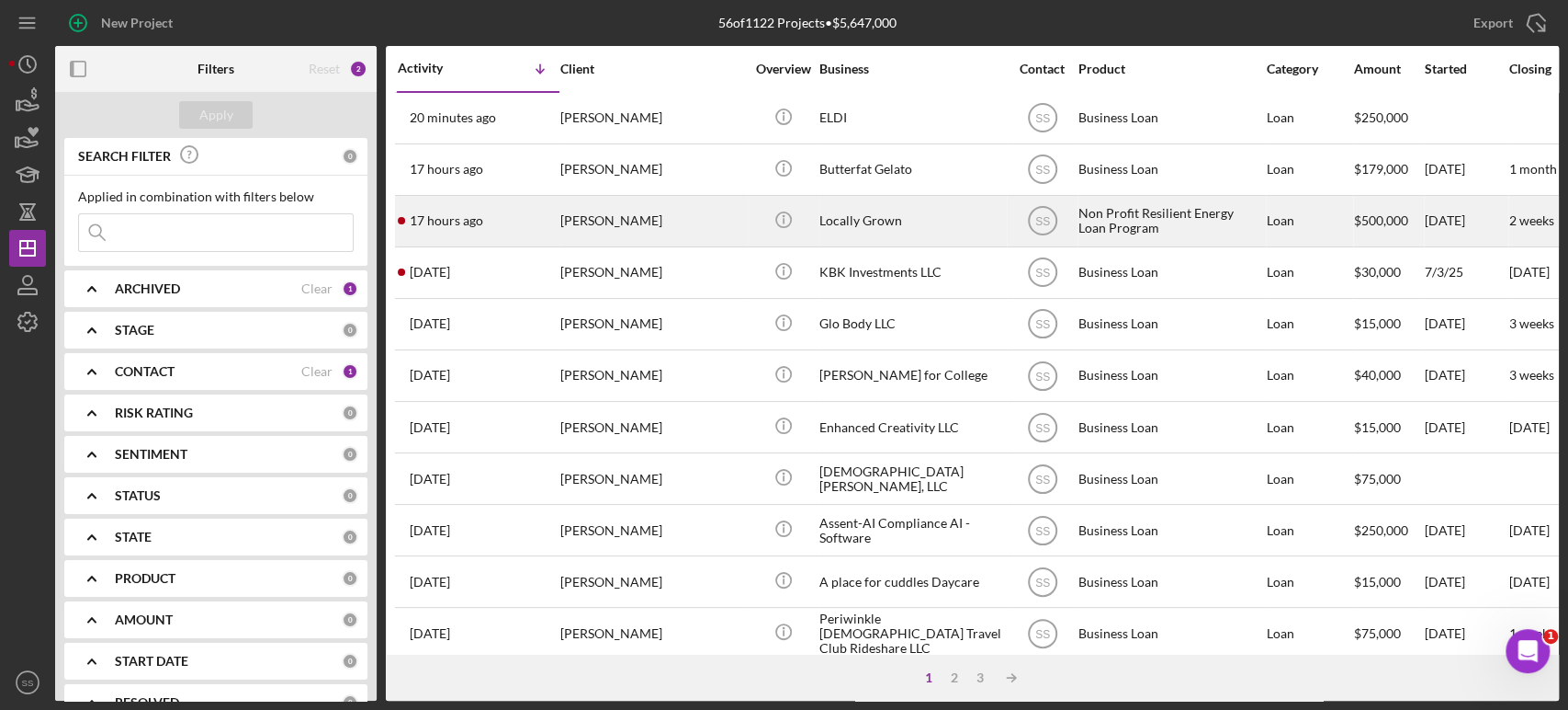
click at [501, 227] on div "17 hours ago [PERSON_NAME]" at bounding box center [478, 221] width 161 height 49
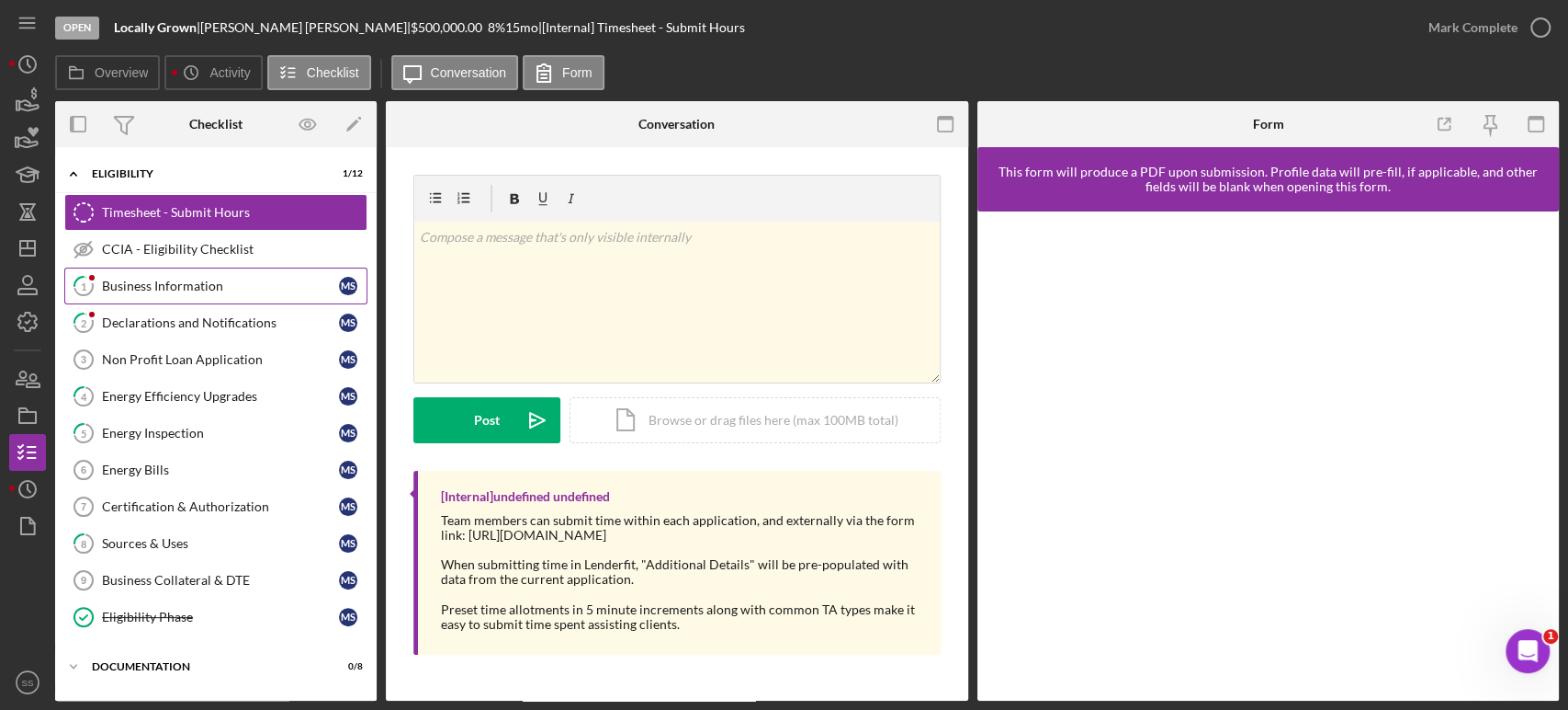
click at [195, 284] on div "Business Information" at bounding box center [220, 285] width 237 height 15
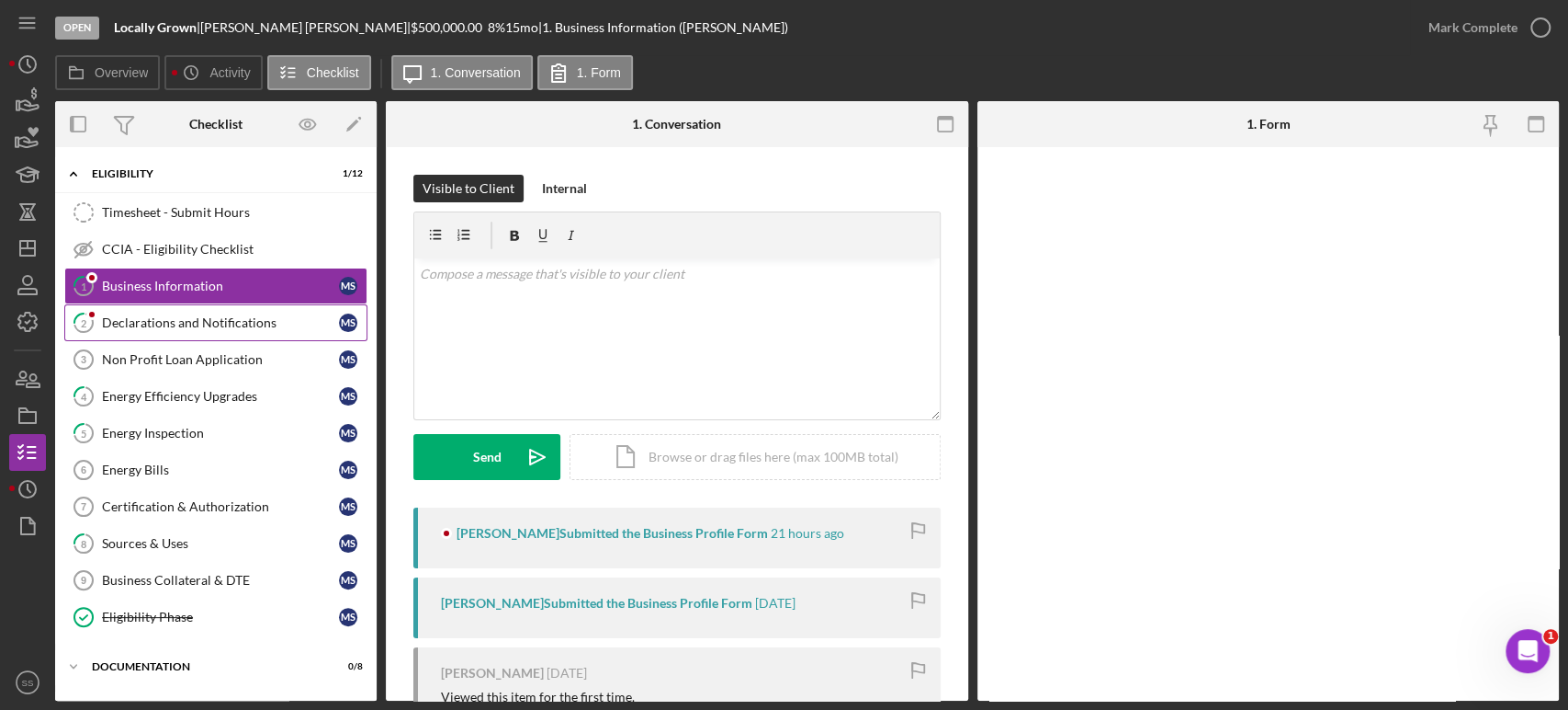
click at [181, 322] on div "Declarations and Notifications" at bounding box center [220, 322] width 237 height 15
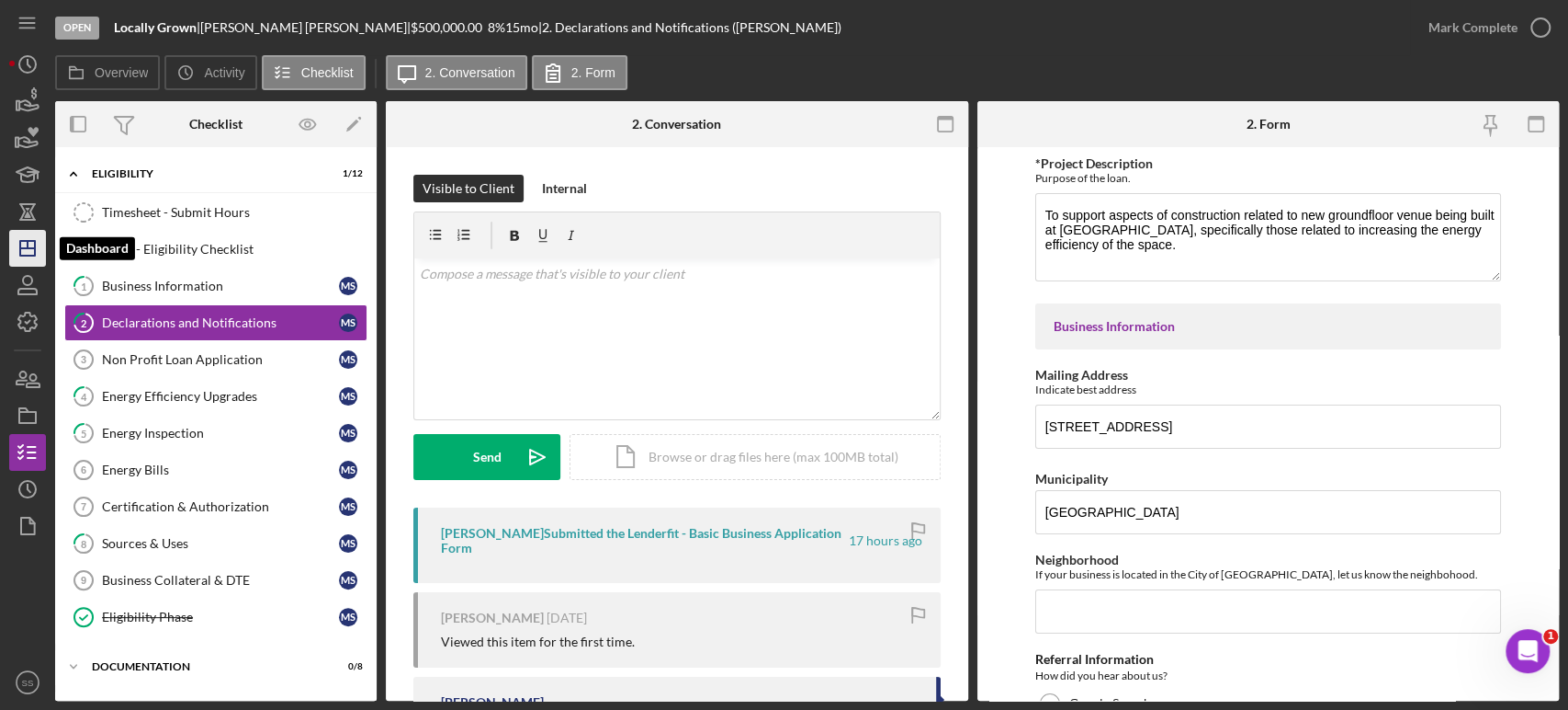
click at [9, 246] on icon "Icon/Dashboard" at bounding box center [27, 248] width 46 height 46
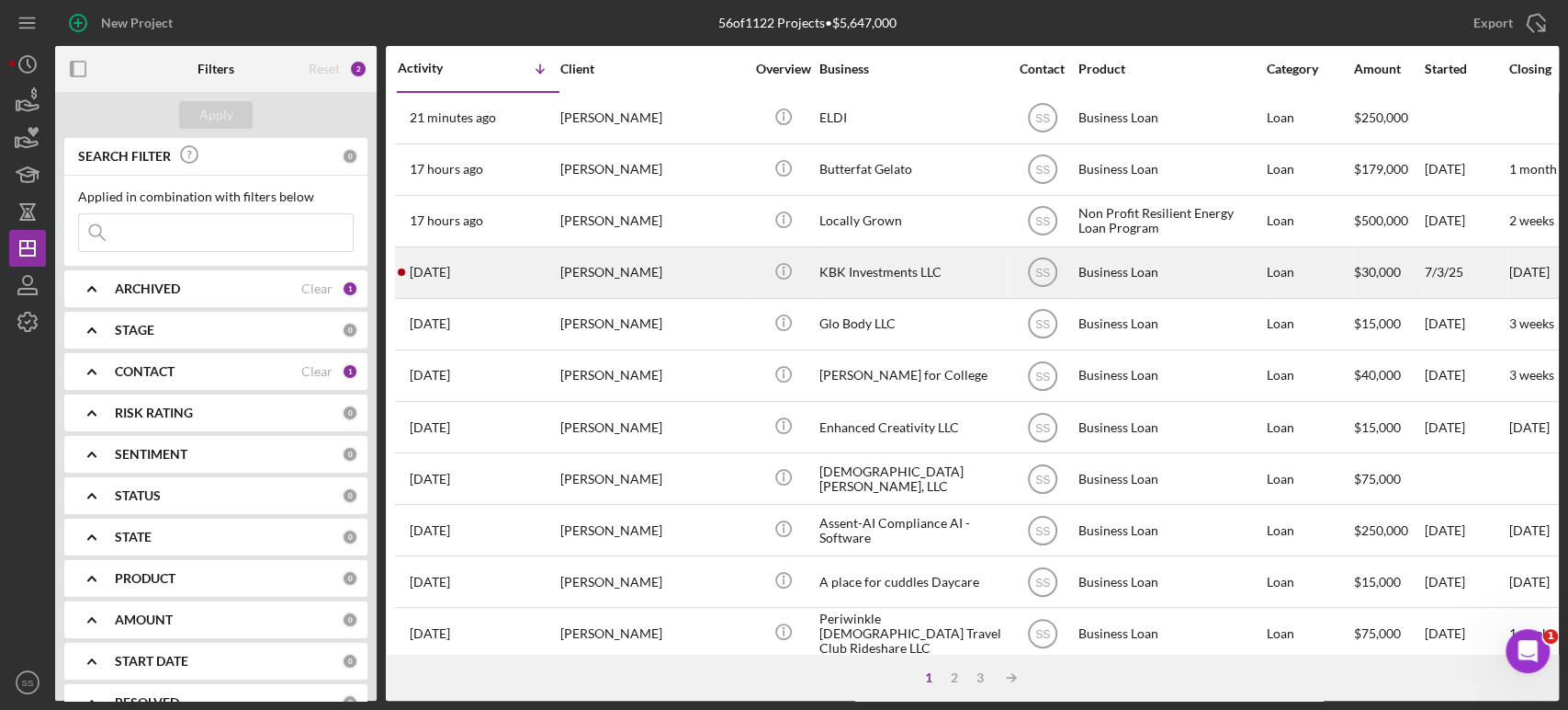
click at [610, 274] on div "[PERSON_NAME]" at bounding box center [653, 272] width 184 height 49
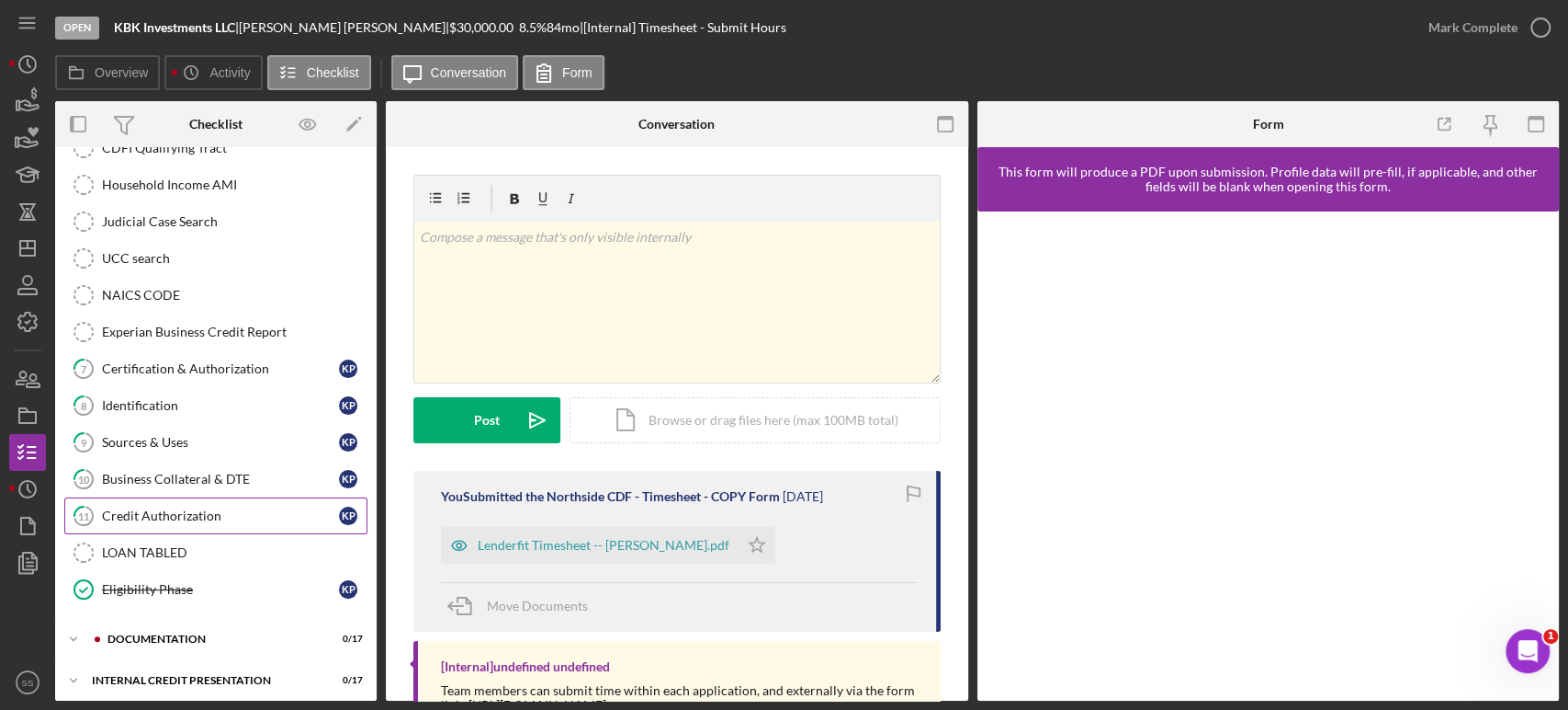
scroll to position [324, 0]
click at [136, 639] on div "Icon/Expander documentation 0 / 17" at bounding box center [215, 637] width 322 height 37
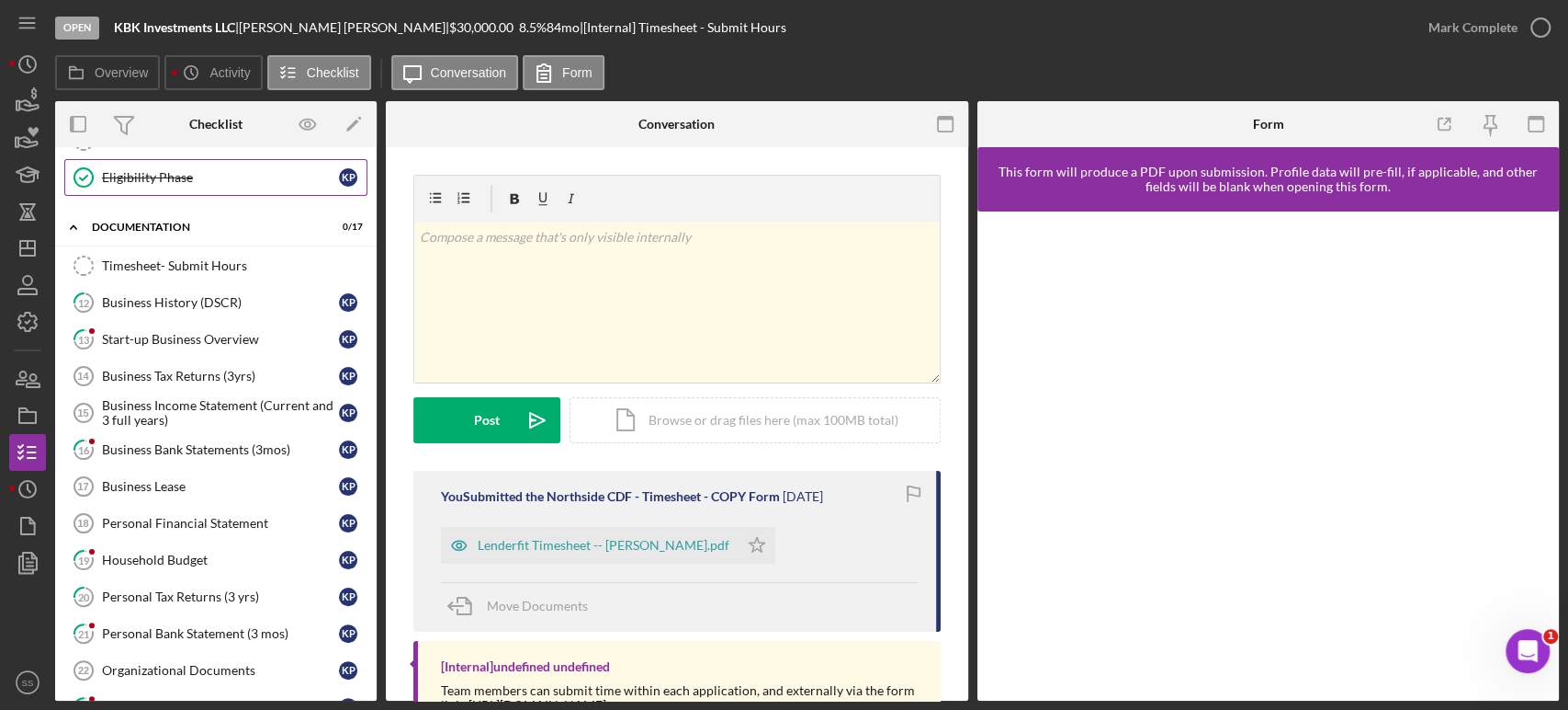
scroll to position [835, 0]
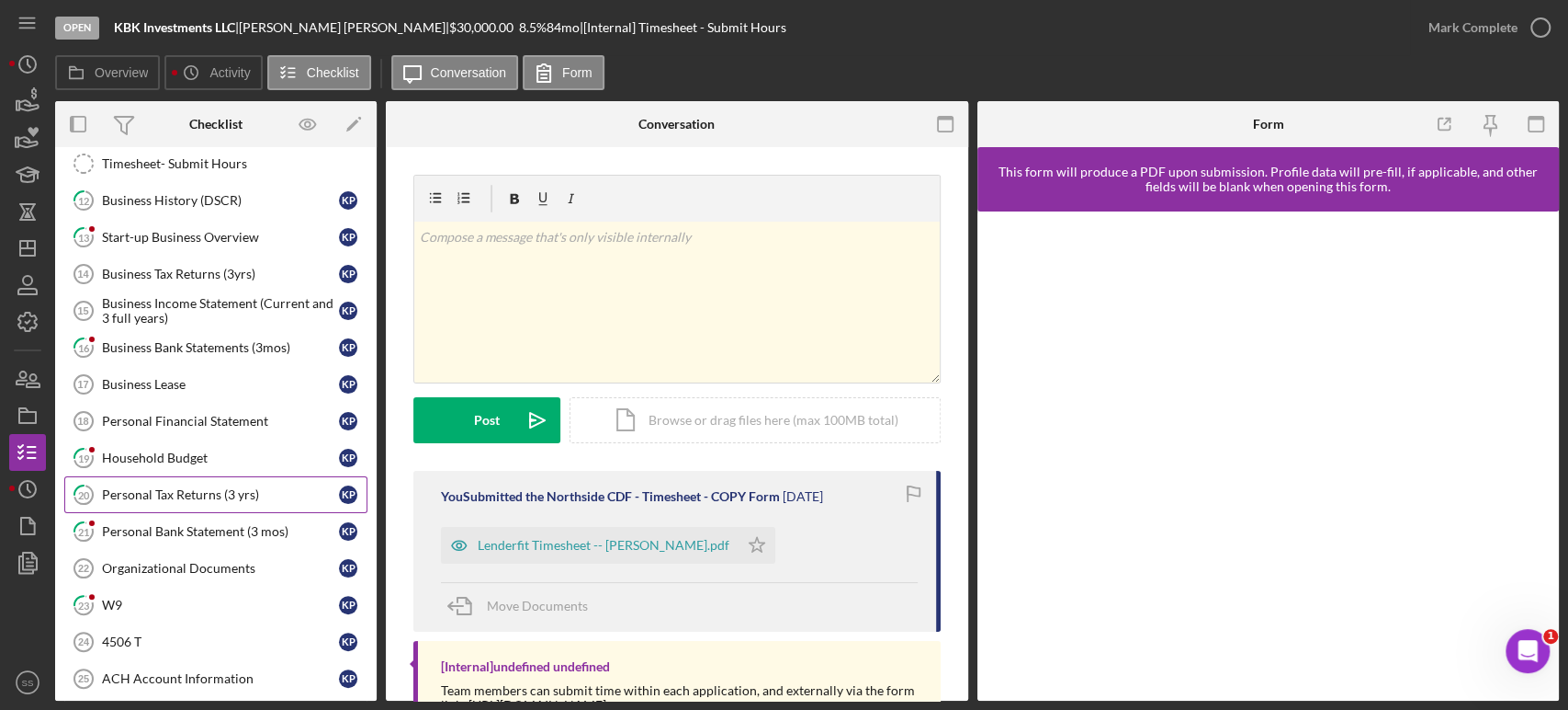
click at [146, 488] on div "Personal Tax Returns (3 yrs)" at bounding box center [220, 494] width 237 height 15
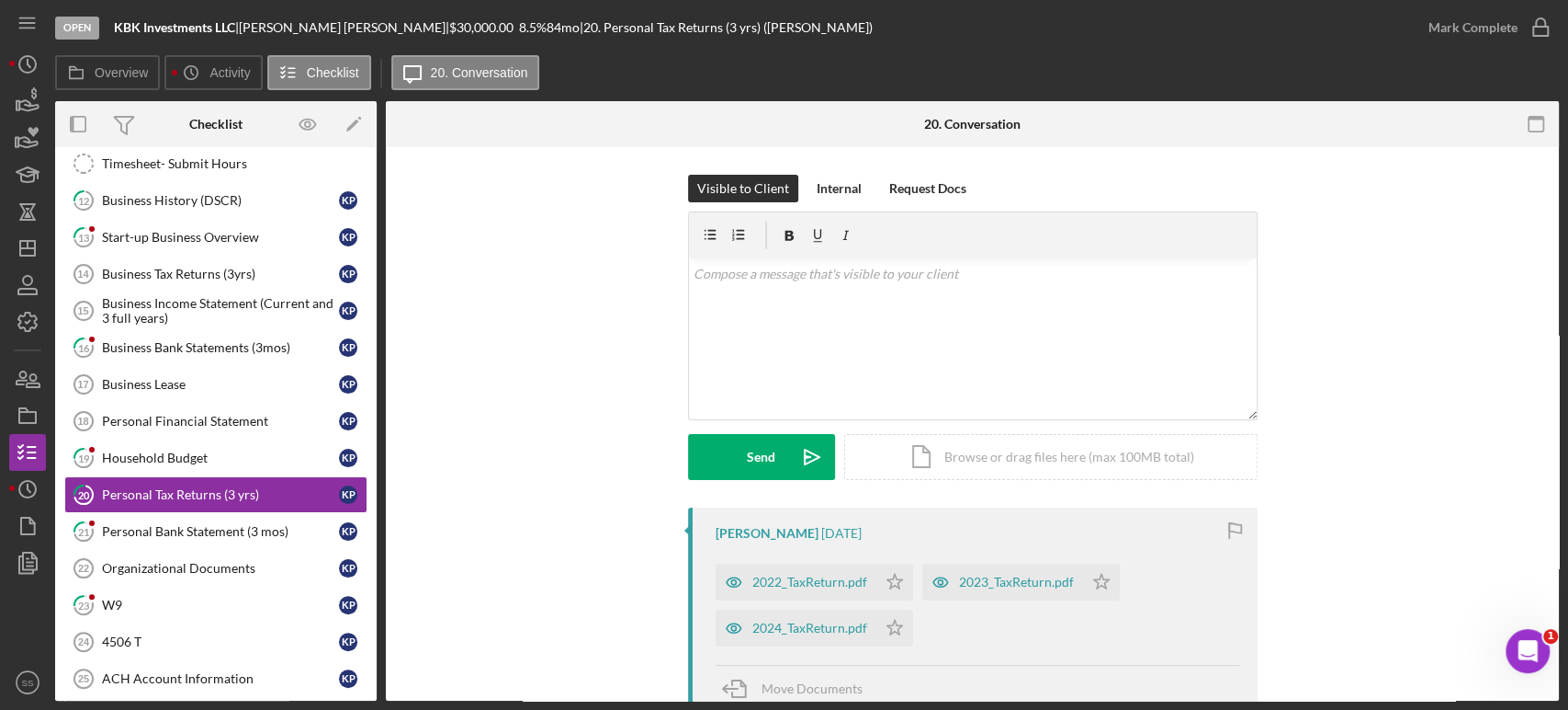
scroll to position [102, 0]
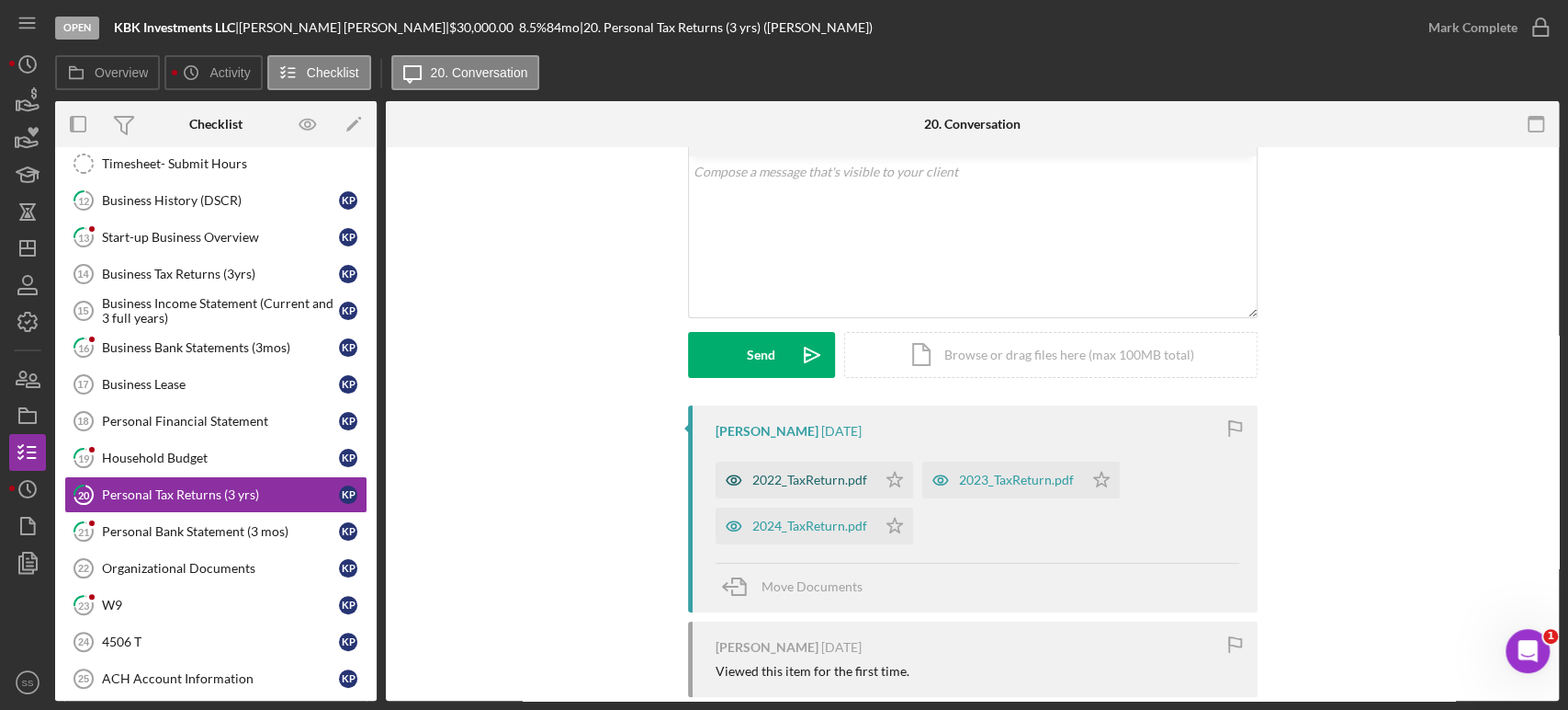
click at [830, 487] on div "2022_TaxReturn.pdf" at bounding box center [809, 479] width 115 height 15
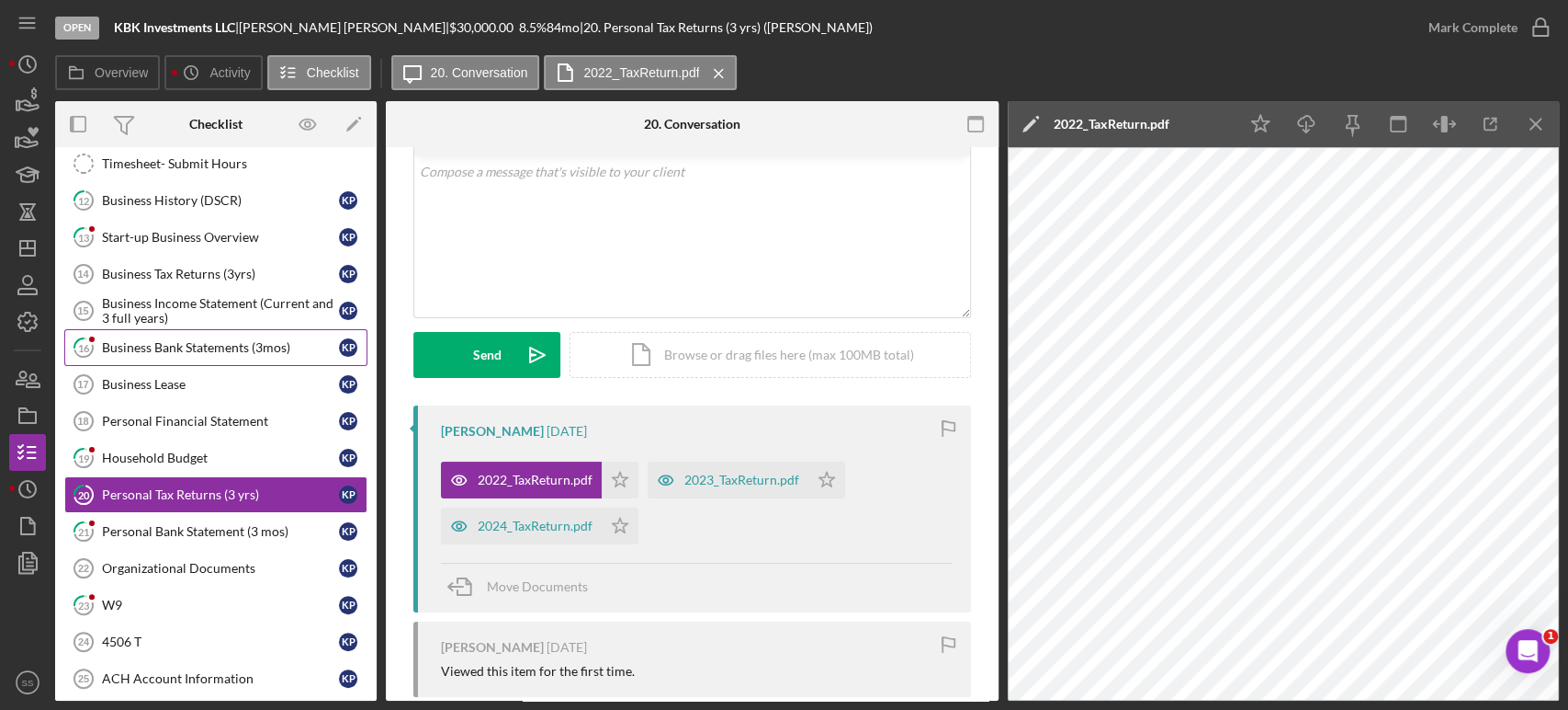
click at [184, 340] on div "Business Bank Statements (3mos)" at bounding box center [220, 347] width 237 height 15
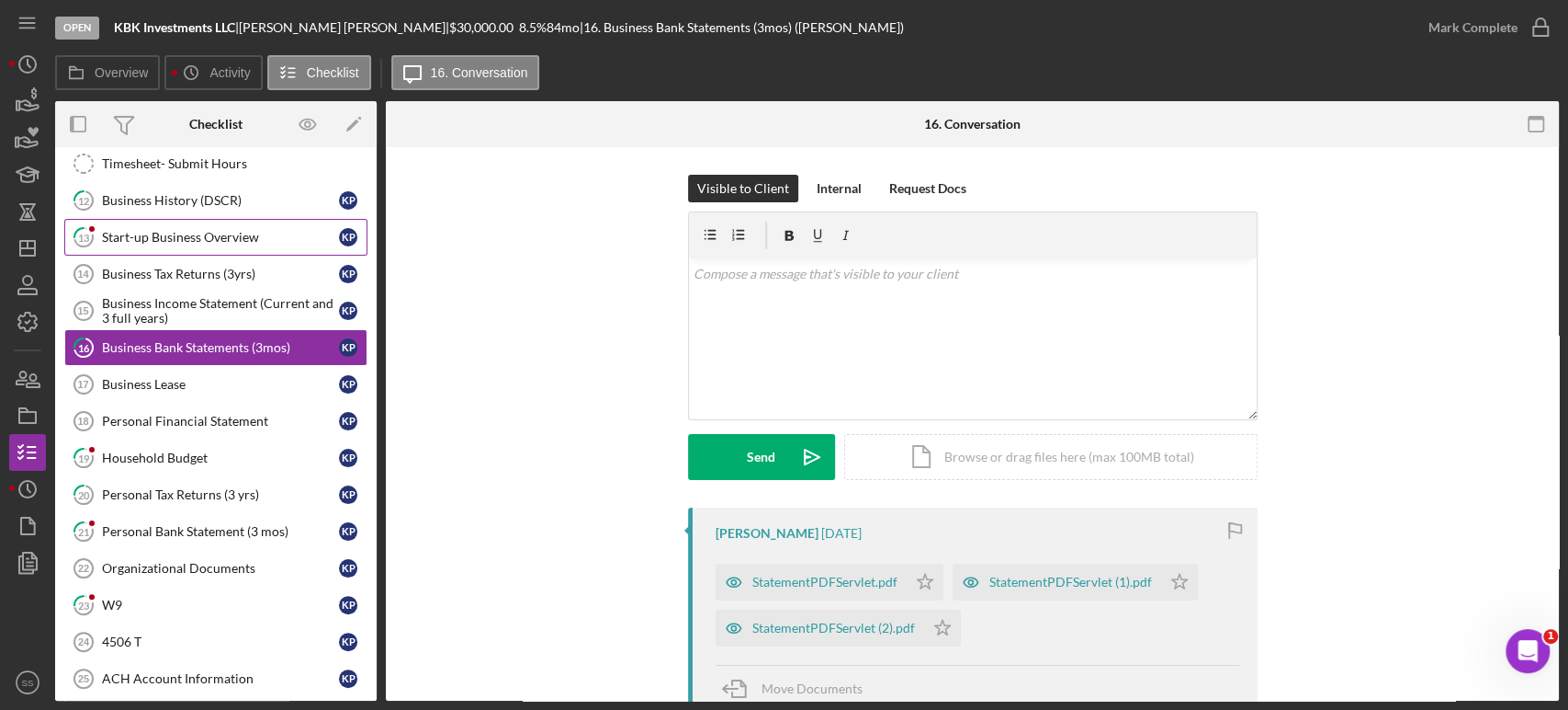
click at [172, 233] on div "Start-up Business Overview" at bounding box center [220, 237] width 237 height 15
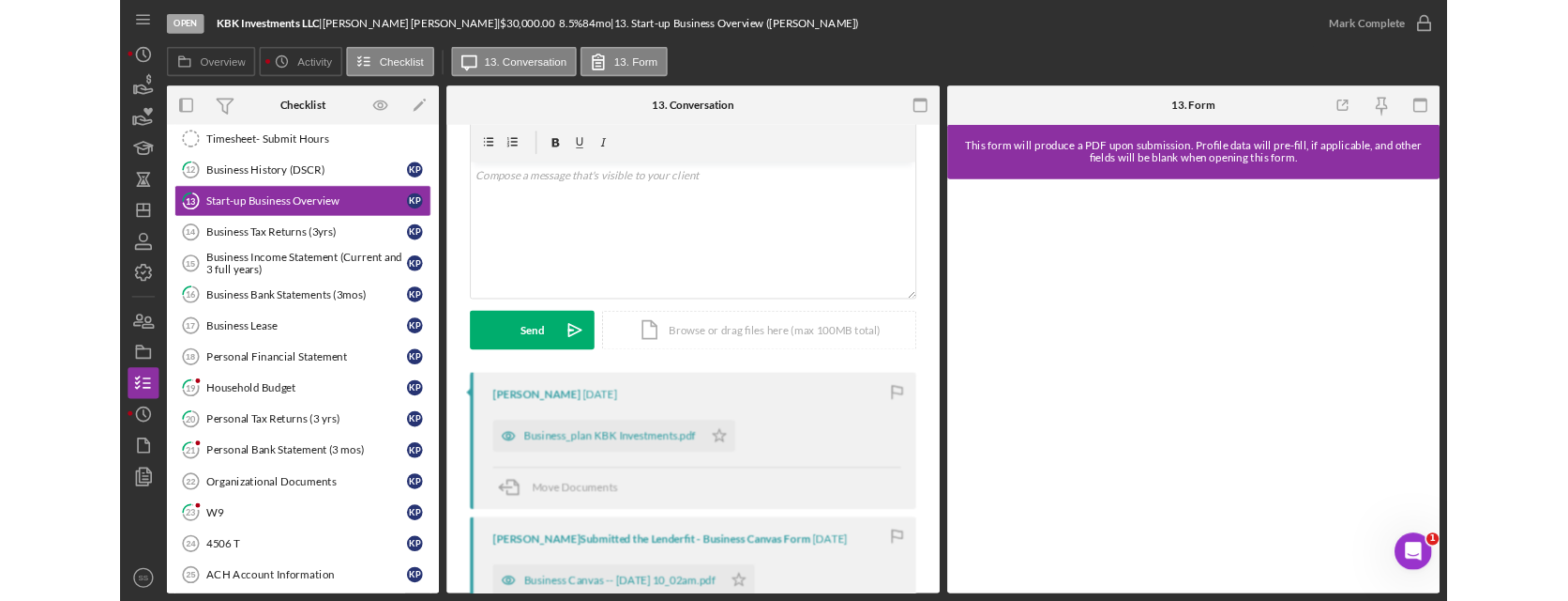
scroll to position [104, 0]
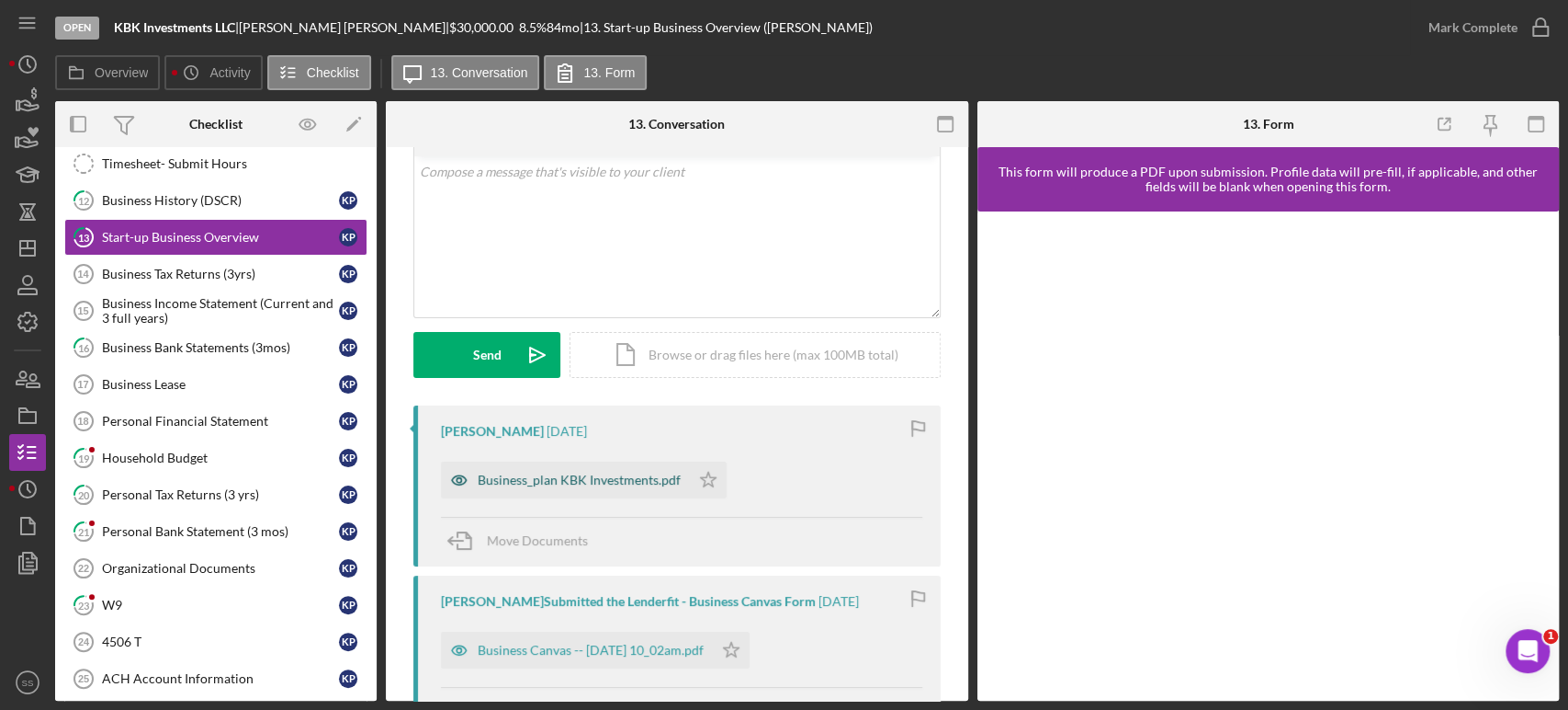
click at [531, 487] on div "Business_plan KBK Investments.pdf" at bounding box center [578, 479] width 203 height 15
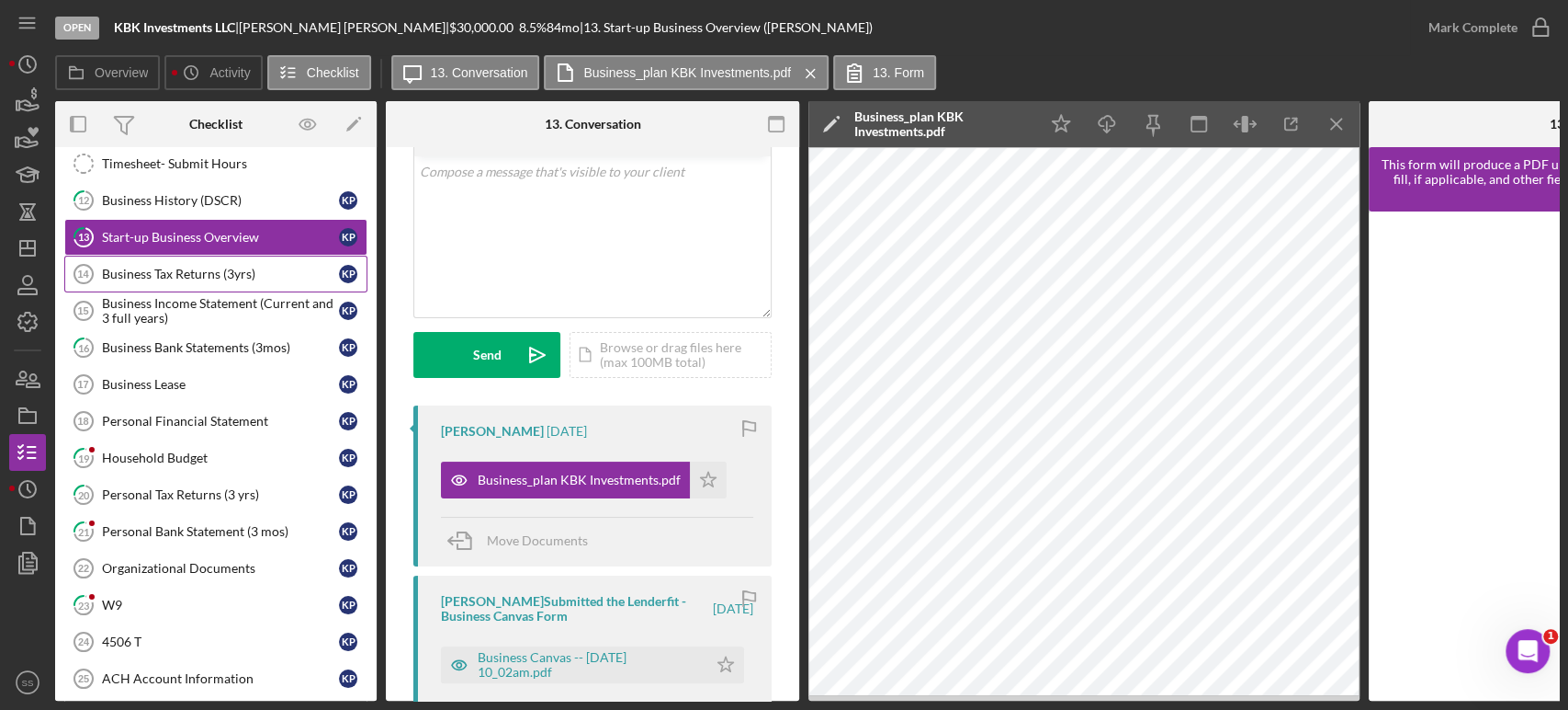
click at [185, 270] on div "Business Tax Returns (3yrs)" at bounding box center [220, 273] width 237 height 15
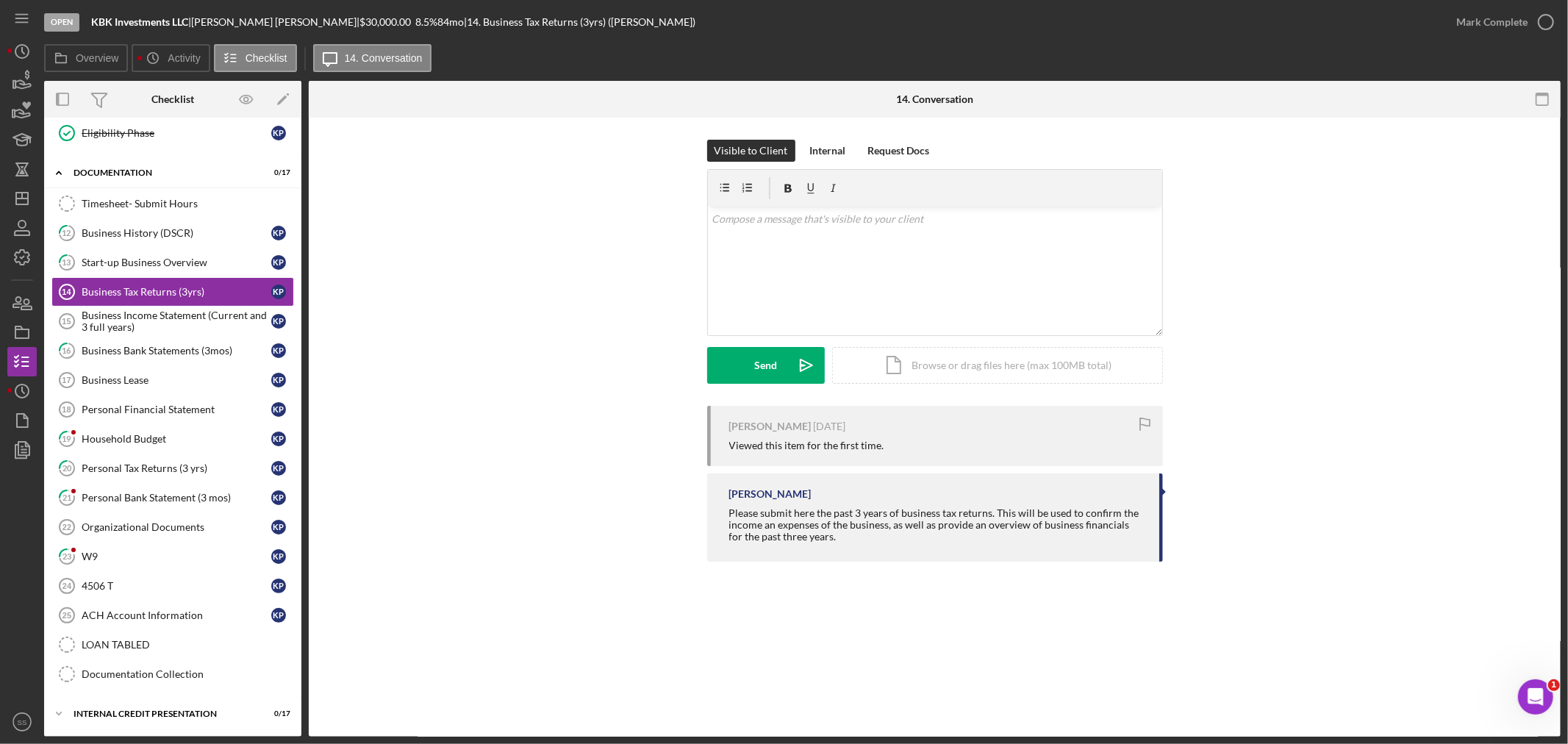
scroll to position [601, 0]
click at [16, 200] on polygon "button" at bounding box center [22, 198] width 12 height 12
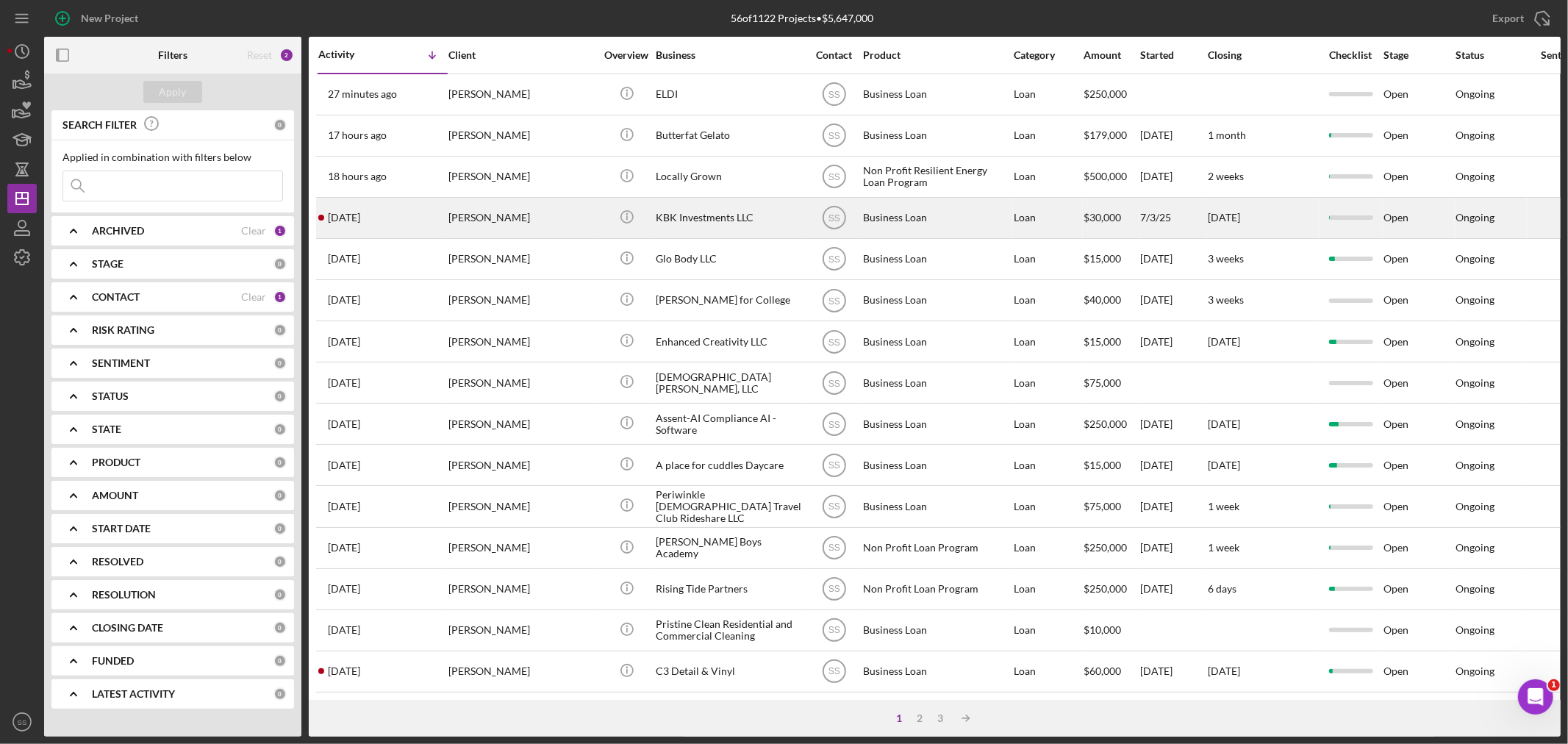
click at [710, 224] on div "KBK Investments LLC" at bounding box center [729, 218] width 147 height 39
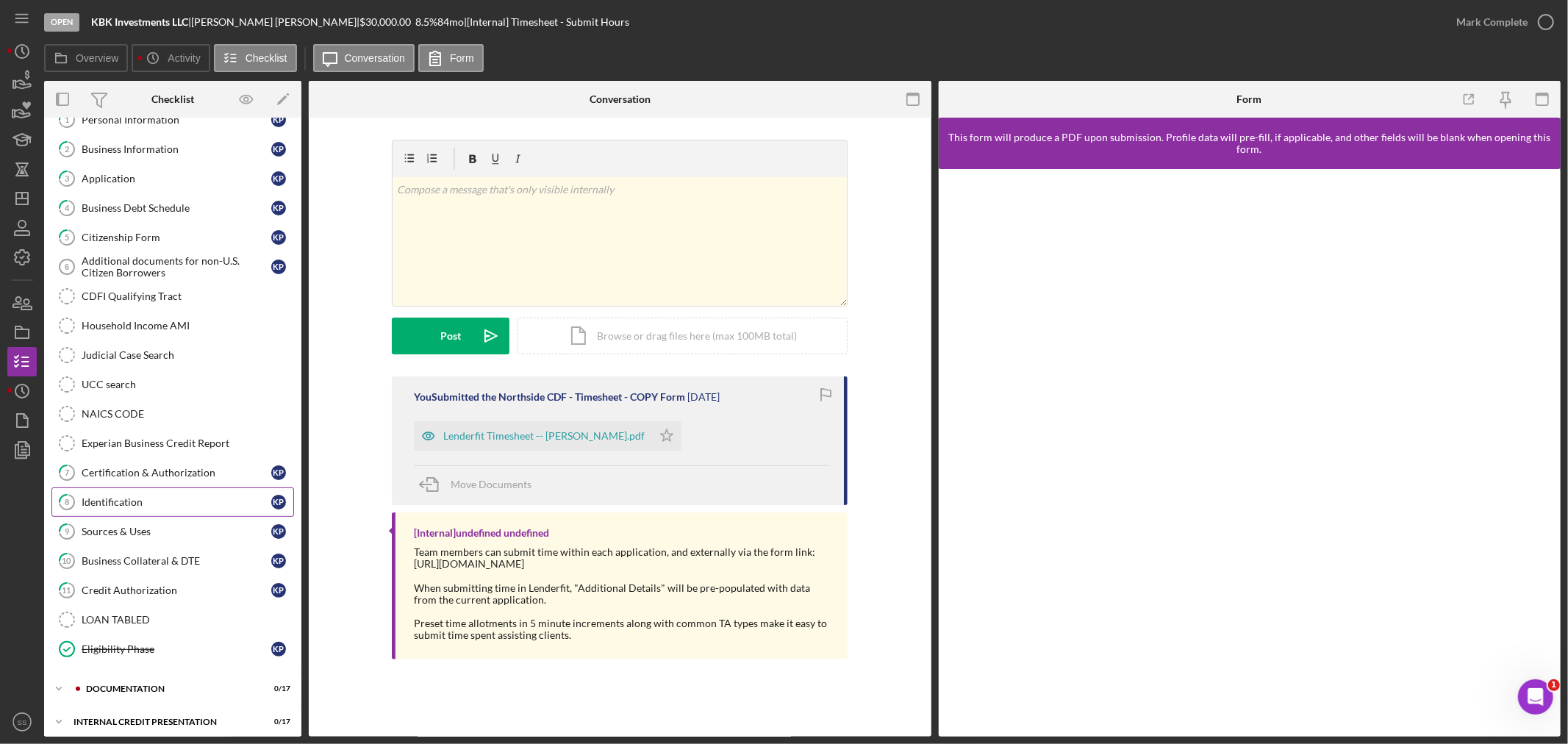
scroll to position [90, 0]
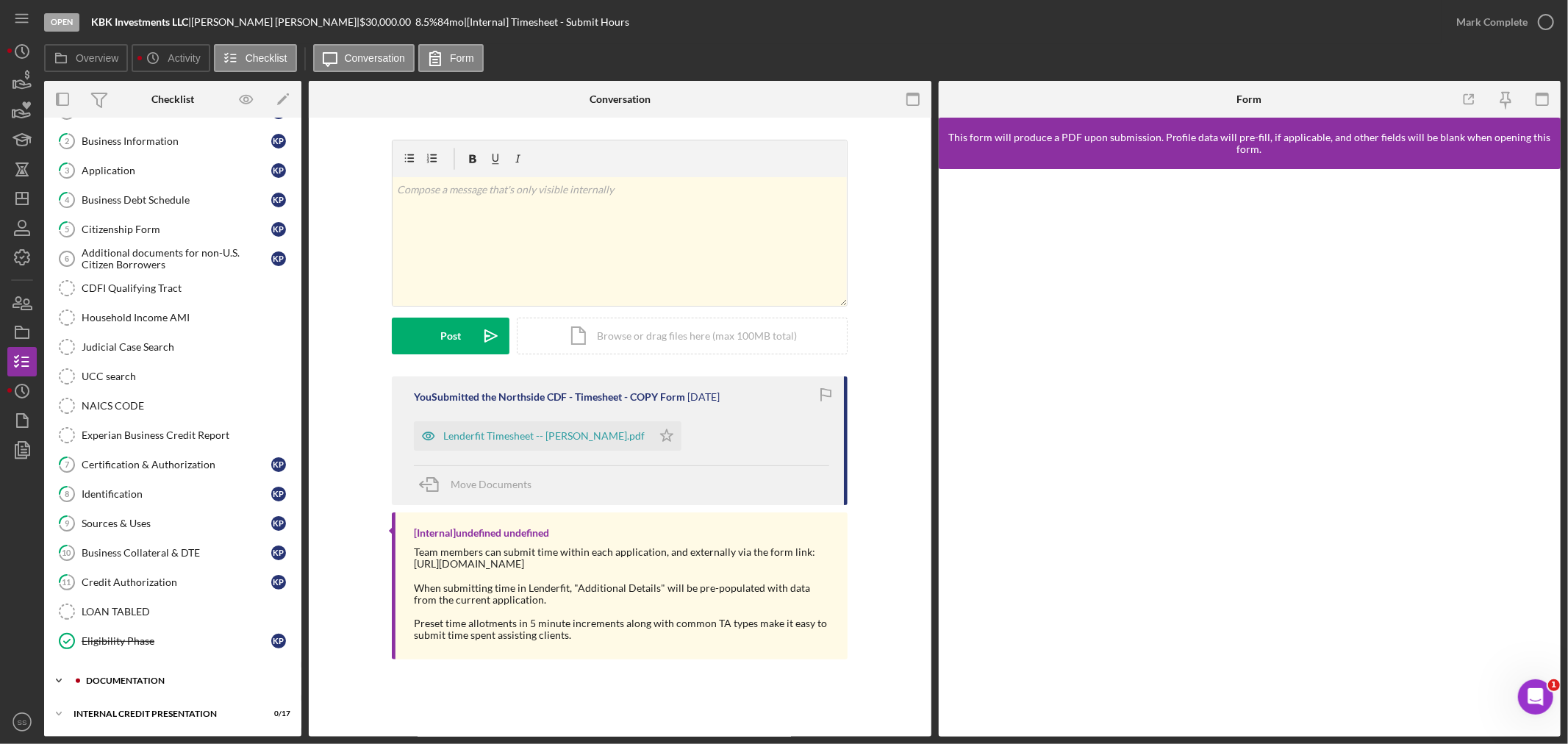
click at [61, 688] on icon "Icon/Expander" at bounding box center [59, 681] width 30 height 30
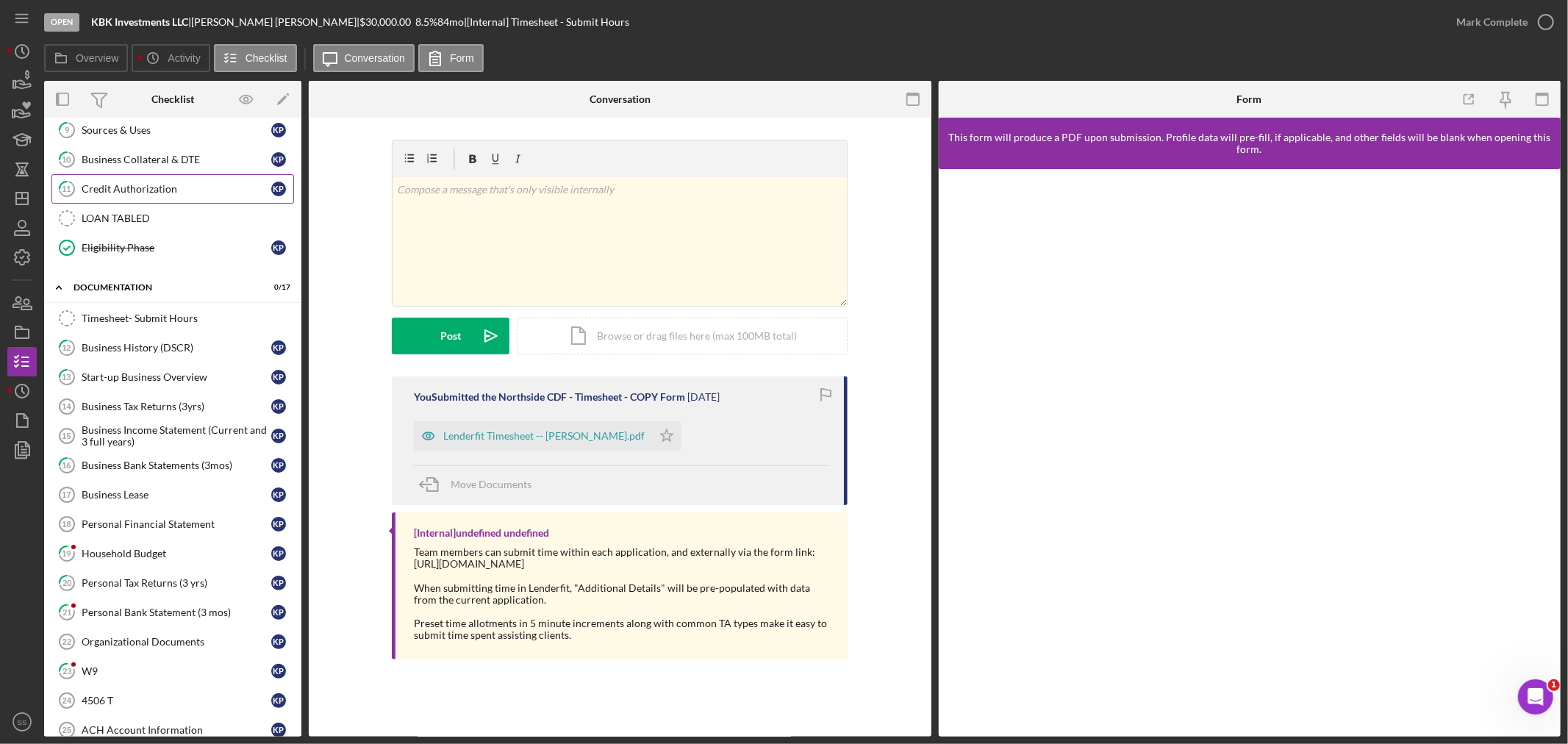
scroll to position [580, 0]
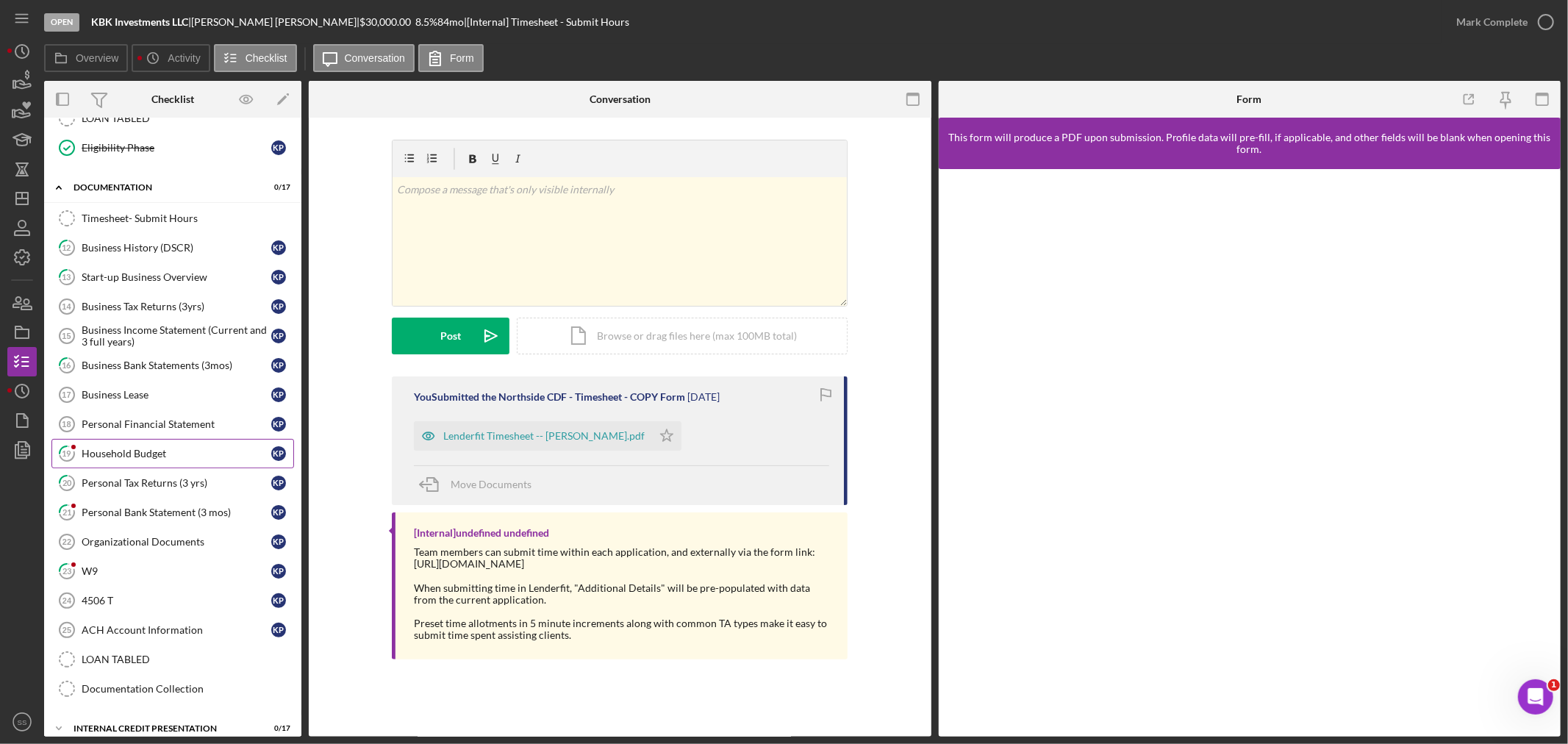
click at [99, 460] on div "Household Budget" at bounding box center [176, 453] width 190 height 12
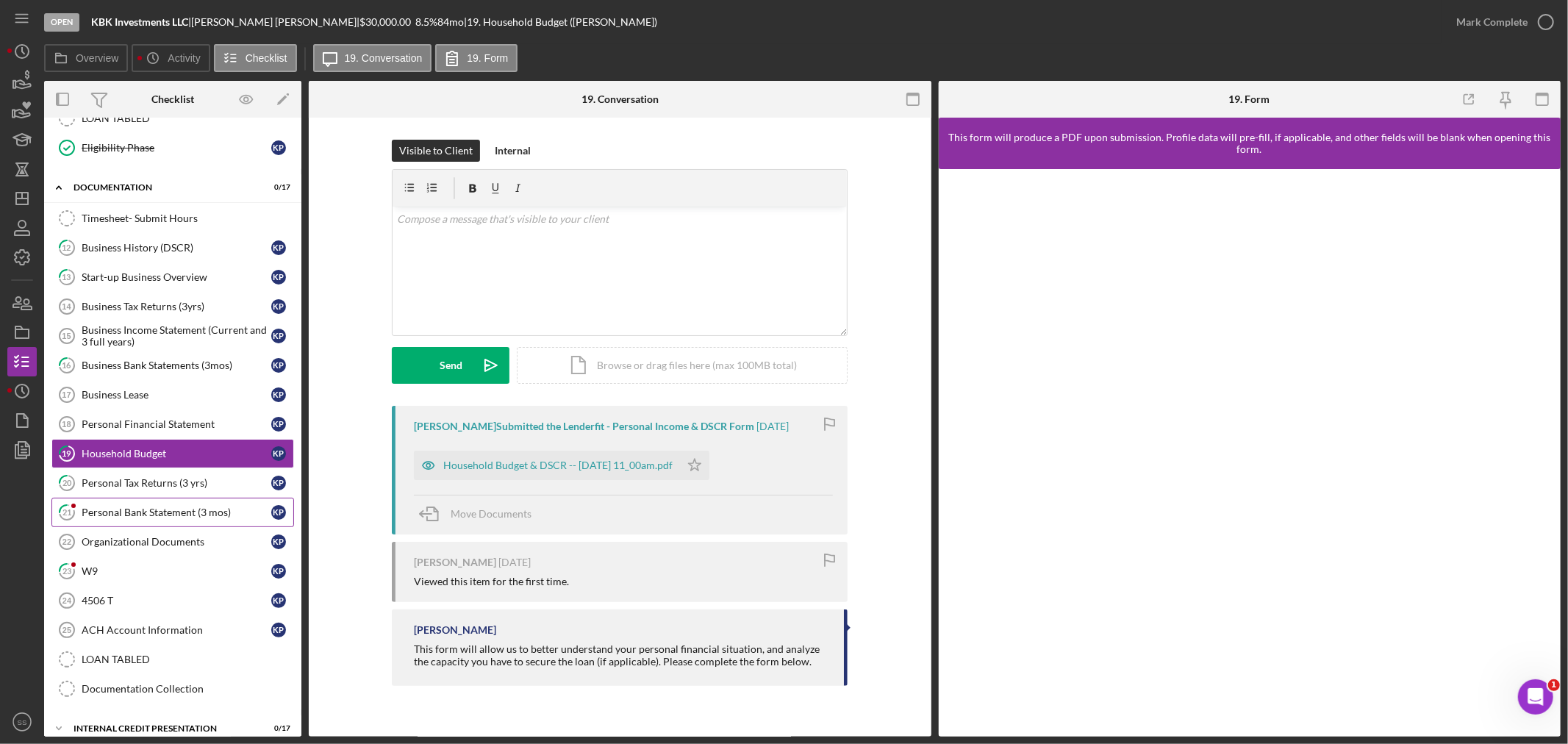
click at [114, 515] on div "Personal Bank Statement (3 mos)" at bounding box center [176, 512] width 190 height 12
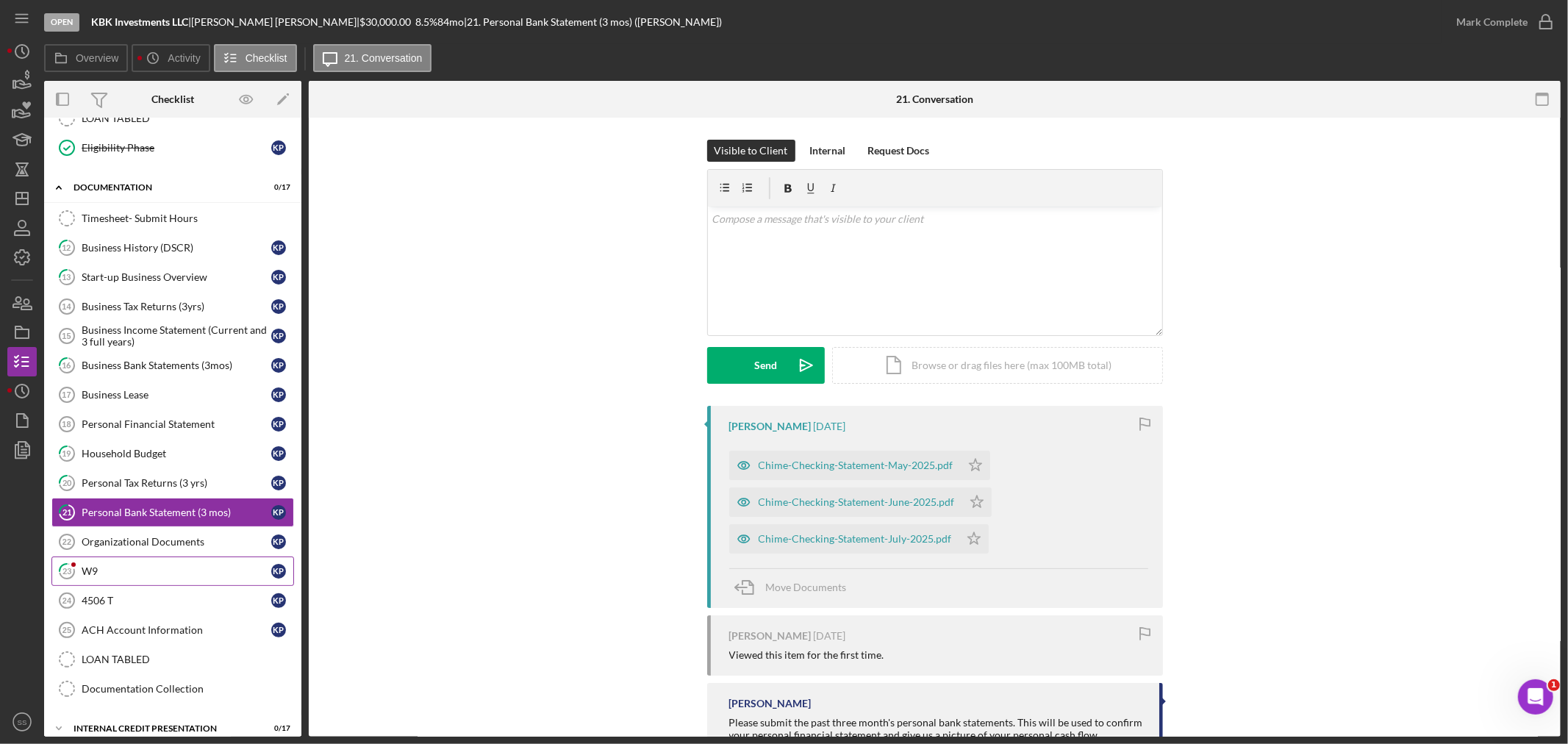
click at [115, 573] on div "W9" at bounding box center [176, 571] width 190 height 12
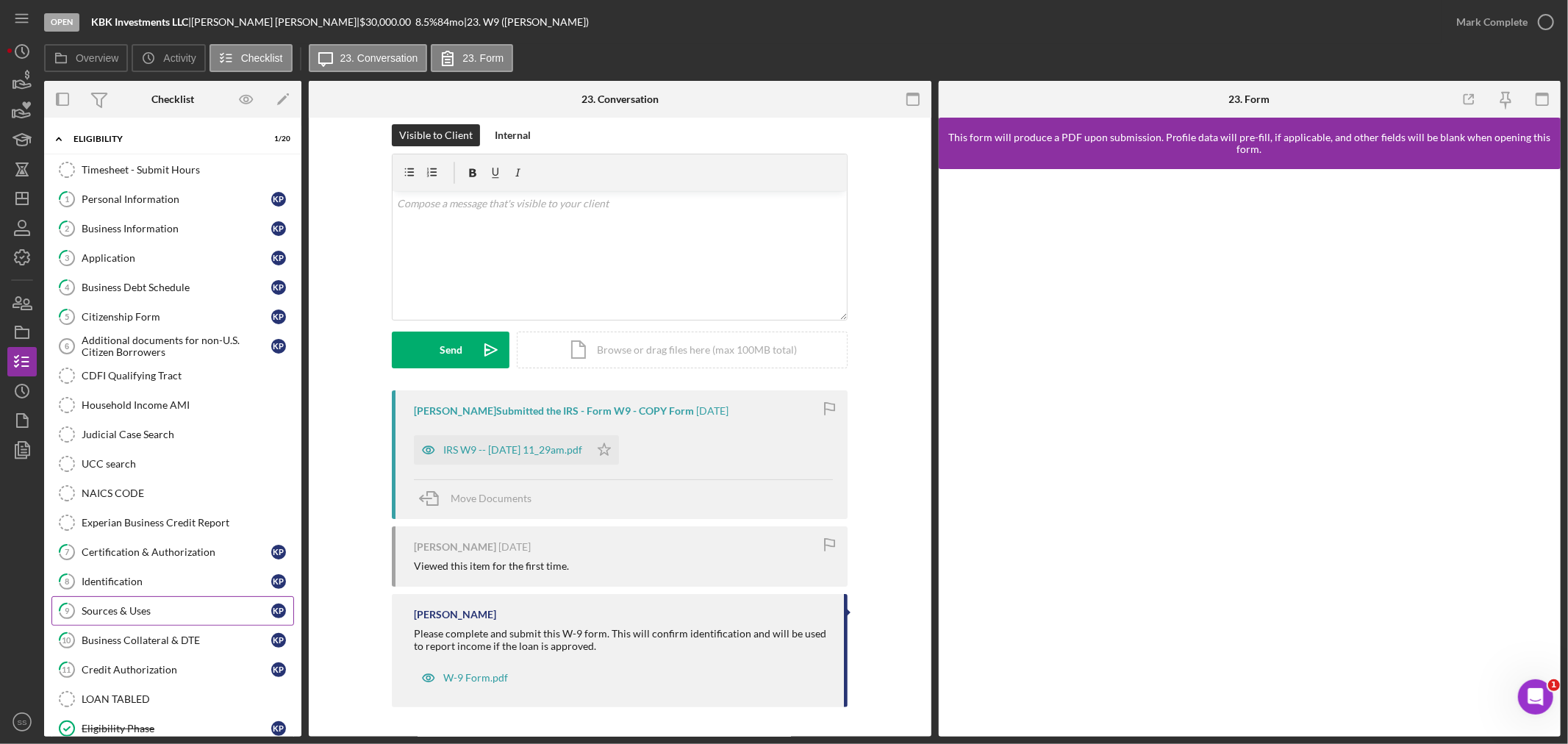
click at [145, 616] on div "Sources & Uses" at bounding box center [176, 610] width 190 height 12
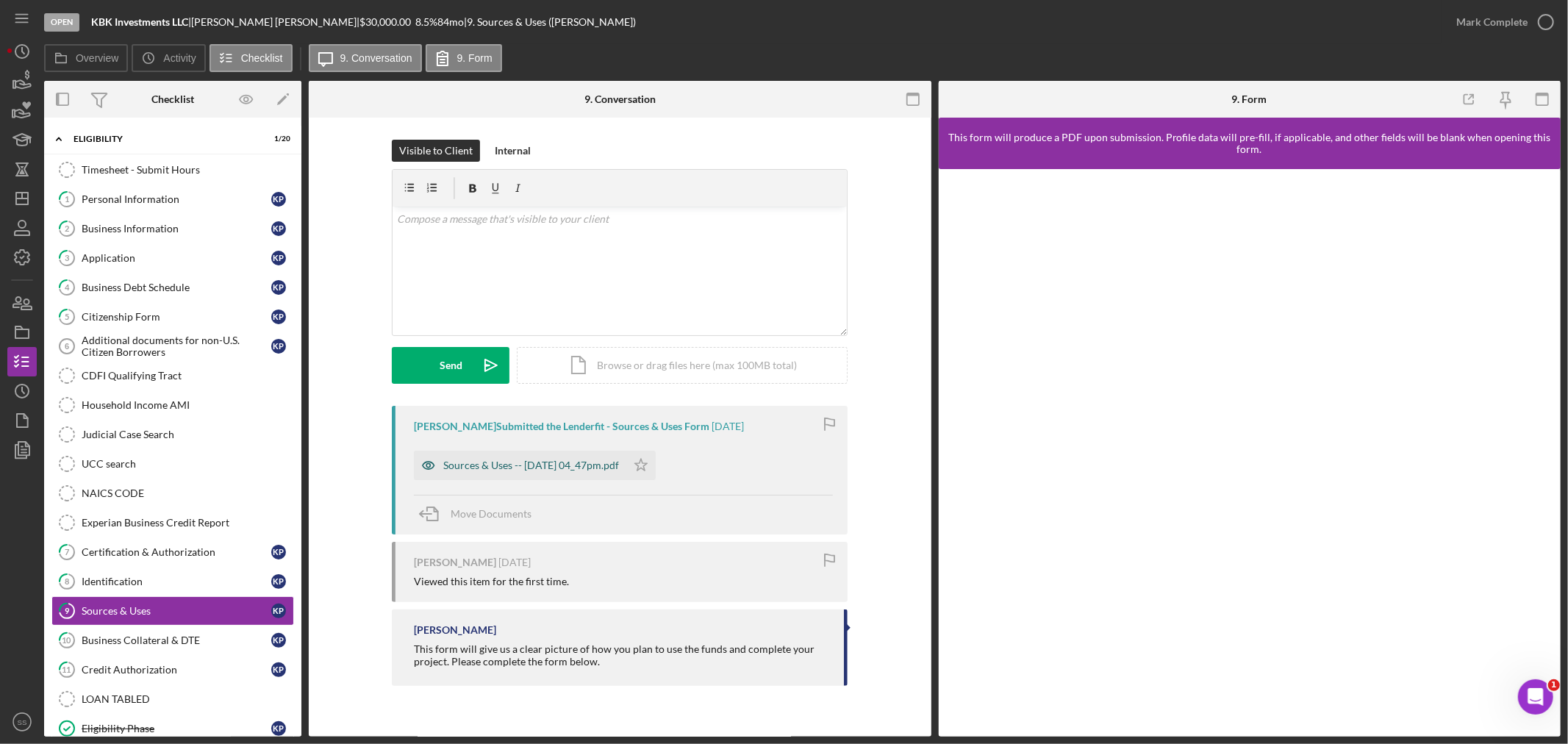
click at [538, 465] on div "Sources & Uses -- [DATE] 04_47pm.pdf" at bounding box center [531, 465] width 175 height 12
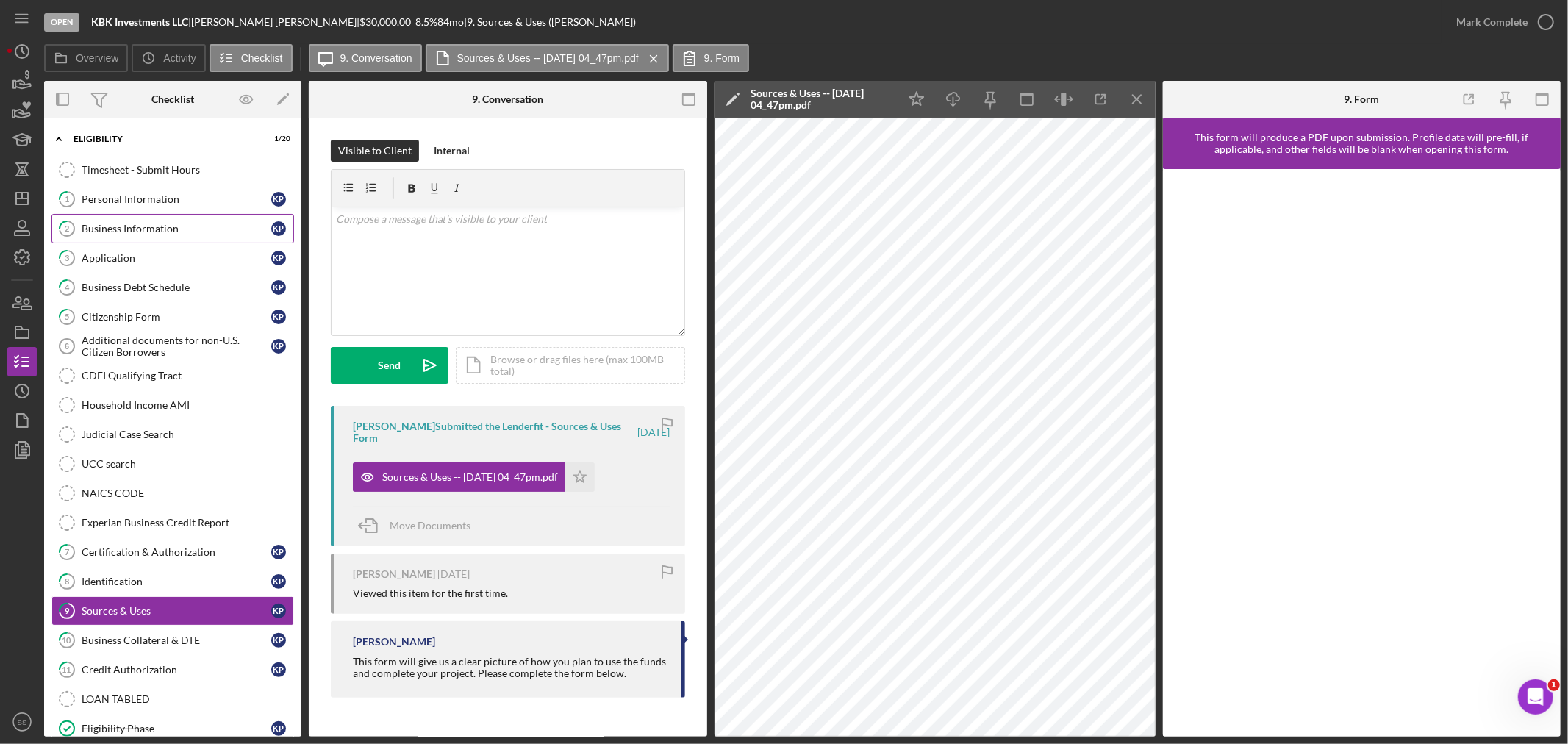
click at [153, 230] on div "Business Information" at bounding box center [176, 228] width 190 height 12
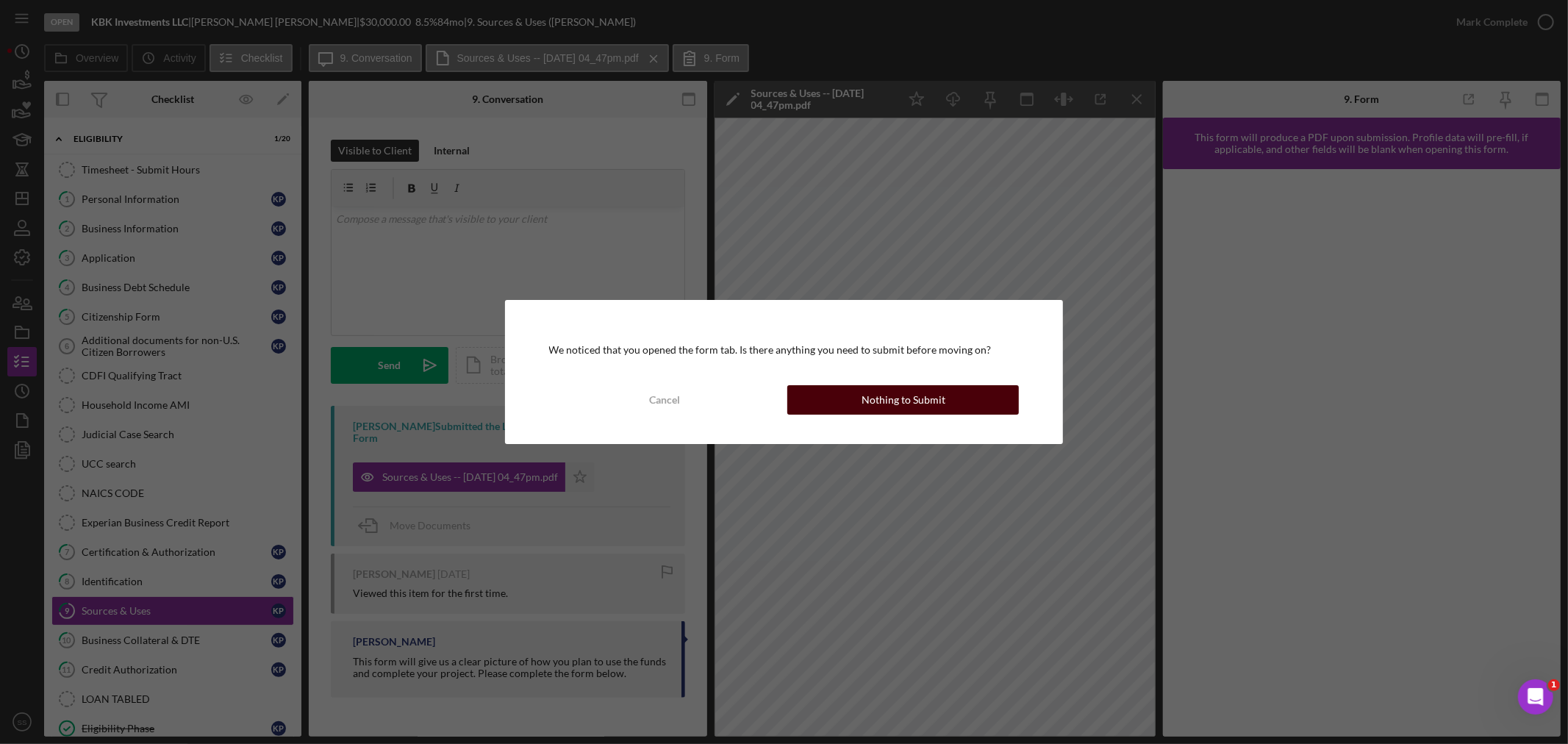
click at [843, 393] on button "Nothing to Submit" at bounding box center [903, 400] width 232 height 30
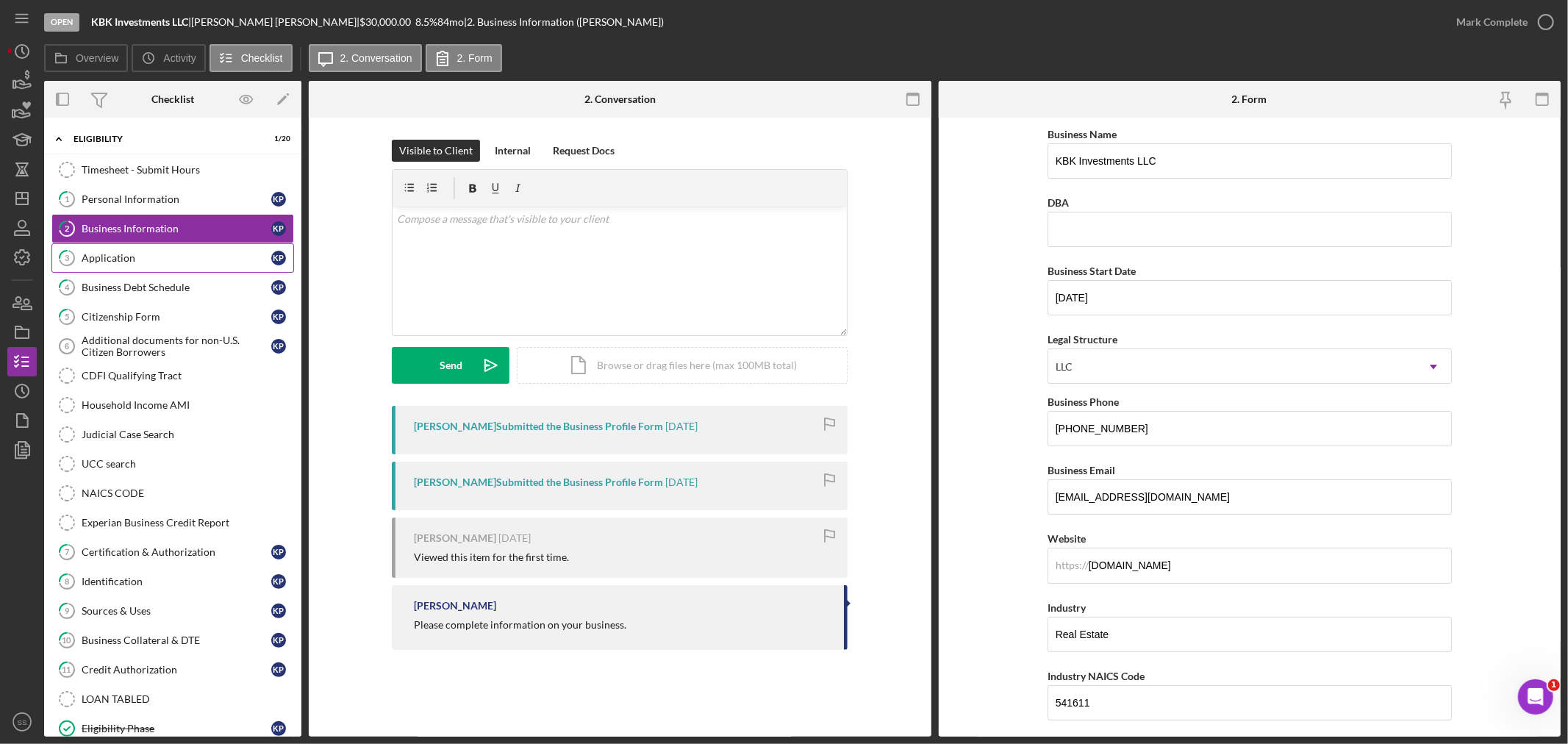
click at [135, 252] on div "Application" at bounding box center [176, 258] width 190 height 12
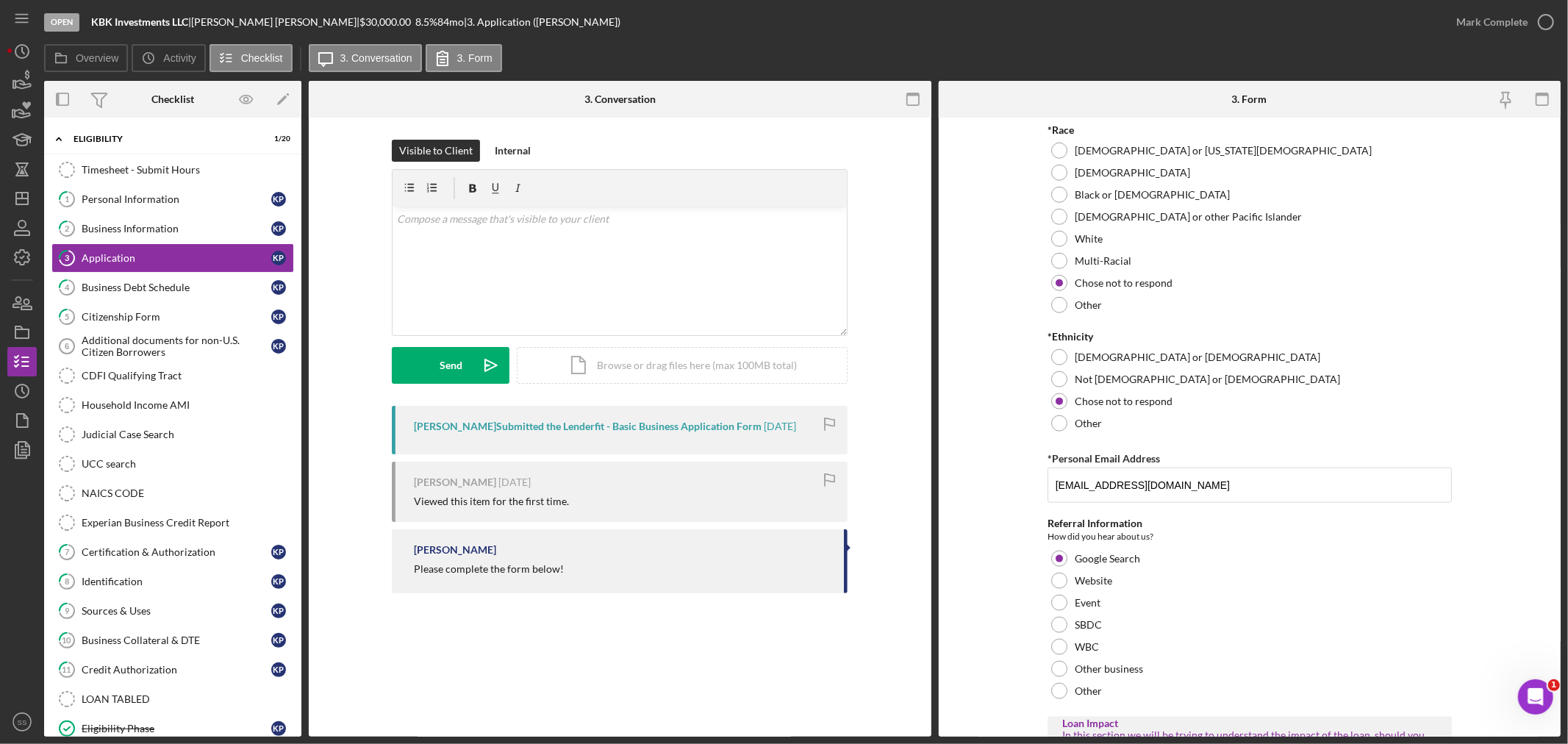
scroll to position [1470, 0]
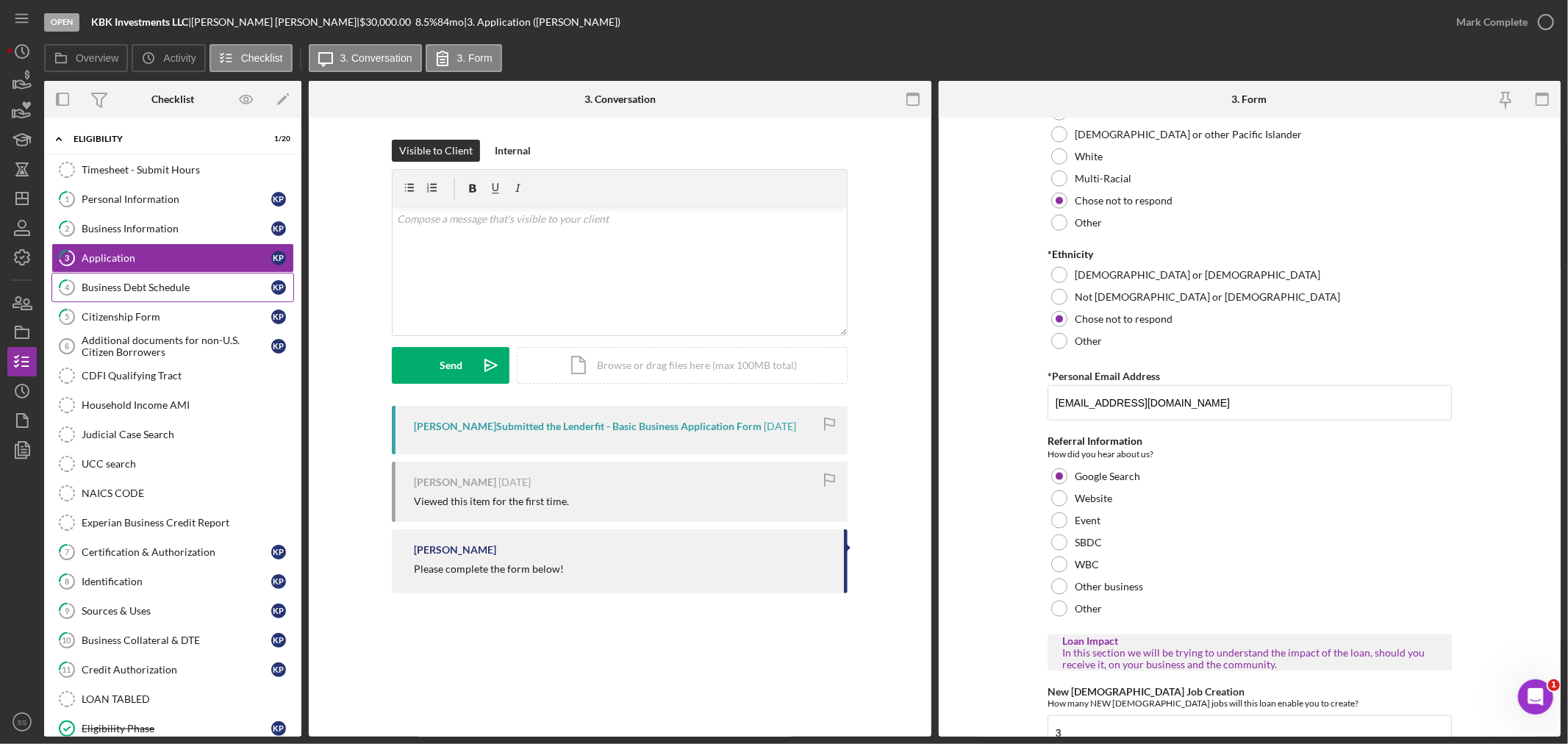
click at [128, 293] on div "Business Debt Schedule" at bounding box center [176, 287] width 190 height 12
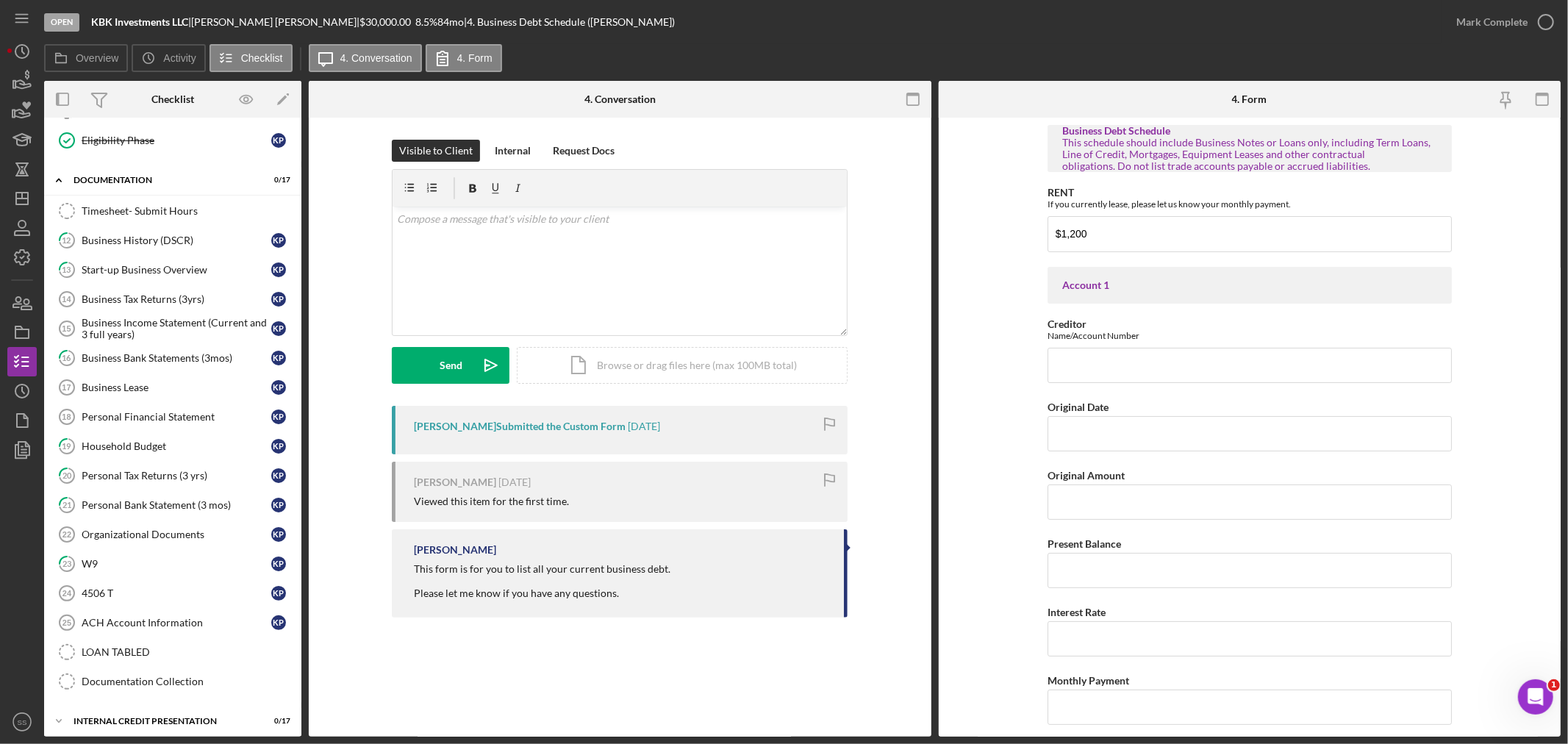
scroll to position [601, 0]
